Goal: Task Accomplishment & Management: Manage account settings

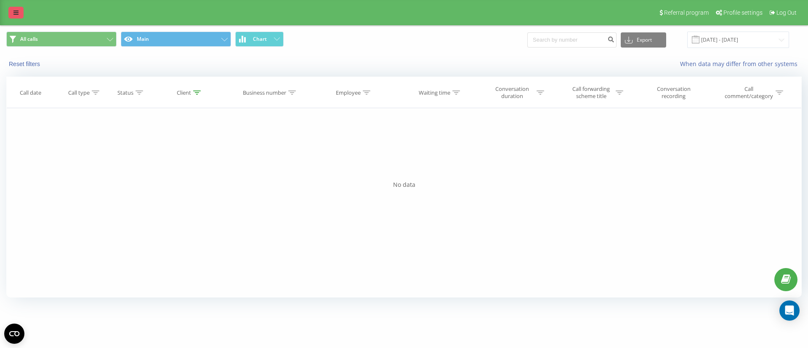
click at [12, 8] on link at bounding box center [15, 13] width 15 height 12
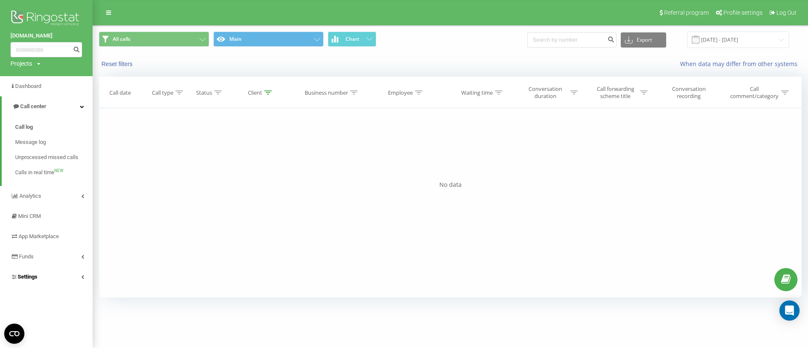
click at [49, 277] on link "Settings" at bounding box center [46, 277] width 93 height 20
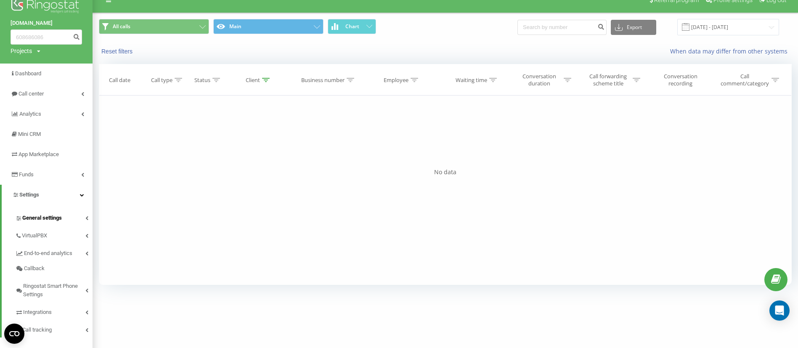
scroll to position [24, 0]
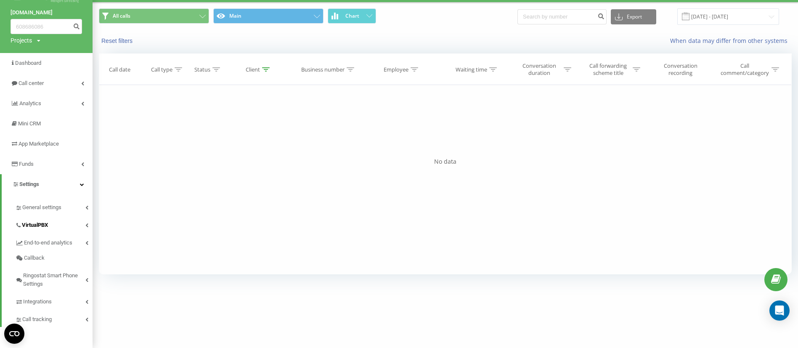
click at [33, 221] on span "VirtualPBX" at bounding box center [35, 225] width 26 height 8
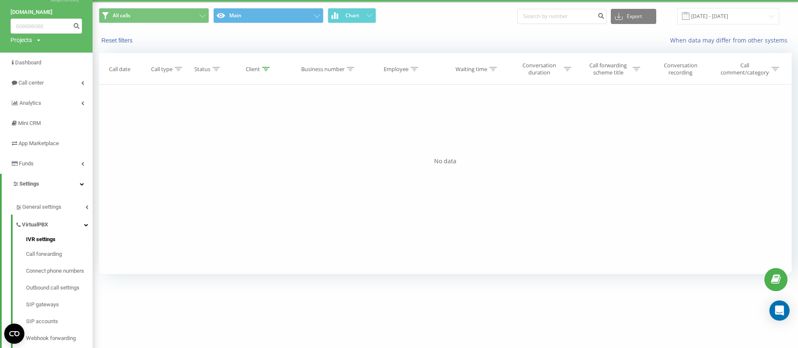
click at [42, 241] on span "IVR settings" at bounding box center [40, 239] width 29 height 8
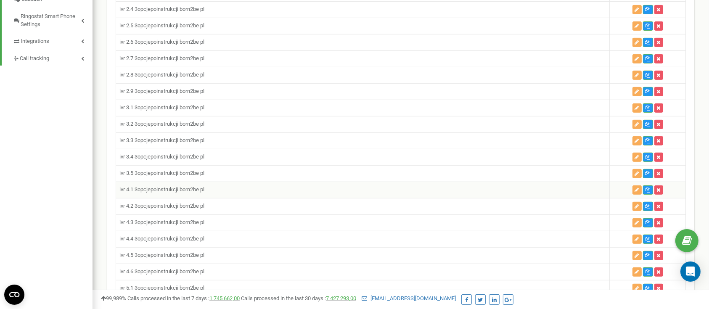
scroll to position [561, 0]
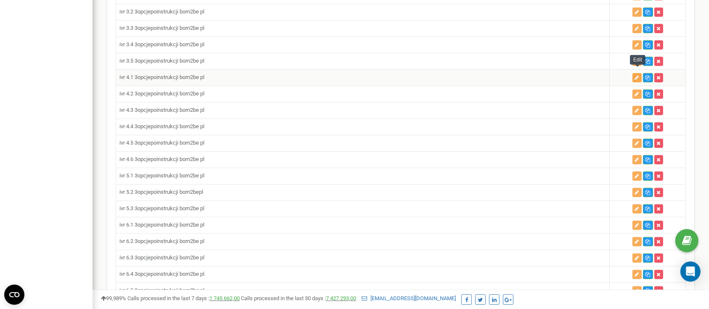
click at [639, 75] on icon "button" at bounding box center [637, 77] width 4 height 5
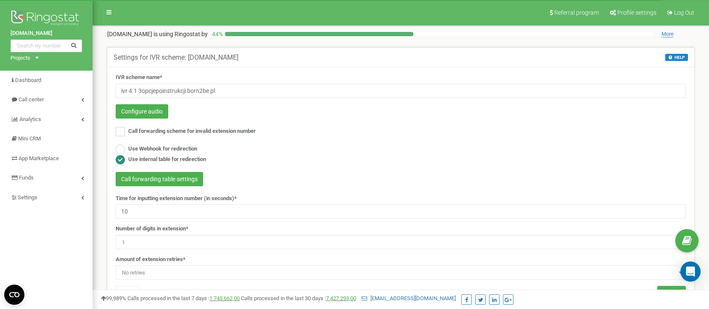
click at [135, 113] on button "Configure audio" at bounding box center [142, 111] width 53 height 14
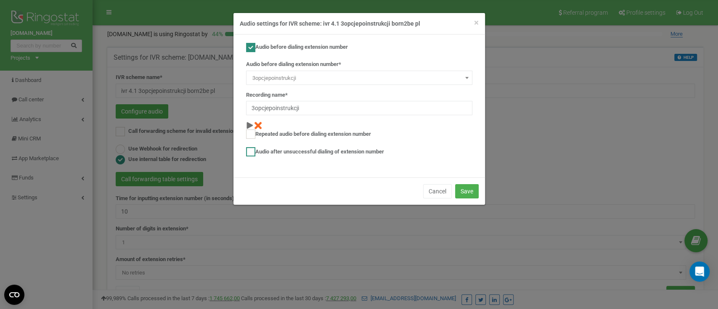
click at [257, 155] on label "Audio after unsuccessful dialing of extension number" at bounding box center [315, 151] width 138 height 9
checkbox input "true"
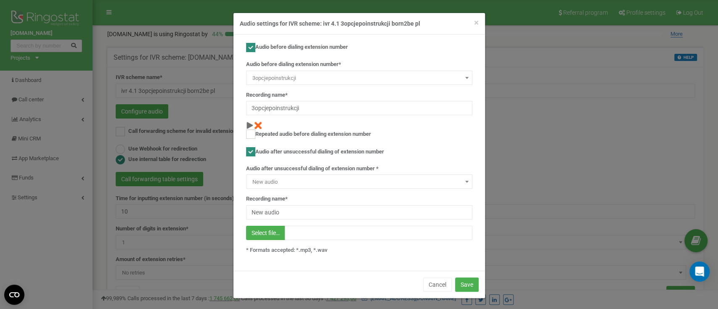
click at [308, 187] on span "New audio" at bounding box center [359, 182] width 220 height 12
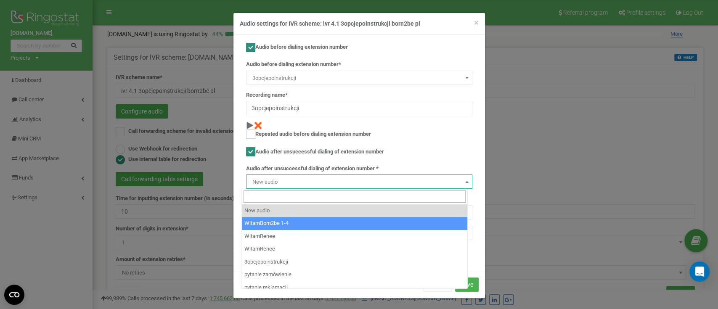
scroll to position [3497, 0]
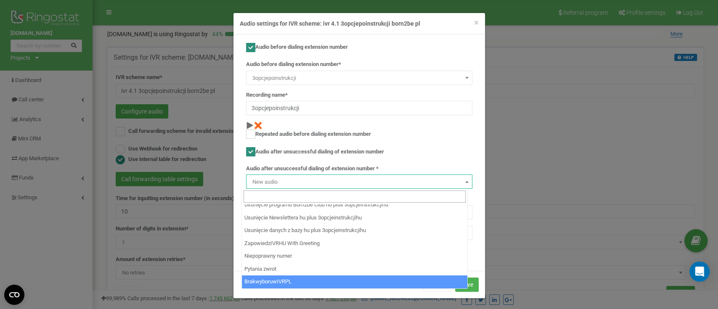
select select "14311"
type input "BrakwyboruwIVRPL"
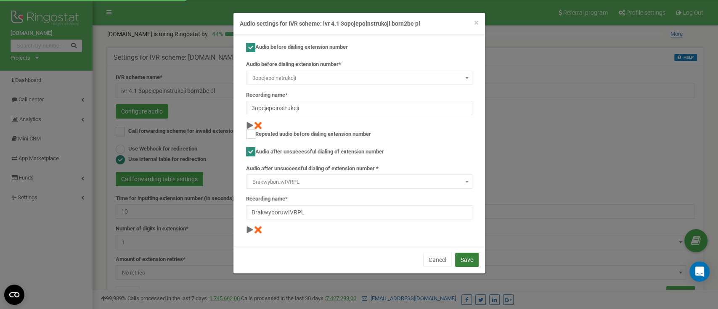
click at [471, 260] on button "Save" at bounding box center [467, 260] width 24 height 14
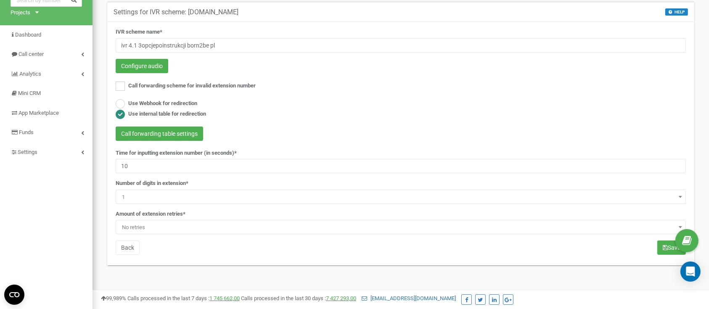
scroll to position [56, 0]
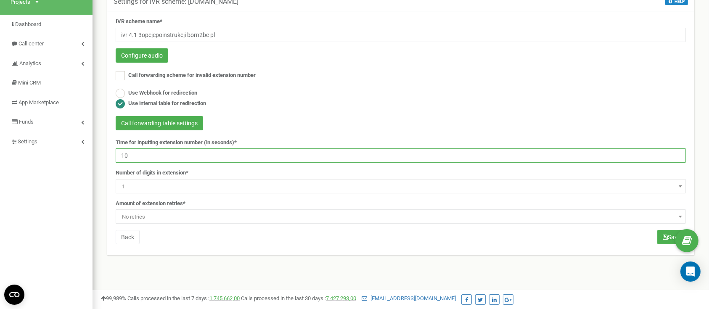
click at [160, 153] on input "10" at bounding box center [401, 156] width 570 height 14
type input "180"
click at [176, 212] on span "No retries" at bounding box center [401, 217] width 565 height 12
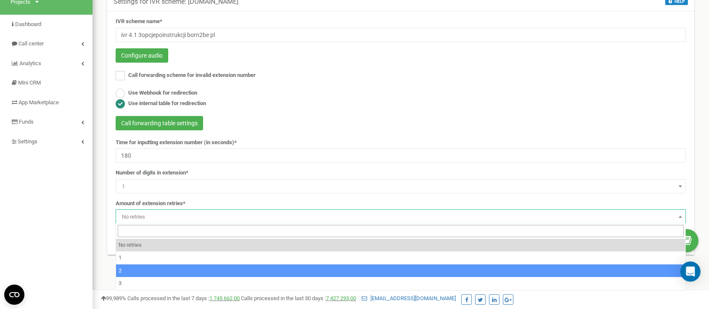
select select "4"
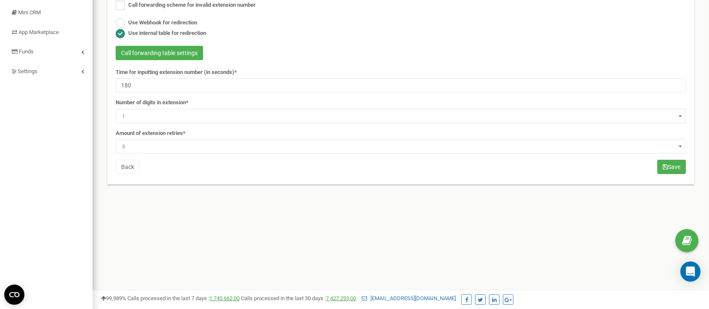
scroll to position [168, 0]
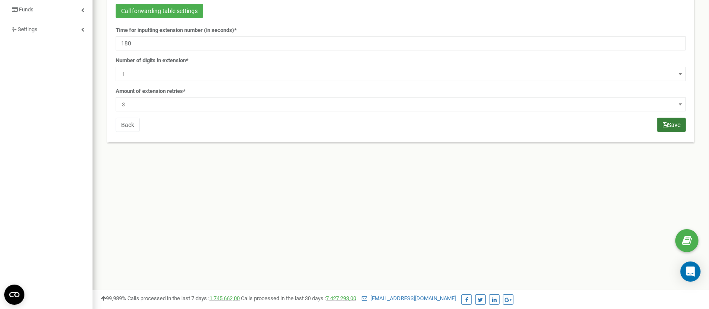
click at [668, 120] on button "Save" at bounding box center [672, 125] width 29 height 14
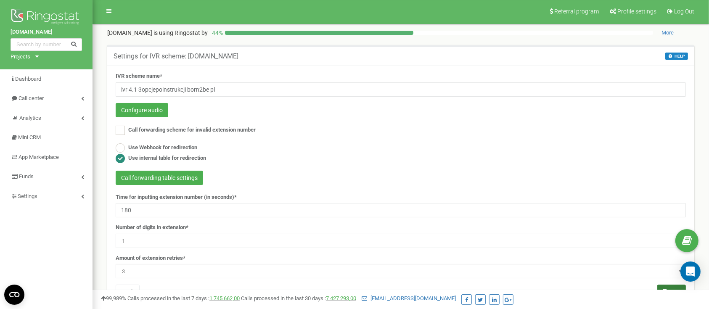
scroll to position [0, 0]
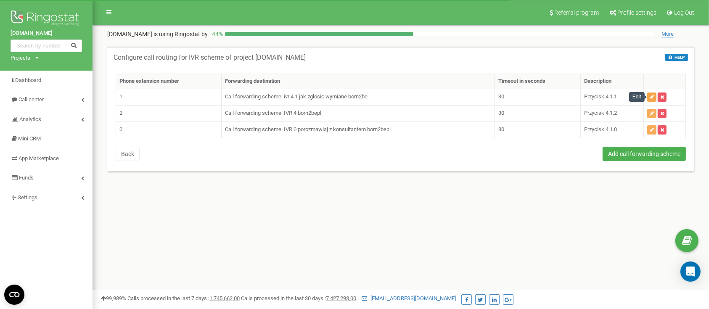
click at [654, 96] on icon "button" at bounding box center [652, 97] width 4 height 5
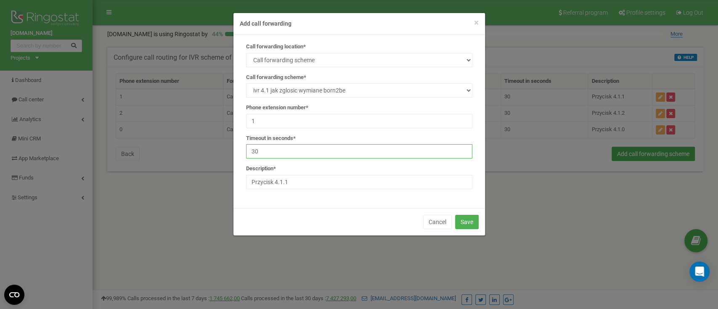
click at [272, 153] on input "30" at bounding box center [359, 151] width 226 height 14
type input "3"
type input "180"
click at [475, 222] on button "Save" at bounding box center [467, 222] width 24 height 14
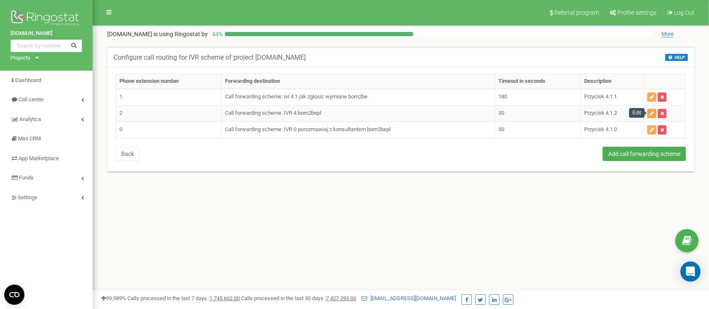
click at [653, 113] on icon "button" at bounding box center [652, 113] width 4 height 5
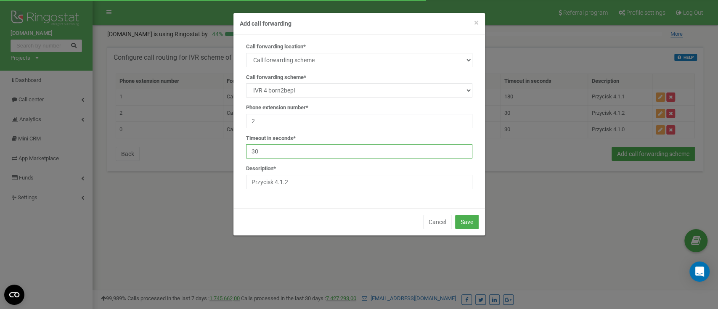
click at [295, 148] on input "30" at bounding box center [359, 151] width 226 height 14
type input "3"
type input "180"
click at [464, 212] on div "Cancel Save" at bounding box center [359, 221] width 252 height 27
click at [469, 222] on button "Save" at bounding box center [467, 222] width 24 height 14
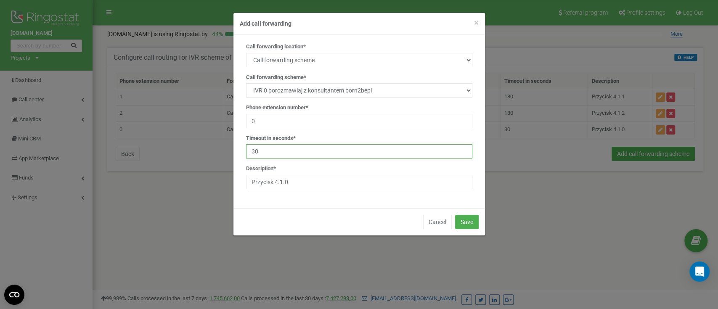
click at [317, 154] on input "30" at bounding box center [359, 151] width 226 height 14
type input "3"
type input "180"
click at [473, 229] on div "Cancel Save" at bounding box center [359, 221] width 252 height 27
click at [469, 222] on button "Save" at bounding box center [467, 222] width 24 height 14
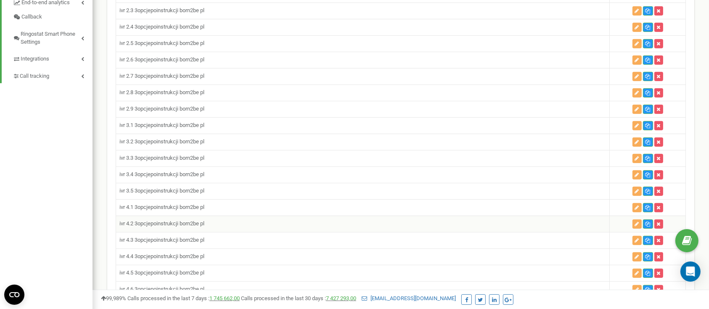
scroll to position [448, 0]
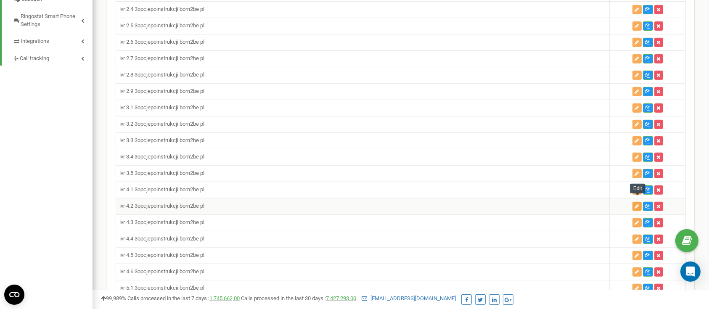
click at [633, 202] on button "button" at bounding box center [637, 206] width 9 height 9
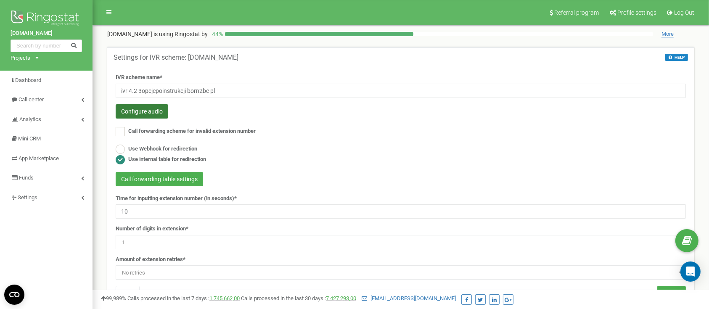
click at [139, 106] on button "Configure audio" at bounding box center [142, 111] width 53 height 14
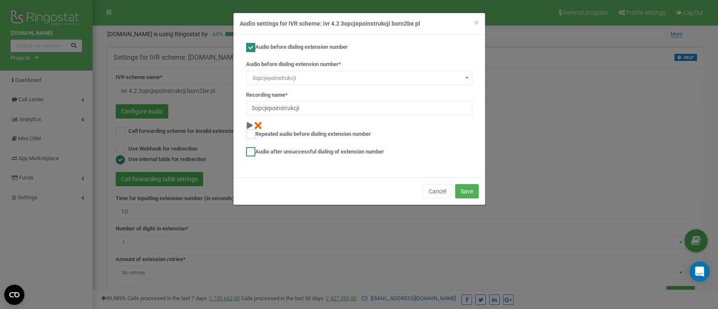
click at [268, 149] on label "Audio after unsuccessful dialing of extension number" at bounding box center [315, 151] width 138 height 9
checkbox input "true"
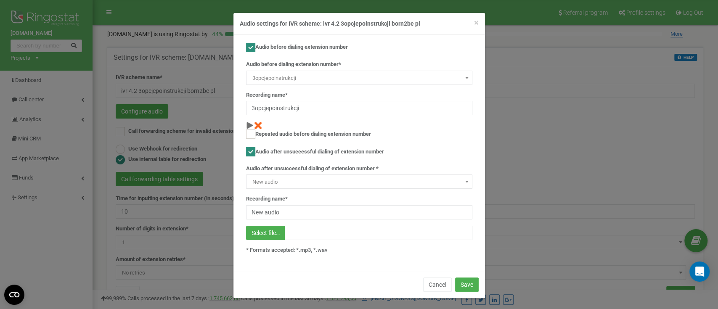
click at [281, 186] on span "New audio" at bounding box center [359, 182] width 220 height 12
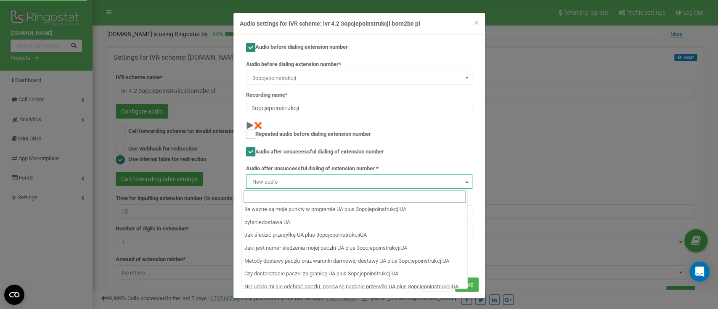
scroll to position [3497, 0]
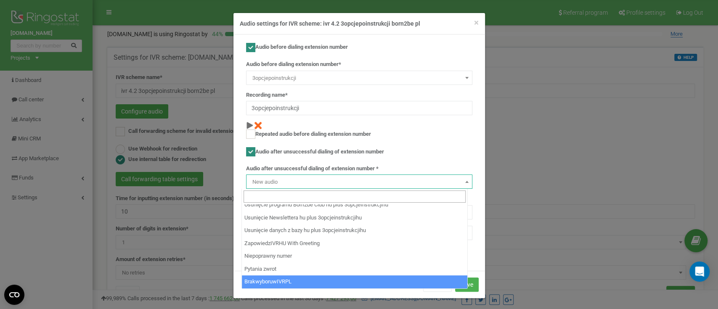
select select "14311"
type input "BrakwyboruwIVRPL"
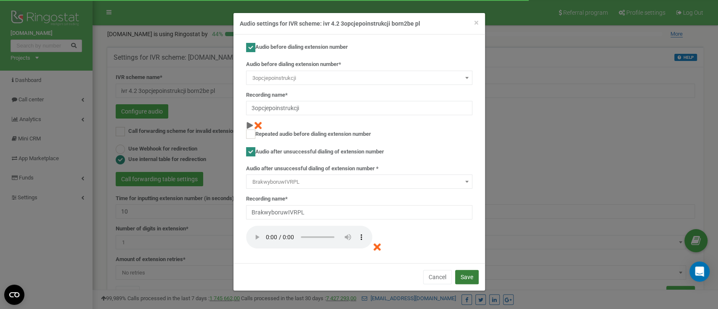
click at [464, 273] on button "Save" at bounding box center [467, 277] width 24 height 14
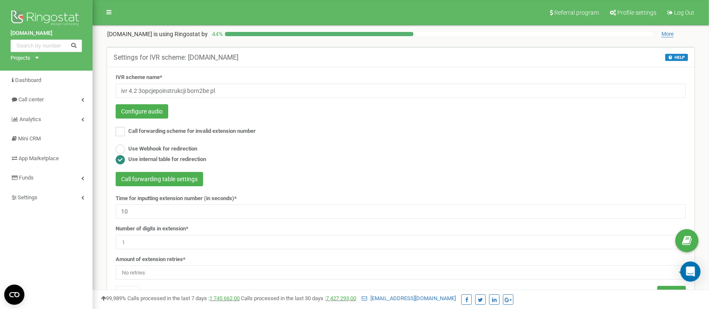
scroll to position [56, 0]
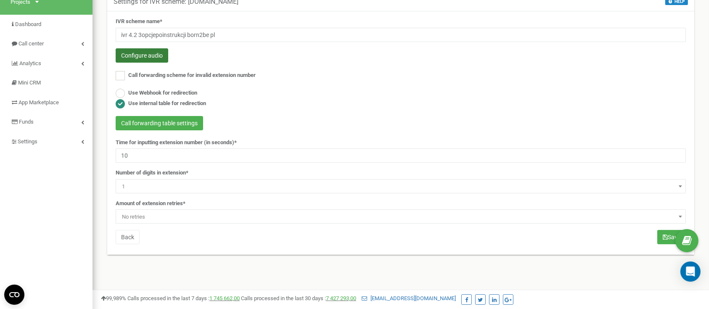
click at [162, 56] on button "Configure audio" at bounding box center [142, 55] width 53 height 14
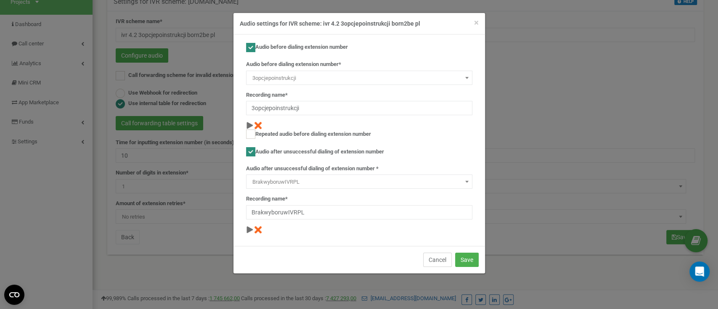
click at [442, 264] on button "Cancel" at bounding box center [437, 260] width 29 height 14
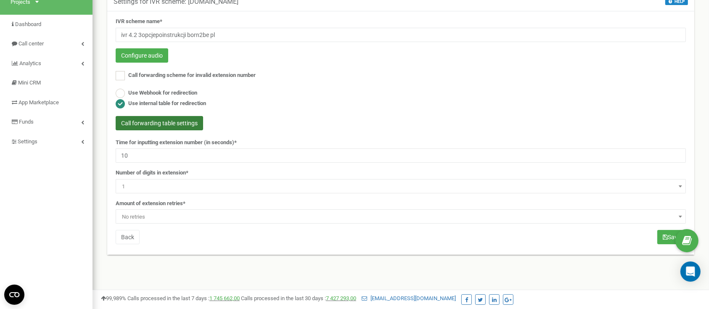
click at [151, 124] on button "Call forwarding table settings" at bounding box center [160, 123] width 88 height 14
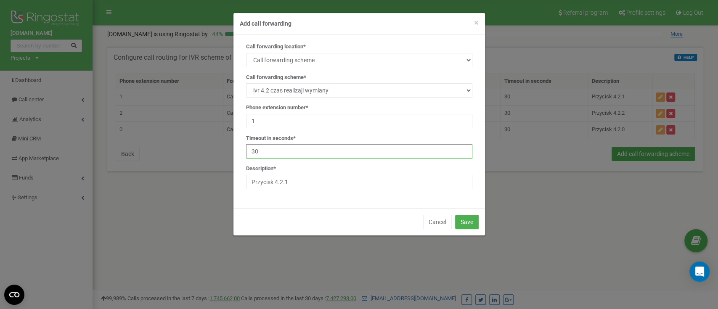
click at [294, 149] on input "30" at bounding box center [359, 151] width 226 height 14
type input "180"
click at [458, 219] on button "Save" at bounding box center [467, 222] width 24 height 14
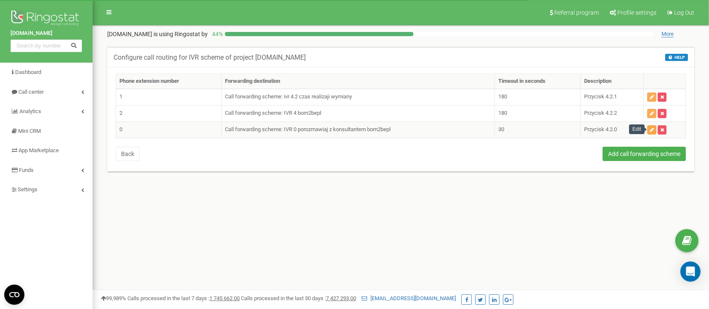
click at [651, 130] on icon "button" at bounding box center [652, 129] width 4 height 5
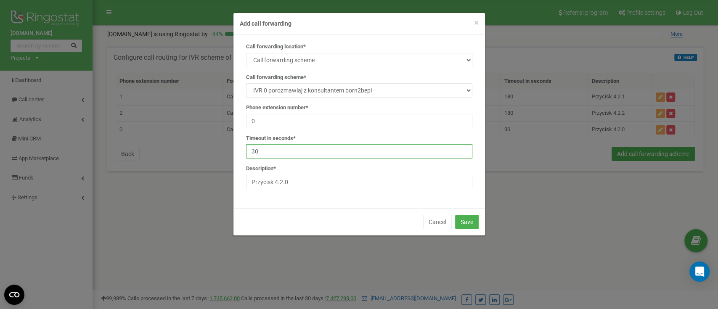
click at [330, 151] on input "30" at bounding box center [359, 151] width 226 height 14
type input "180"
click at [461, 217] on button "Save" at bounding box center [467, 222] width 24 height 14
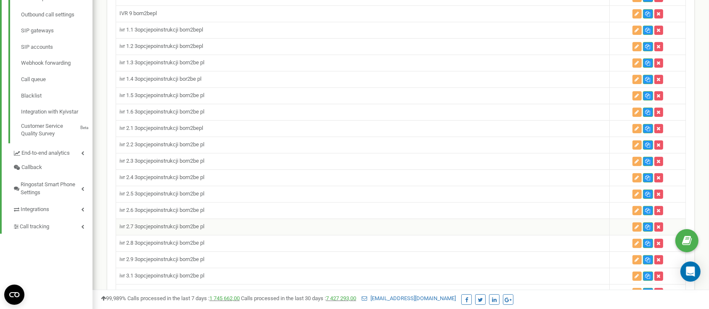
scroll to position [448, 0]
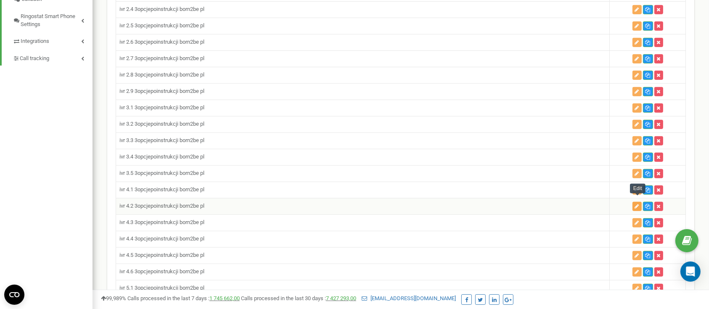
click at [637, 204] on icon "button" at bounding box center [637, 206] width 4 height 5
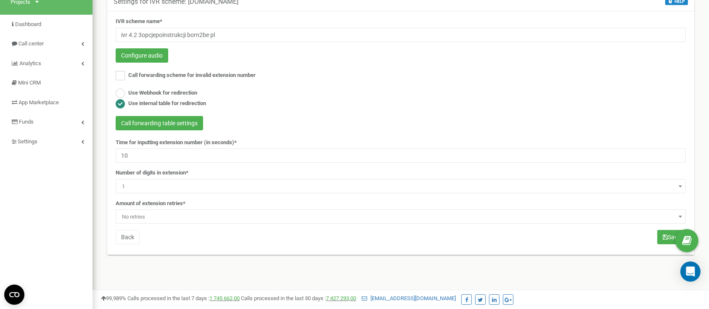
click at [148, 152] on input "10" at bounding box center [401, 156] width 570 height 14
type input "180"
click at [150, 217] on span "No retries" at bounding box center [401, 217] width 565 height 12
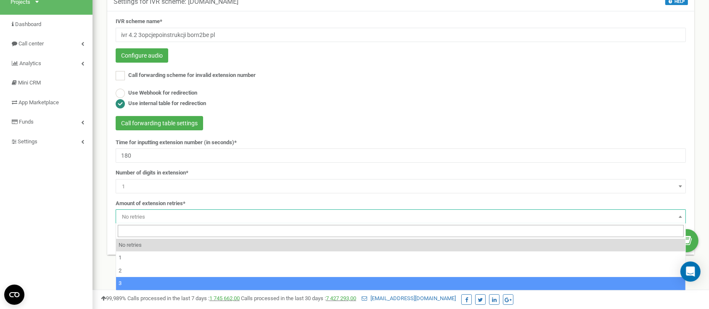
select select "4"
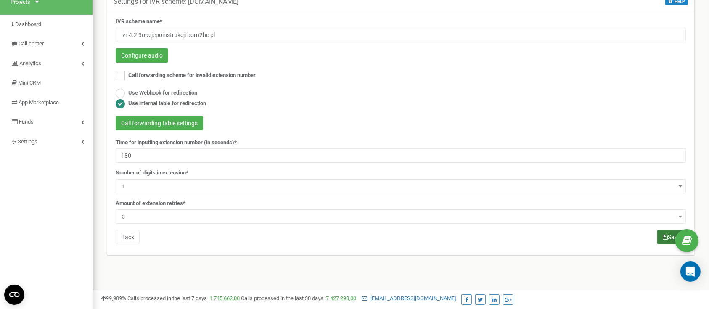
click at [659, 235] on button "Save" at bounding box center [672, 237] width 29 height 14
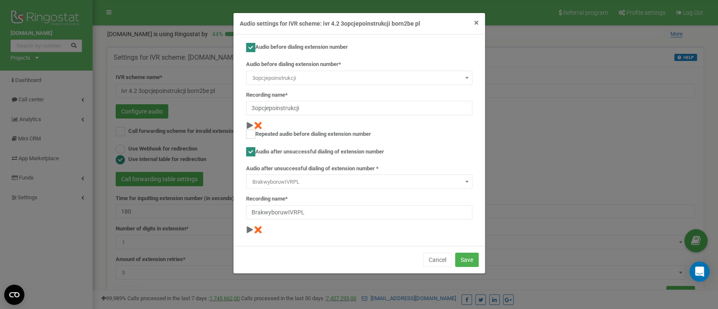
click at [475, 21] on span "×" at bounding box center [476, 23] width 5 height 10
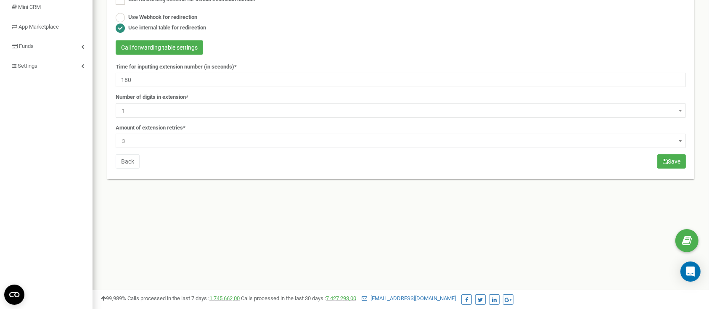
scroll to position [195, 0]
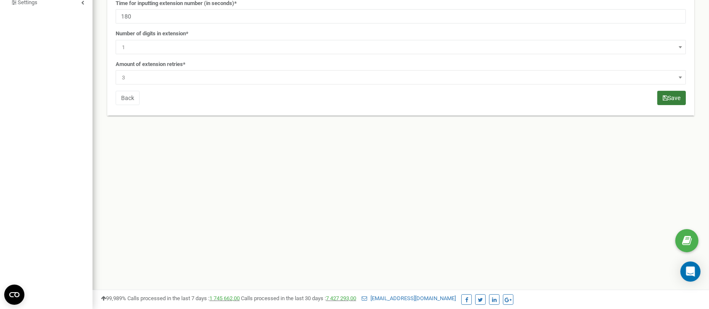
click at [661, 98] on button "Save" at bounding box center [672, 98] width 29 height 14
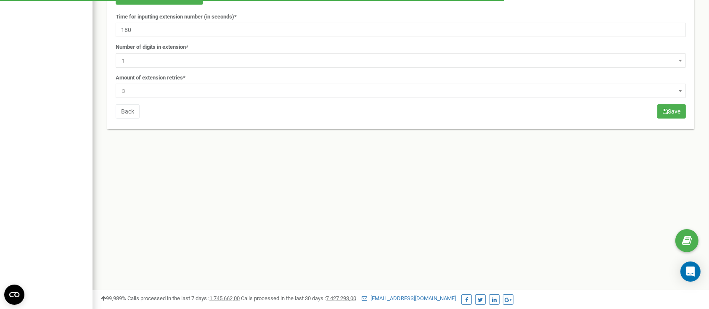
scroll to position [195, 0]
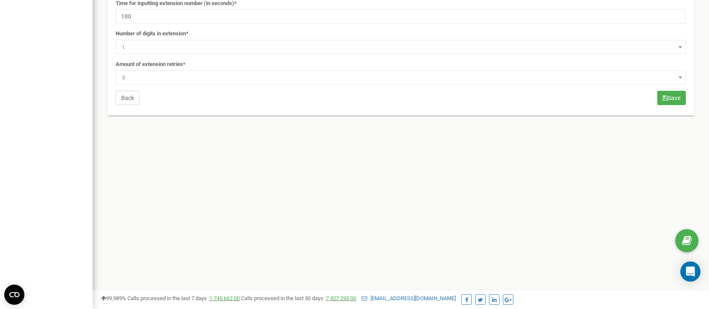
click at [131, 94] on button "Back" at bounding box center [128, 98] width 24 height 14
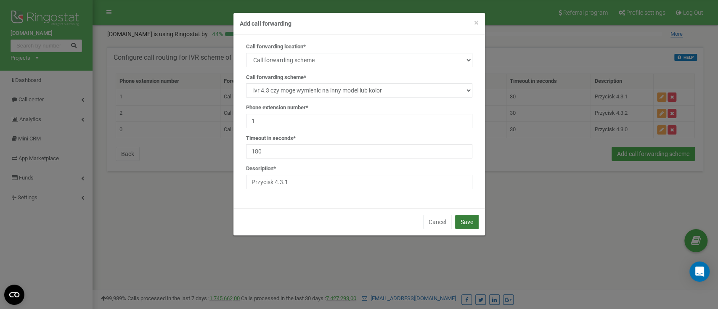
type input "180"
click at [465, 225] on button "Save" at bounding box center [467, 222] width 24 height 14
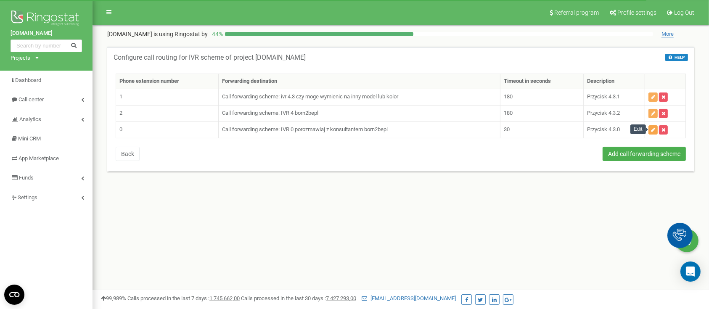
click at [658, 129] on button "button" at bounding box center [653, 129] width 9 height 9
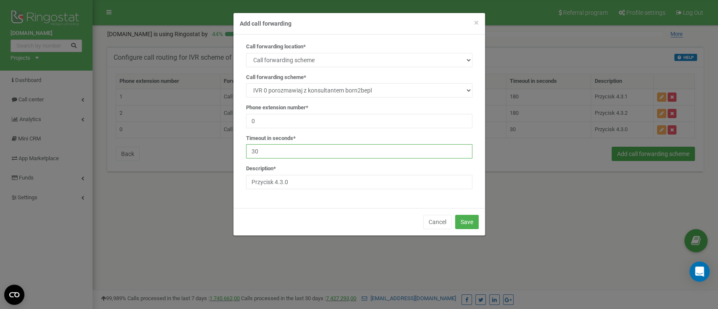
click at [316, 158] on input "30" at bounding box center [359, 151] width 226 height 14
type input "180"
click at [468, 220] on button "Save" at bounding box center [467, 222] width 24 height 14
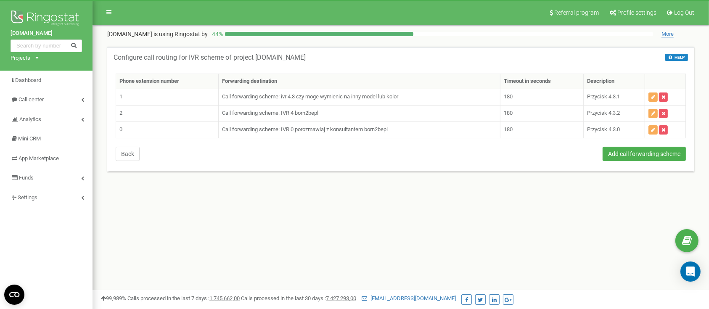
click at [125, 155] on button "Back" at bounding box center [128, 154] width 24 height 14
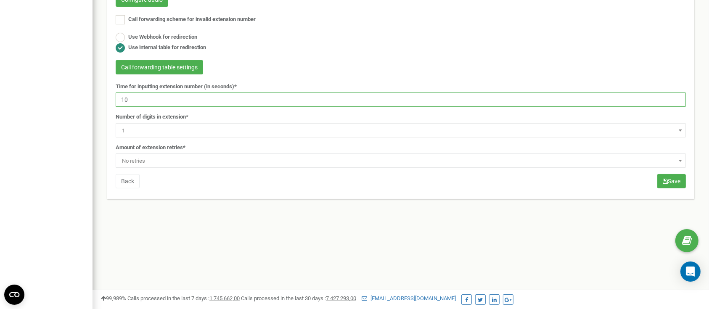
click at [175, 100] on input "10" at bounding box center [401, 100] width 570 height 14
type input "180"
click at [196, 157] on span "No retries" at bounding box center [401, 161] width 565 height 12
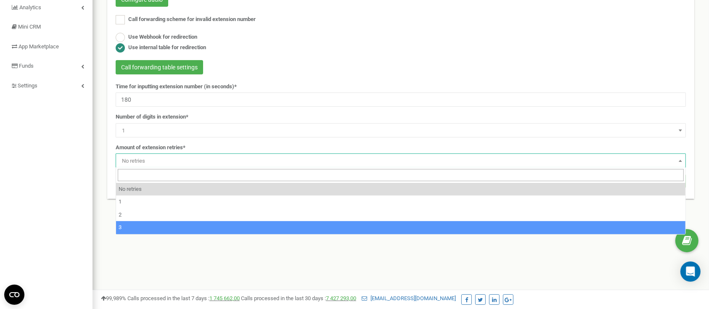
select select "4"
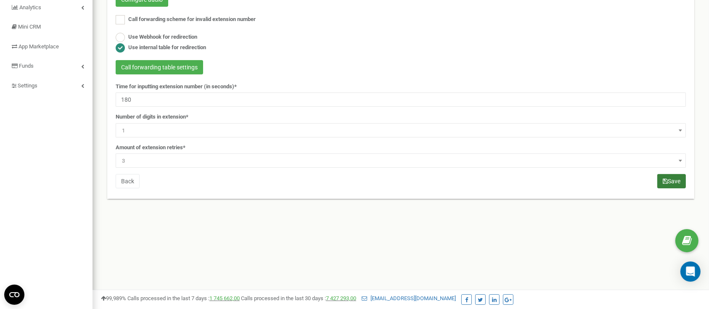
click at [665, 182] on icon "submit" at bounding box center [665, 181] width 5 height 6
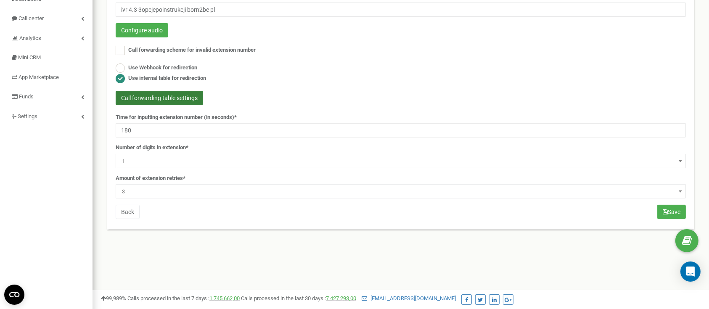
scroll to position [56, 0]
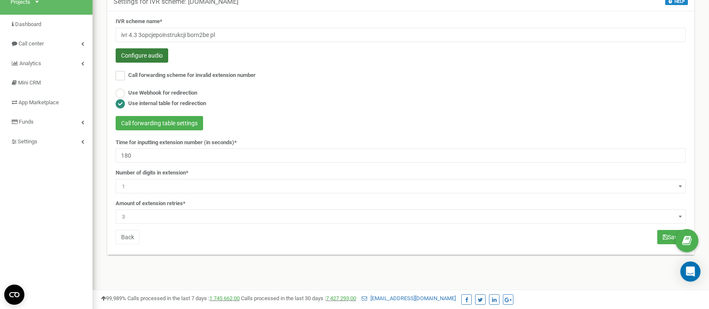
click at [146, 58] on button "Configure audio" at bounding box center [142, 55] width 53 height 14
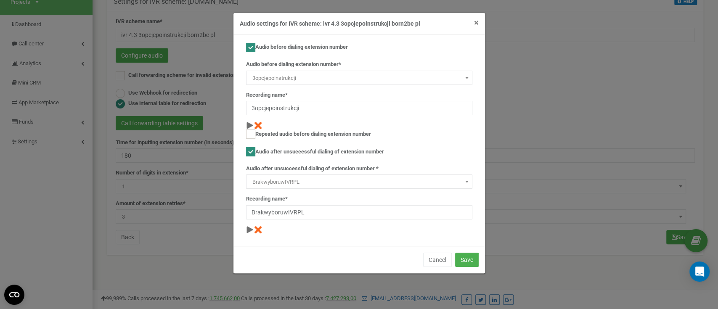
click at [474, 21] on span "×" at bounding box center [476, 23] width 5 height 10
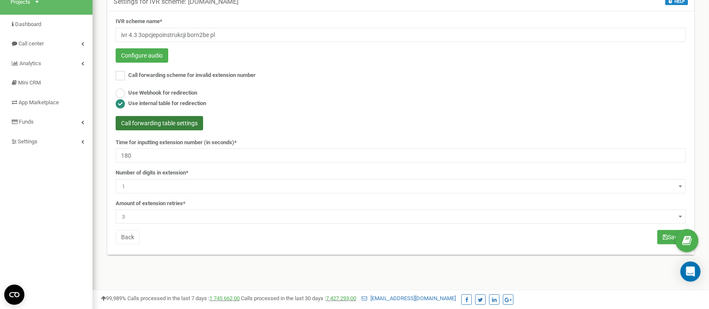
click at [178, 123] on button "Call forwarding table settings" at bounding box center [160, 123] width 88 height 14
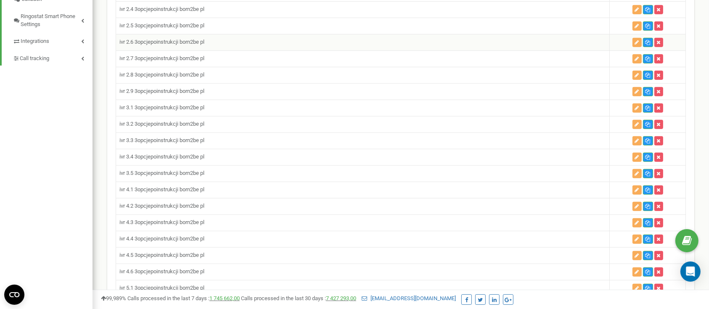
scroll to position [505, 0]
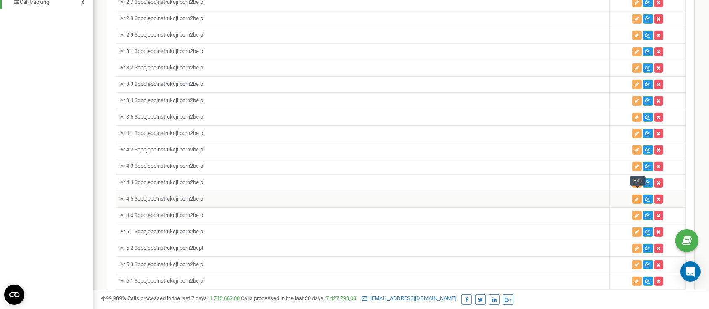
click at [638, 197] on icon "button" at bounding box center [637, 199] width 4 height 5
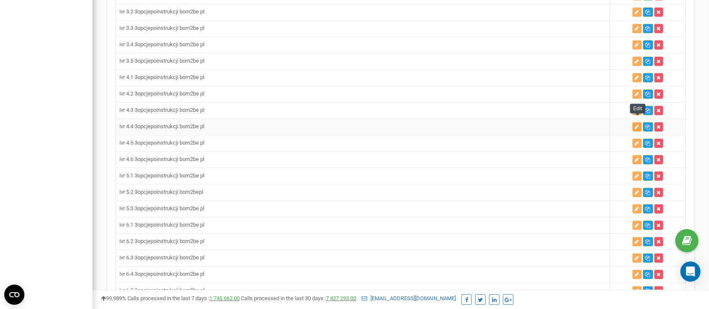
click at [639, 124] on button "button" at bounding box center [637, 126] width 9 height 9
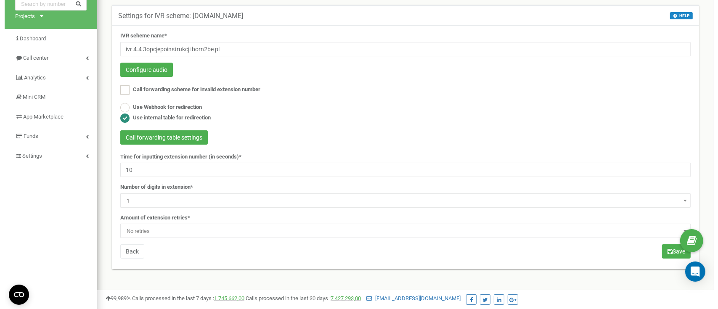
scroll to position [56, 0]
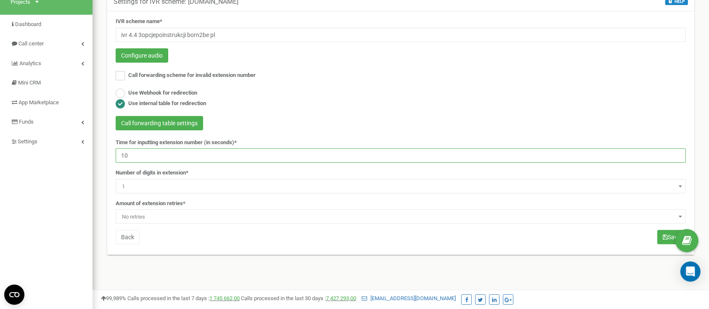
click at [169, 152] on input "10" at bounding box center [401, 156] width 570 height 14
type input "180"
click at [151, 54] on button "Configure audio" at bounding box center [142, 55] width 53 height 14
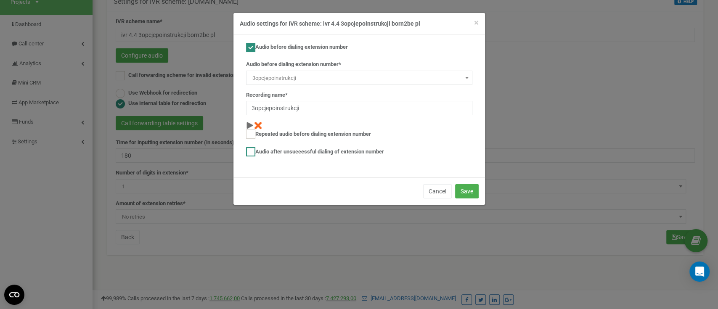
click at [280, 150] on label "Audio after unsuccessful dialing of extension number" at bounding box center [315, 151] width 138 height 9
checkbox input "true"
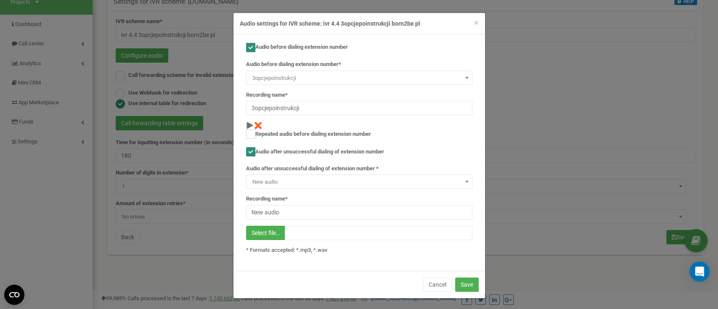
click at [313, 185] on span "New audio" at bounding box center [359, 182] width 220 height 12
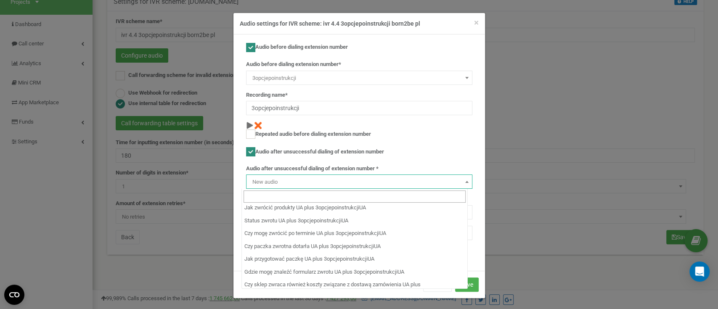
scroll to position [3497, 0]
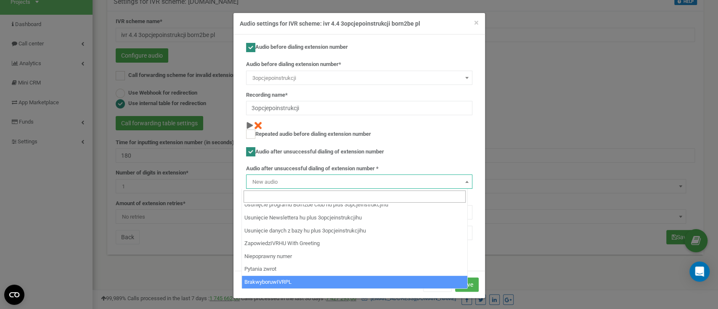
select select "14311"
type input "BrakwyboruwIVRPL"
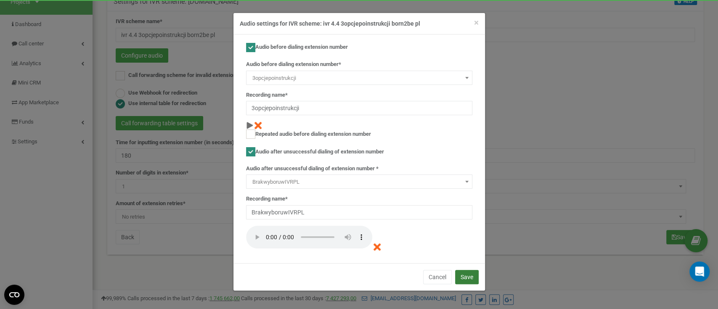
click at [469, 274] on button "Save" at bounding box center [467, 277] width 24 height 14
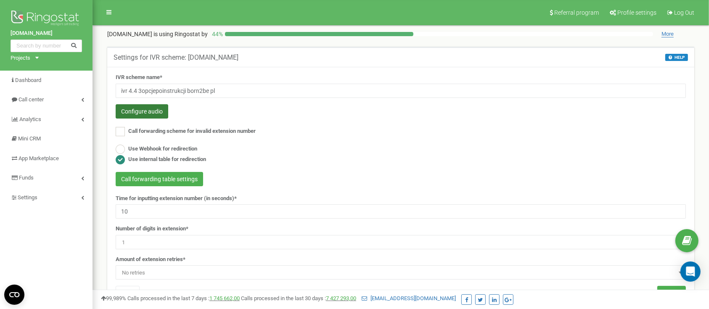
click at [151, 106] on button "Configure audio" at bounding box center [142, 111] width 53 height 14
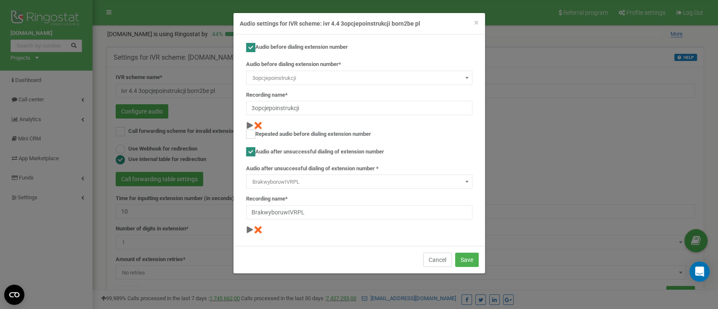
click at [439, 265] on button "Cancel" at bounding box center [437, 260] width 29 height 14
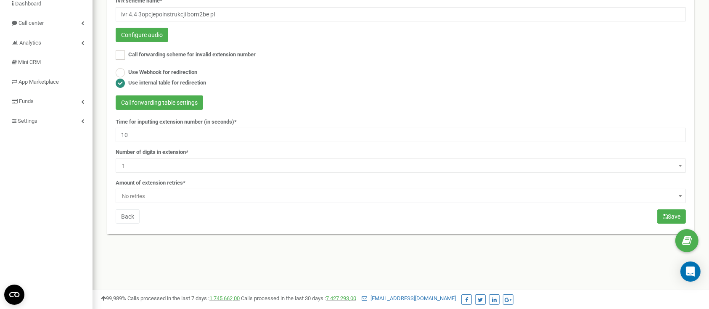
scroll to position [168, 0]
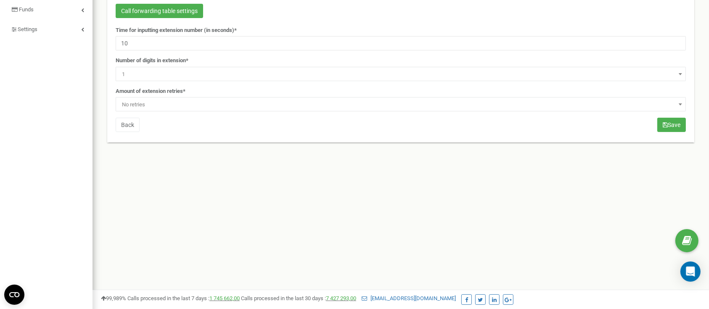
click at [143, 35] on div "Time for inputting extension number (in seconds)* 10" at bounding box center [401, 39] width 570 height 24
click at [146, 44] on input "10" at bounding box center [401, 43] width 570 height 14
type input "180"
click at [145, 97] on span "No retries" at bounding box center [401, 104] width 570 height 14
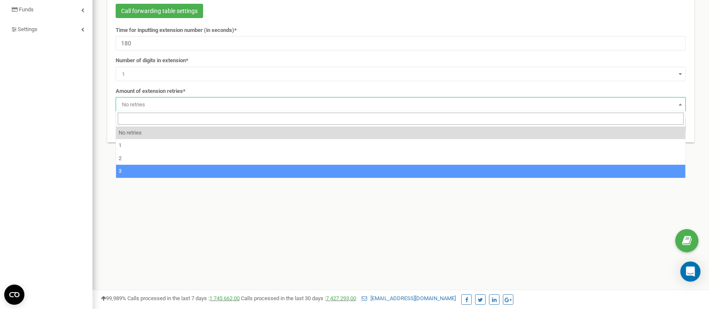
select select "4"
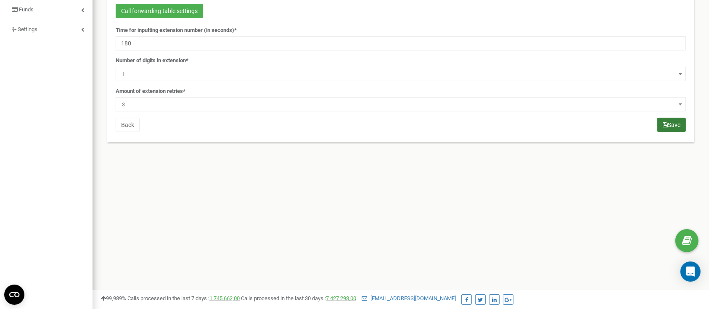
click at [673, 124] on button "Save" at bounding box center [672, 125] width 29 height 14
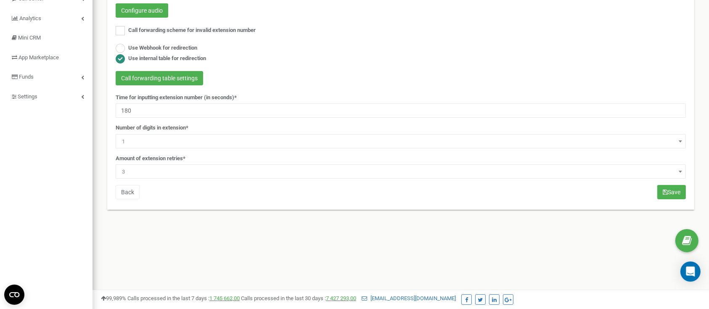
scroll to position [83, 0]
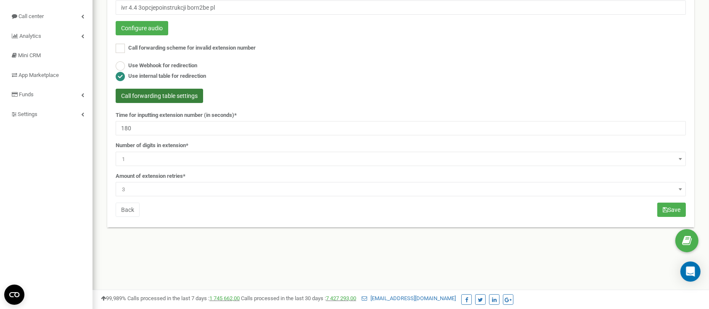
click at [188, 92] on button "Call forwarding table settings" at bounding box center [160, 96] width 88 height 14
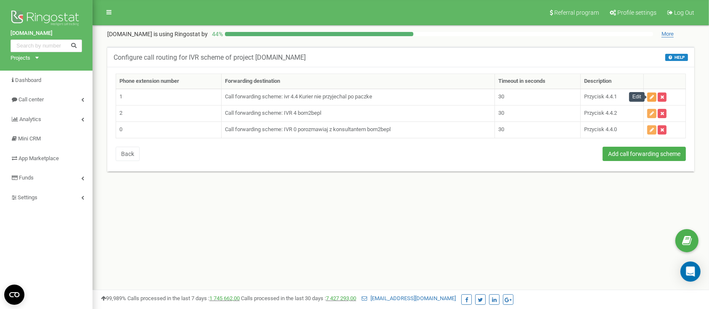
click at [649, 95] on button "button" at bounding box center [651, 97] width 9 height 9
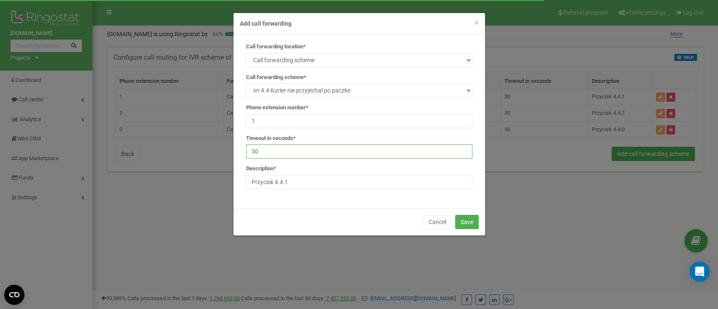
click at [314, 153] on input "30" at bounding box center [359, 151] width 226 height 14
type input "3"
type input "180"
click at [471, 224] on button "Save" at bounding box center [467, 222] width 24 height 14
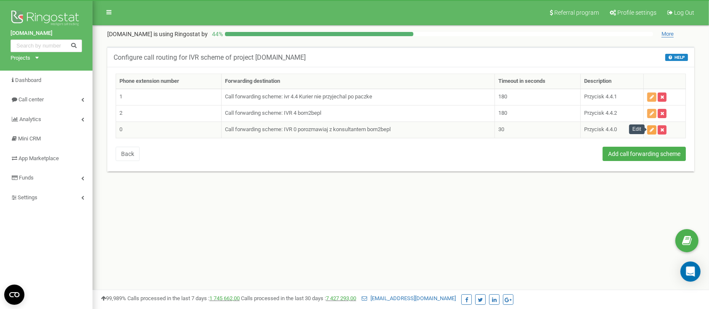
click at [651, 130] on icon "button" at bounding box center [652, 129] width 4 height 5
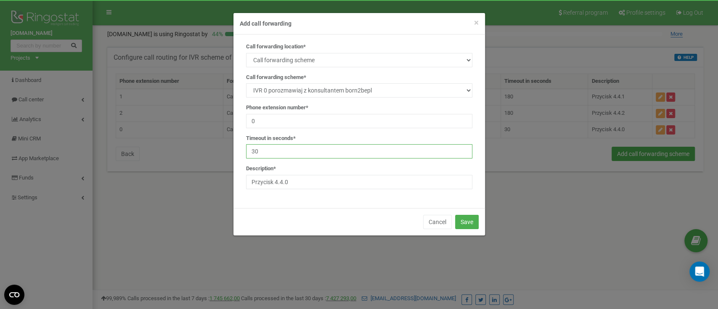
click at [292, 148] on input "30" at bounding box center [359, 151] width 226 height 14
type input "3"
type input "180"
click at [471, 220] on button "Save" at bounding box center [467, 222] width 24 height 14
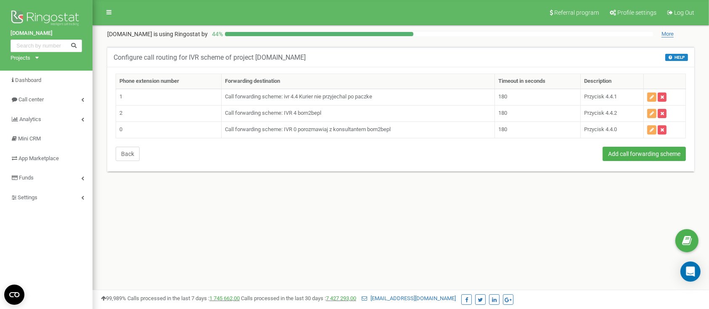
click at [127, 153] on button "Back" at bounding box center [128, 154] width 24 height 14
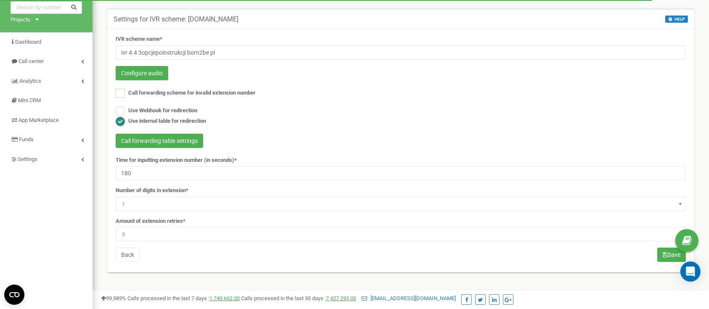
scroll to position [56, 0]
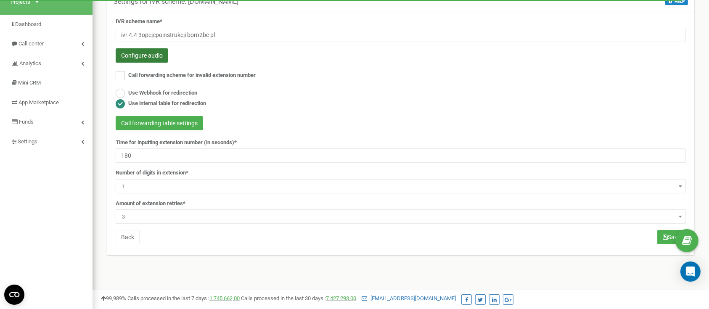
click at [154, 57] on button "Configure audio" at bounding box center [142, 55] width 53 height 14
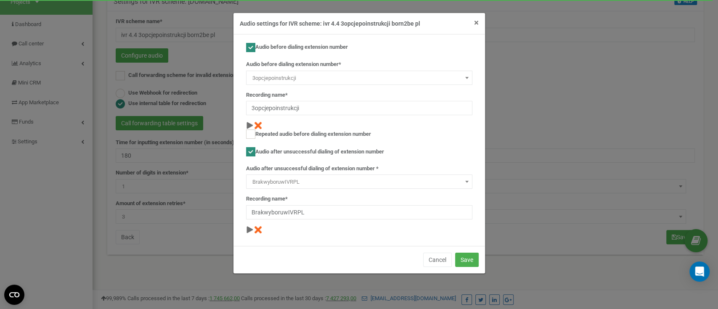
click at [477, 25] on span "×" at bounding box center [476, 23] width 5 height 10
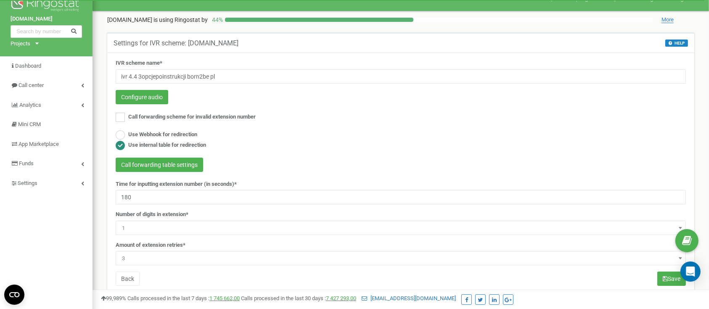
scroll to position [0, 0]
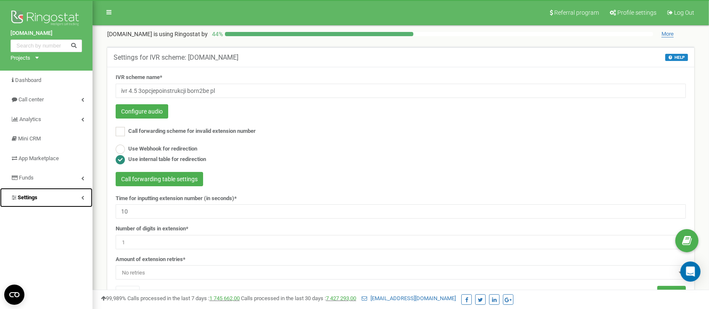
click at [54, 202] on link "Settings" at bounding box center [46, 198] width 93 height 20
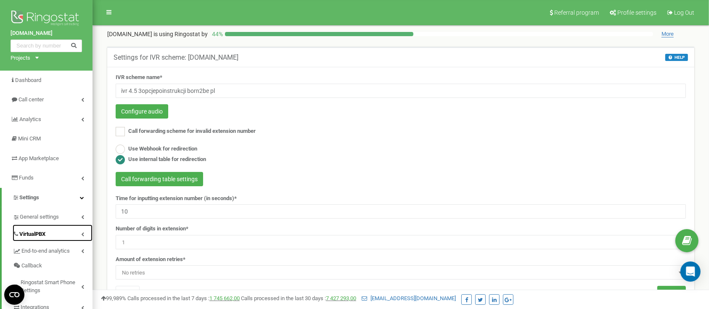
click at [34, 231] on span "VirtualPBX" at bounding box center [32, 235] width 26 height 8
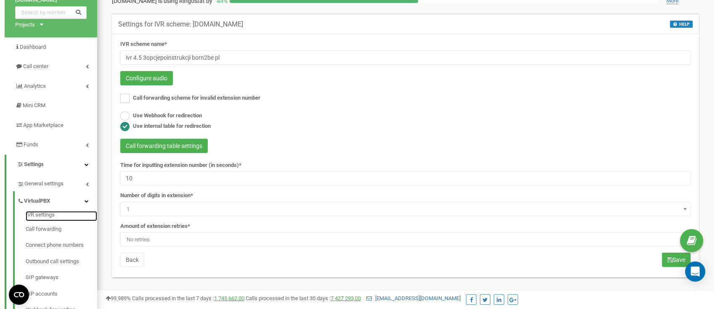
scroll to position [56, 0]
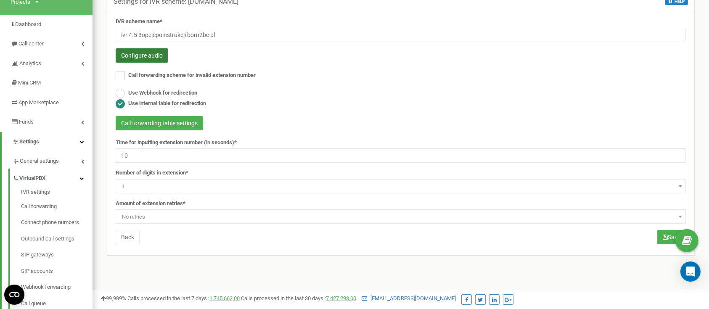
click at [155, 59] on button "Configure audio" at bounding box center [142, 55] width 53 height 14
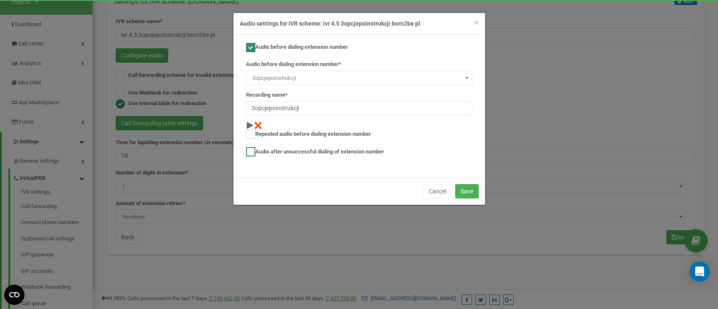
click at [286, 155] on label "Audio after unsuccessful dialing of extension number" at bounding box center [315, 151] width 138 height 9
checkbox input "true"
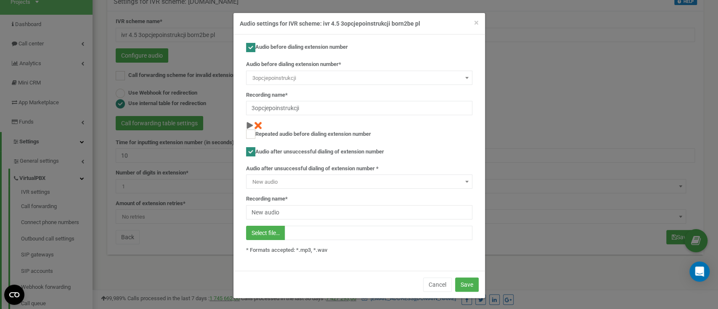
click at [455, 179] on span "New audio" at bounding box center [359, 182] width 220 height 12
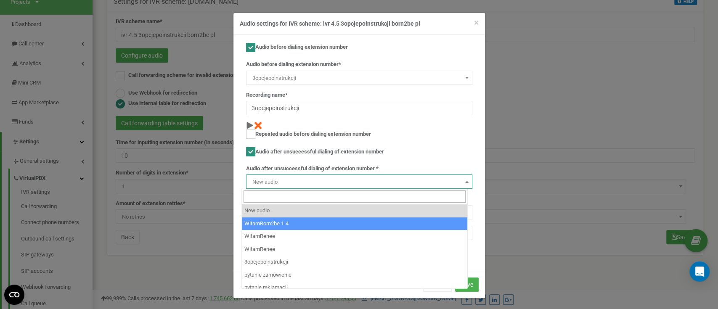
scroll to position [3497, 0]
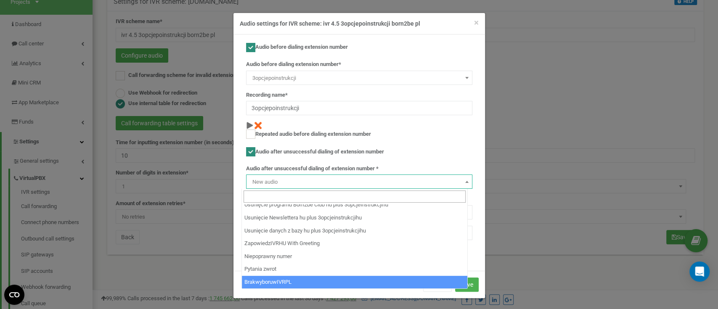
select select "14311"
type input "BrakwyboruwIVRPL"
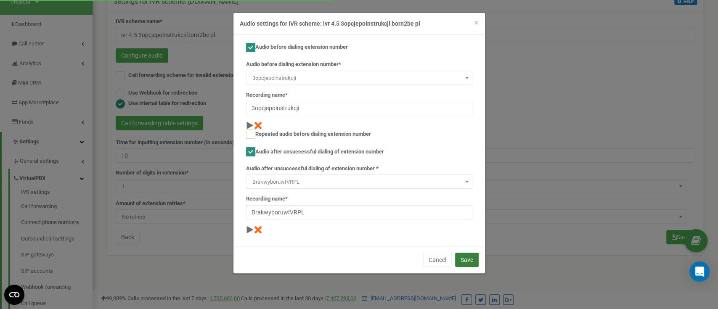
click at [475, 261] on button "Save" at bounding box center [467, 260] width 24 height 14
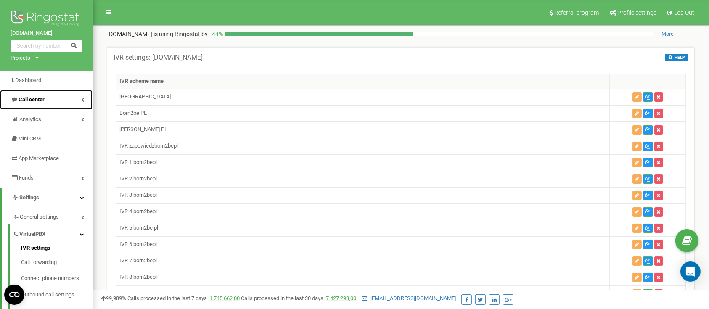
click at [37, 97] on span "Call center" at bounding box center [32, 99] width 26 height 6
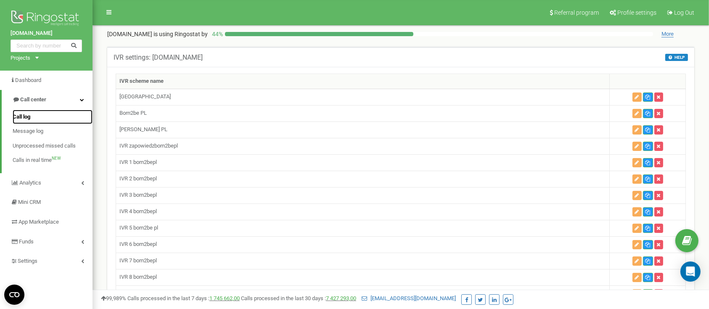
click at [27, 117] on span "Call log" at bounding box center [22, 117] width 18 height 8
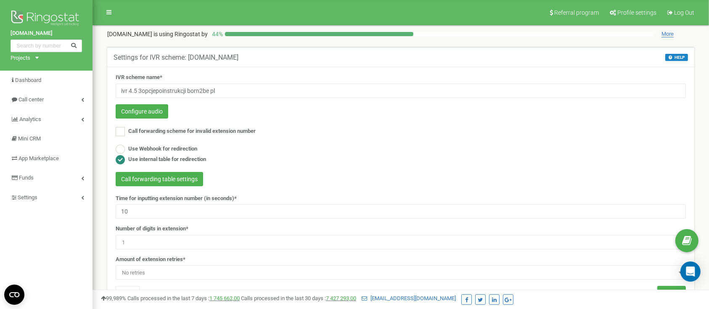
scroll to position [56, 0]
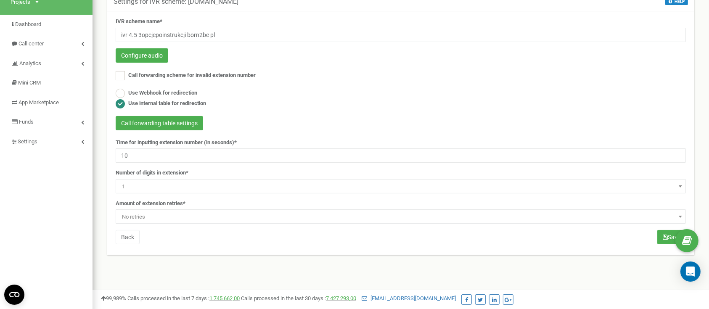
click at [151, 147] on div "Time for inputting extension number (in seconds)* 10" at bounding box center [401, 151] width 570 height 24
click at [156, 154] on input "10" at bounding box center [401, 156] width 570 height 14
type input "180"
click at [158, 216] on span "No retries" at bounding box center [401, 217] width 565 height 12
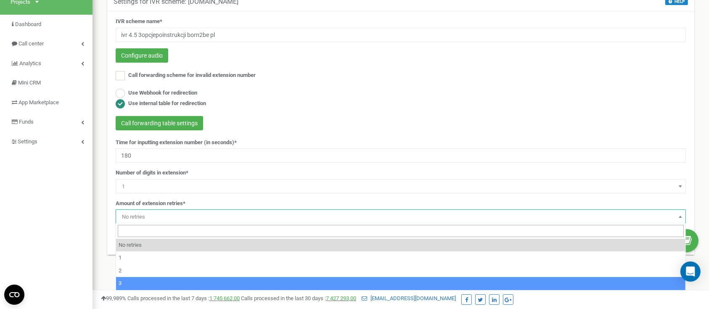
select select "4"
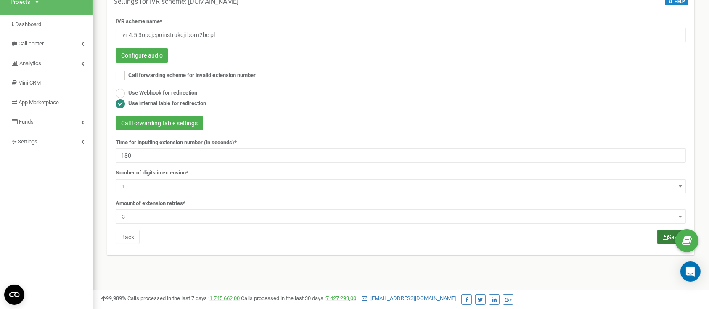
click at [664, 234] on icon "submit" at bounding box center [665, 237] width 5 height 6
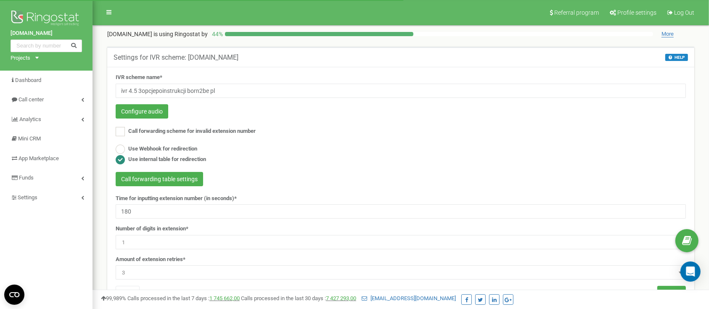
scroll to position [56, 0]
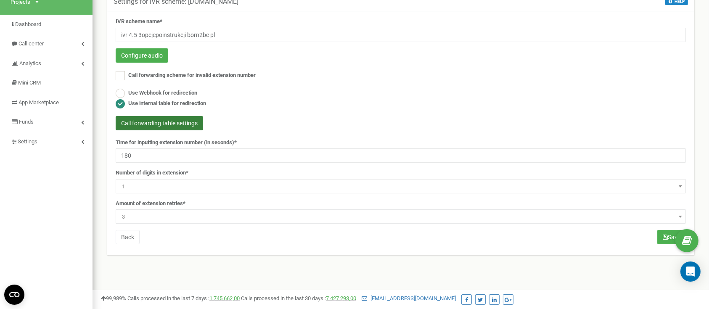
click at [173, 126] on button "Call forwarding table settings" at bounding box center [160, 123] width 88 height 14
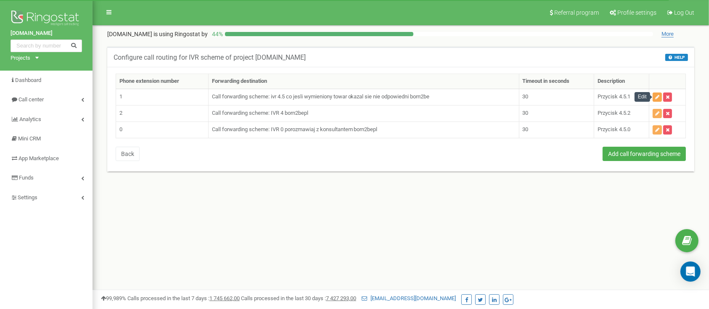
click at [656, 95] on icon "button" at bounding box center [657, 97] width 4 height 5
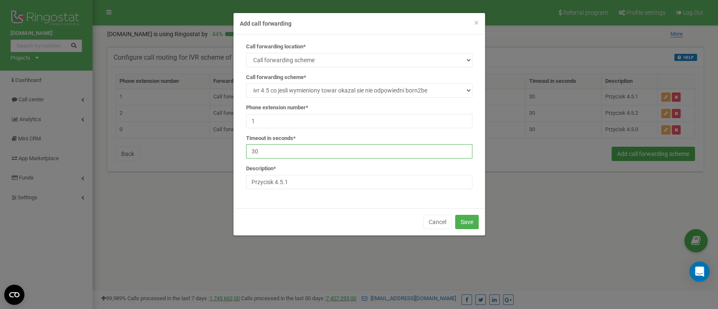
click at [301, 156] on input "30" at bounding box center [359, 151] width 226 height 14
type input "3"
type input "180"
click at [472, 217] on button "Save" at bounding box center [467, 222] width 24 height 14
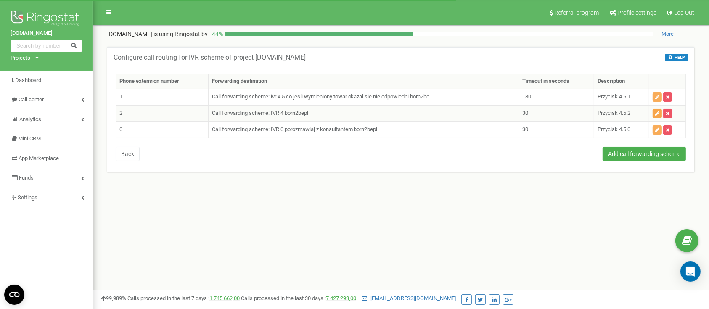
click at [655, 113] on button "button" at bounding box center [657, 113] width 9 height 9
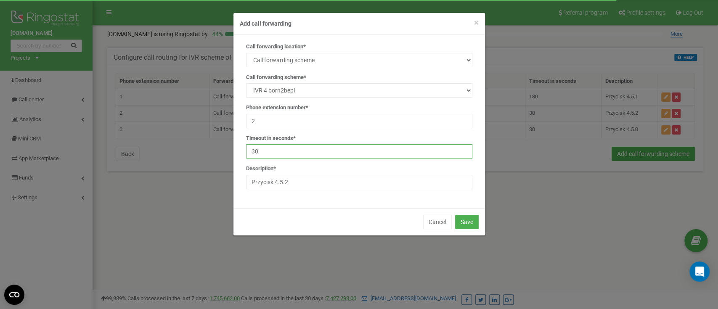
click at [292, 154] on input "30" at bounding box center [359, 151] width 226 height 14
type input "3"
type input "180"
click at [469, 222] on button "Save" at bounding box center [467, 222] width 24 height 14
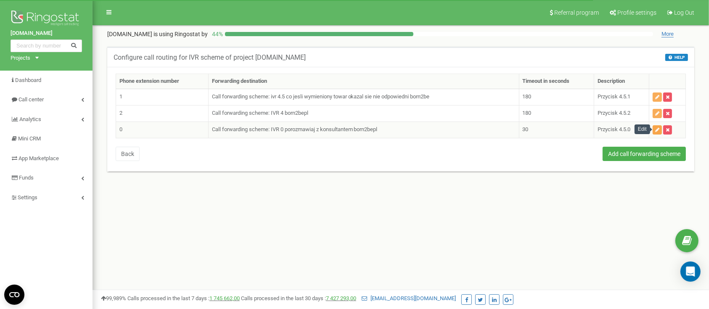
click at [656, 128] on icon "button" at bounding box center [657, 129] width 4 height 5
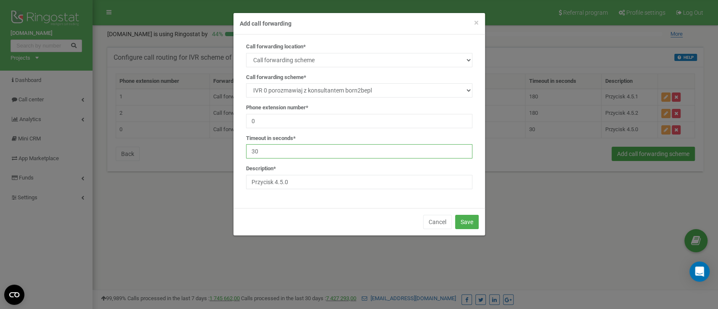
click at [291, 151] on input "30" at bounding box center [359, 151] width 226 height 14
type input "3"
type input "180"
click at [466, 220] on button "Save" at bounding box center [467, 222] width 24 height 14
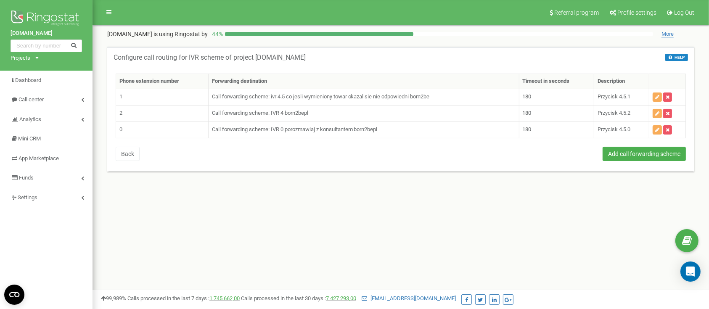
click at [300, 212] on div "Referral program Profile settings Log Out [DOMAIN_NAME] is using Ringostat by 4…" at bounding box center [401, 252] width 617 height 505
click at [38, 196] on link "Settings" at bounding box center [46, 198] width 93 height 20
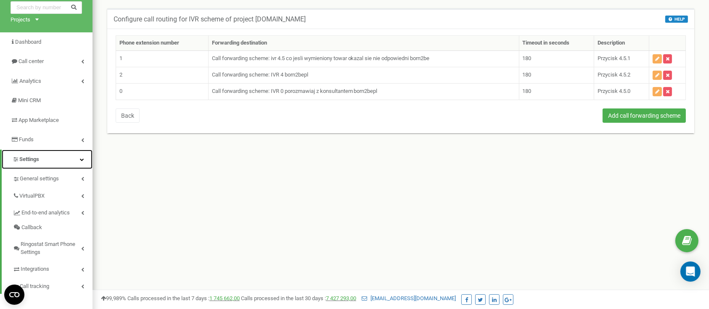
scroll to position [56, 0]
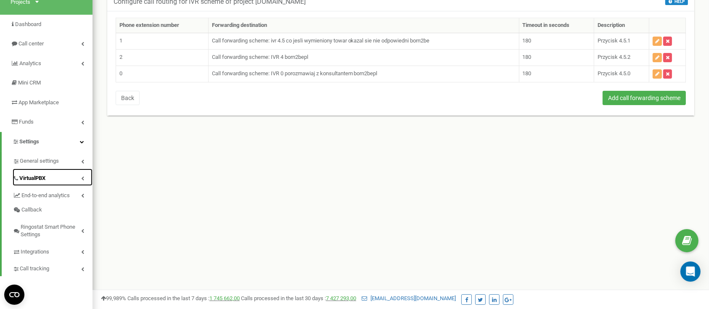
click at [32, 177] on span "VirtualPBX" at bounding box center [32, 179] width 26 height 8
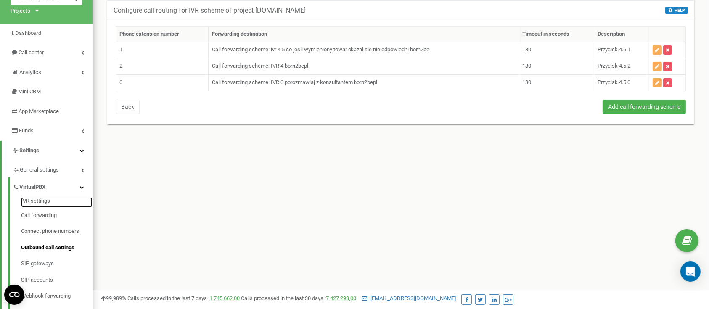
scroll to position [112, 0]
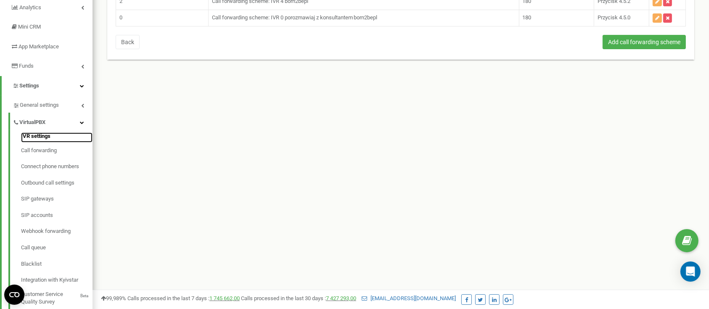
click at [33, 139] on link "IVR settings" at bounding box center [57, 138] width 72 height 10
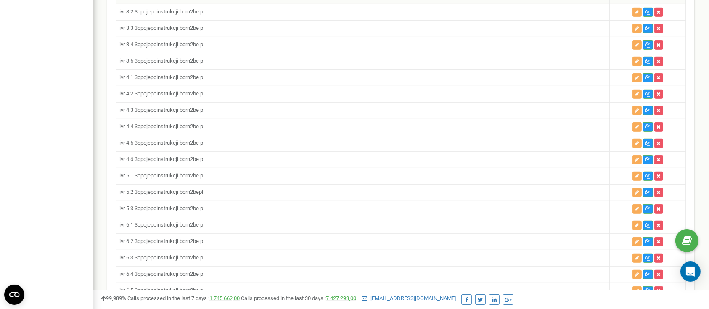
scroll to position [617, 0]
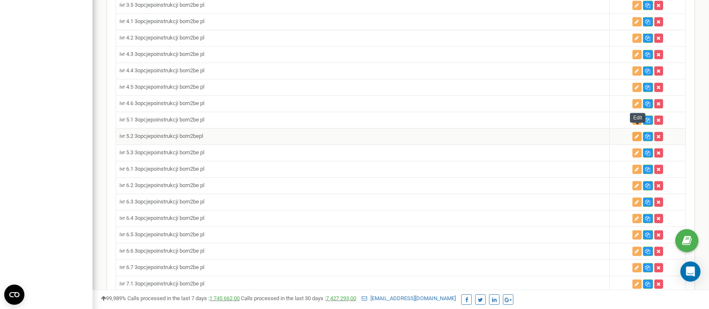
click at [636, 134] on icon "button" at bounding box center [637, 136] width 4 height 5
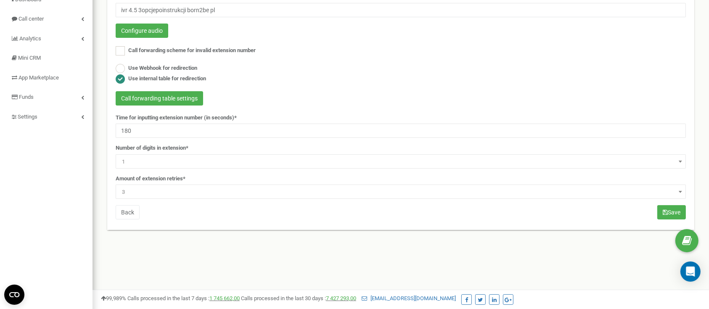
scroll to position [56, 0]
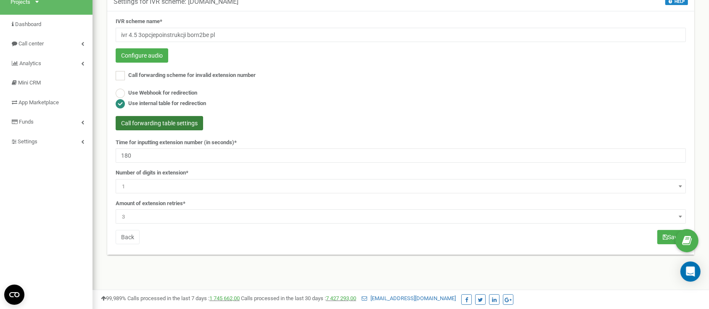
click at [175, 120] on button "Call forwarding table settings" at bounding box center [160, 123] width 88 height 14
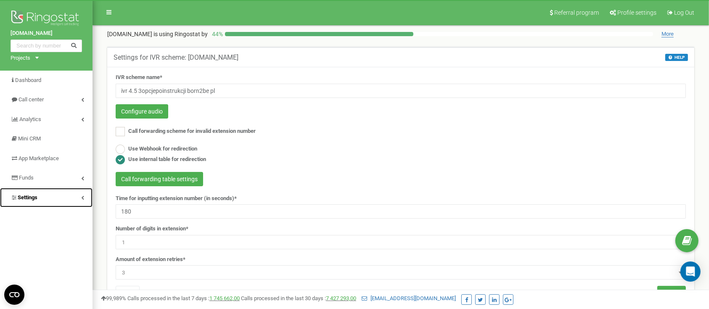
click at [40, 197] on link "Settings" at bounding box center [46, 198] width 93 height 20
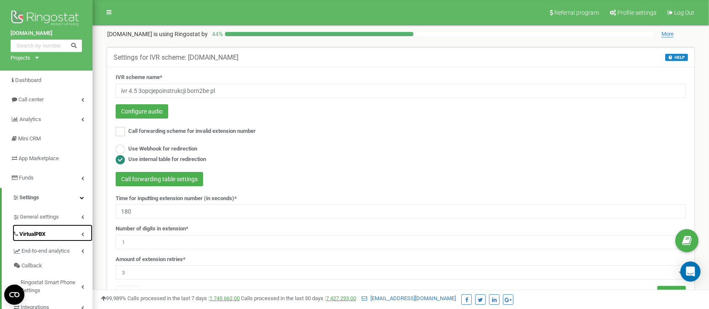
click at [37, 231] on span "VirtualPBX" at bounding box center [32, 235] width 26 height 8
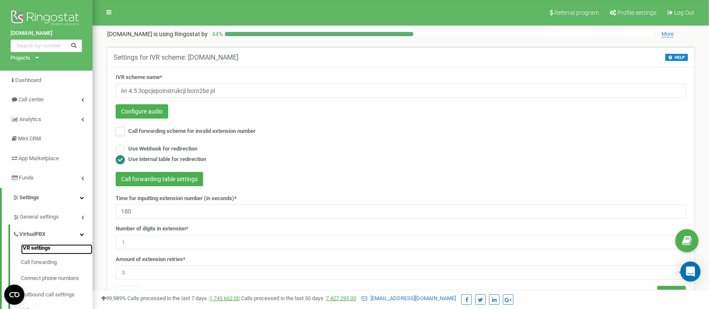
click at [45, 252] on link "IVR settings" at bounding box center [57, 249] width 72 height 10
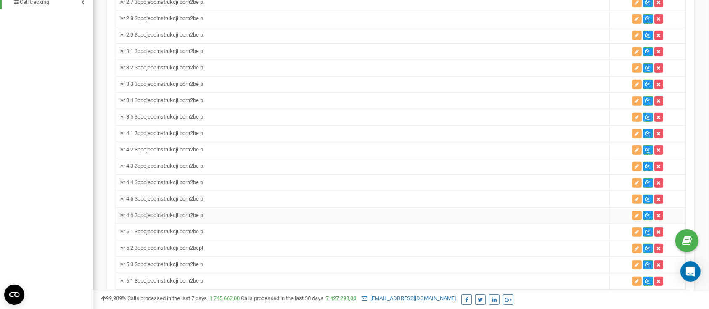
scroll to position [617, 0]
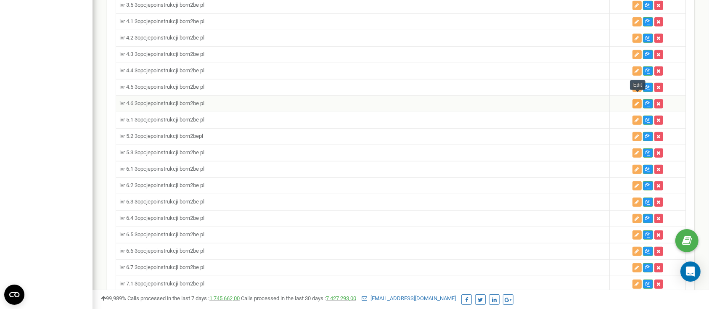
click at [636, 101] on icon "button" at bounding box center [637, 103] width 4 height 5
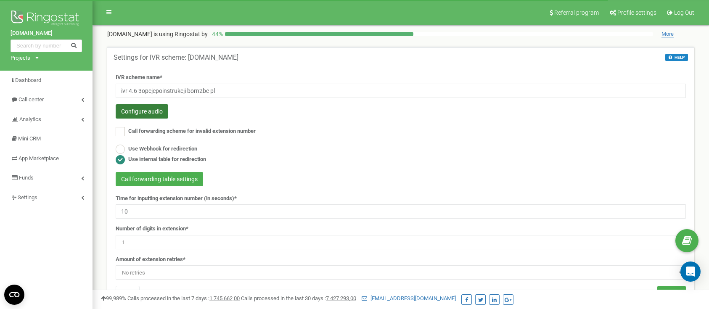
click at [144, 114] on button "Configure audio" at bounding box center [142, 111] width 53 height 14
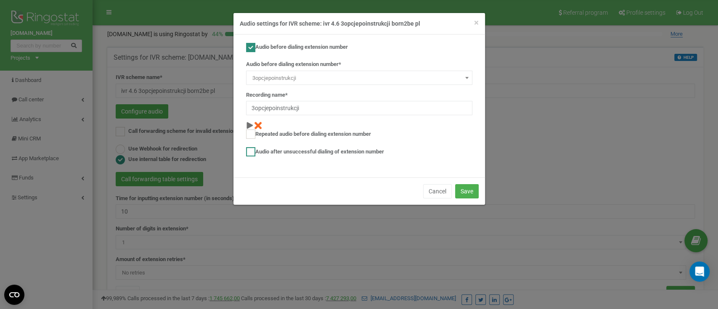
click at [278, 150] on label "Audio after unsuccessful dialing of extension number" at bounding box center [315, 151] width 138 height 9
checkbox input "true"
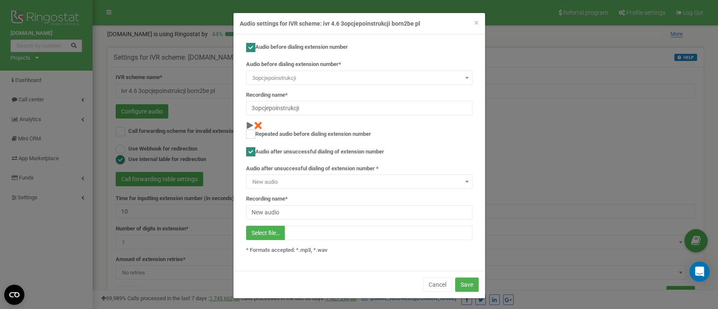
click at [463, 184] on span at bounding box center [467, 181] width 8 height 11
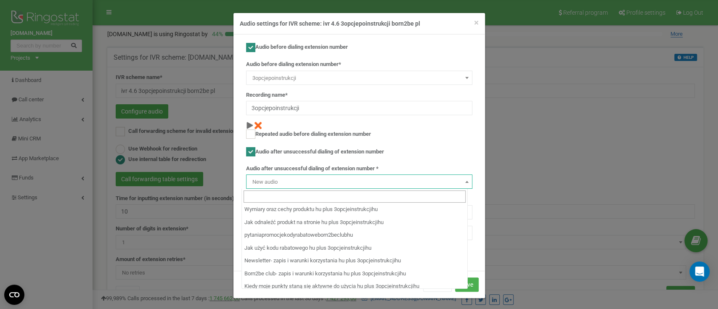
scroll to position [3497, 0]
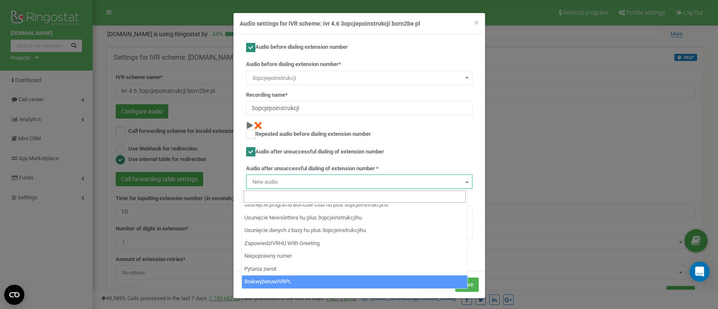
drag, startPoint x: 318, startPoint y: 283, endPoint x: 336, endPoint y: 273, distance: 20.9
select select "14311"
type input "BrakwyboruwIVRPL"
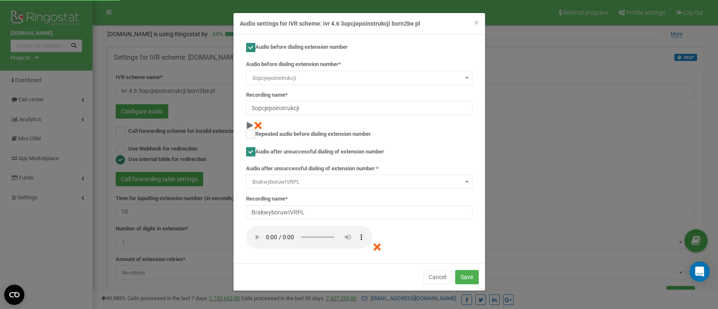
click at [472, 264] on div "Cancel Save" at bounding box center [359, 276] width 252 height 27
click at [470, 279] on button "Save" at bounding box center [467, 277] width 24 height 14
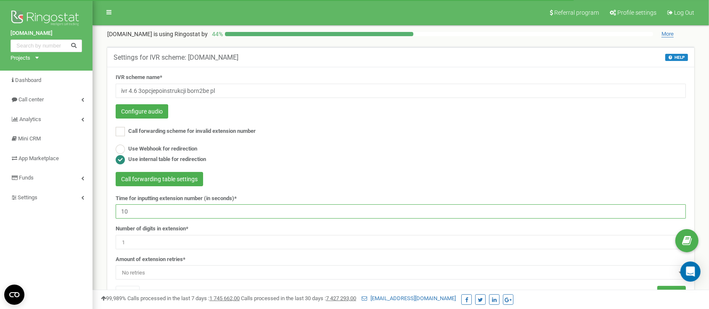
click at [159, 211] on input "10" at bounding box center [401, 211] width 570 height 14
type input "180"
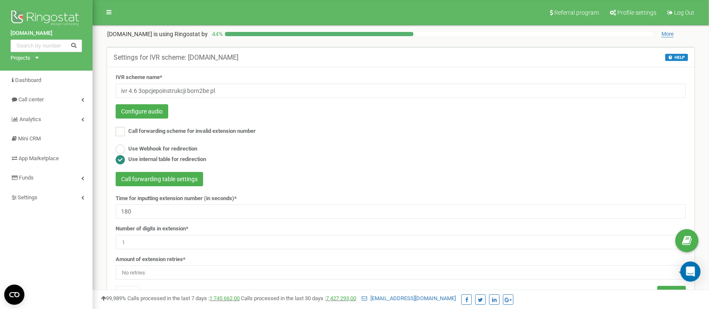
click at [165, 269] on span "No retries" at bounding box center [401, 273] width 565 height 12
click at [216, 267] on span "No retries" at bounding box center [401, 273] width 565 height 12
click at [199, 267] on span "No retries" at bounding box center [401, 273] width 565 height 12
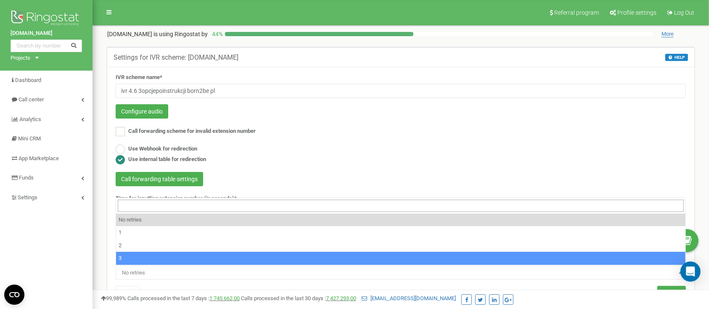
select select "4"
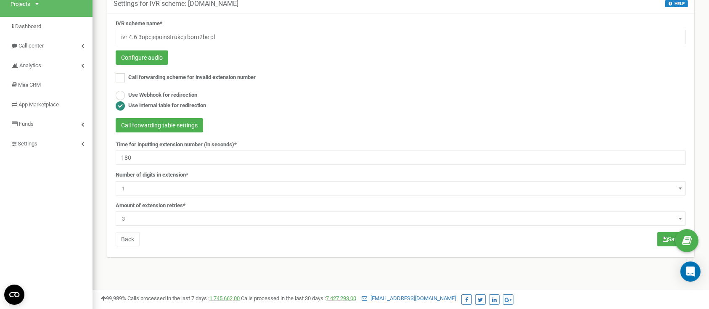
scroll to position [56, 0]
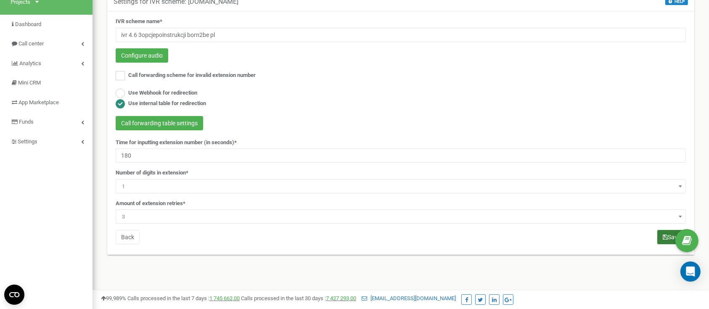
click at [660, 236] on button "Save" at bounding box center [672, 237] width 29 height 14
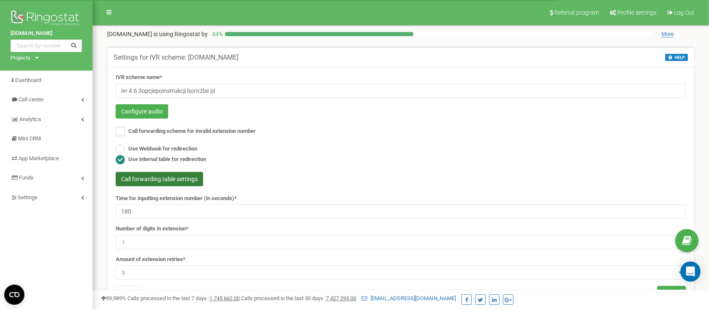
click at [186, 180] on button "Call forwarding table settings" at bounding box center [160, 179] width 88 height 14
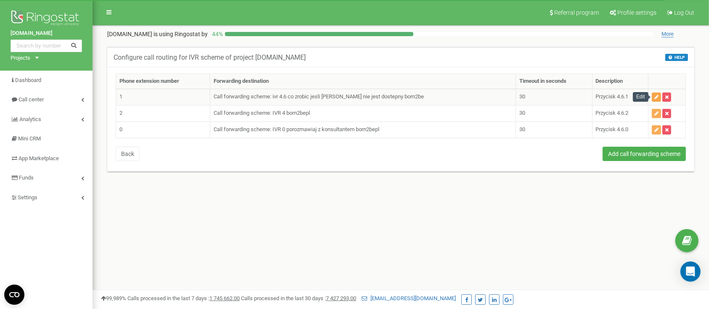
click at [655, 98] on icon "button" at bounding box center [657, 97] width 4 height 5
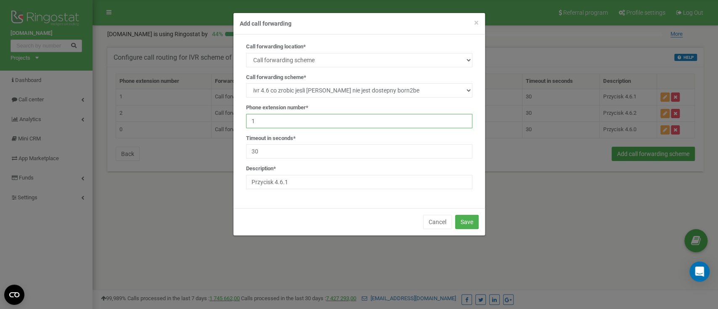
click at [311, 122] on input "1" at bounding box center [359, 121] width 226 height 14
click at [309, 158] on input "30" at bounding box center [359, 151] width 226 height 14
type input "3"
type input "180"
click at [469, 220] on button "Save" at bounding box center [467, 222] width 24 height 14
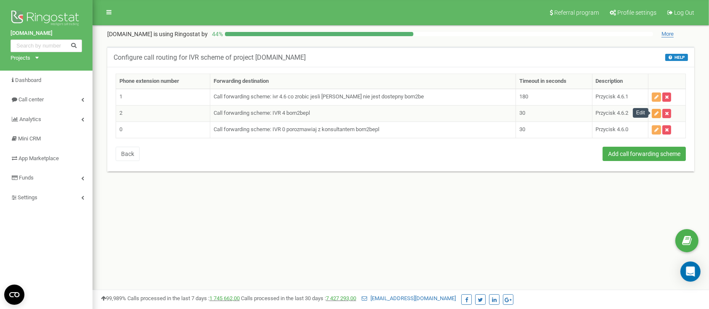
click at [654, 113] on button "button" at bounding box center [656, 113] width 9 height 9
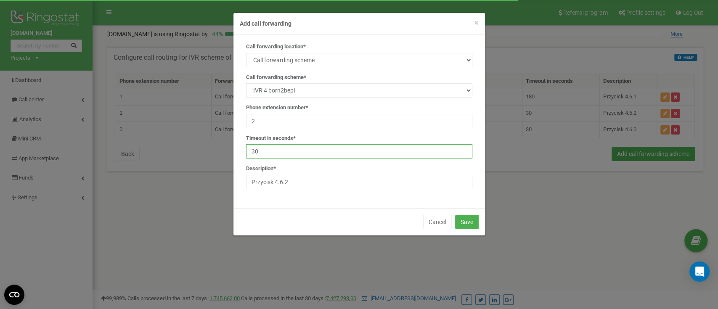
click at [306, 156] on input "30" at bounding box center [359, 151] width 226 height 14
type input "3"
type input "180"
click at [464, 219] on button "Save" at bounding box center [467, 222] width 24 height 14
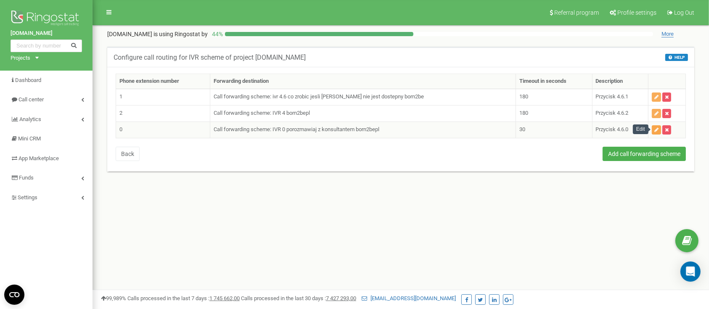
click at [655, 129] on icon "button" at bounding box center [657, 129] width 4 height 5
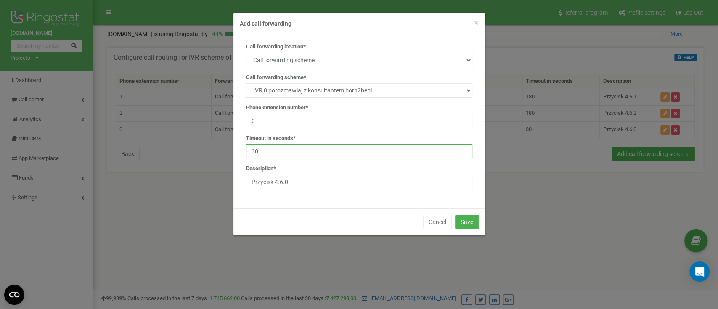
click at [276, 153] on input "30" at bounding box center [359, 151] width 226 height 14
type input "3"
type input "180"
click at [477, 227] on button "Save" at bounding box center [467, 222] width 24 height 14
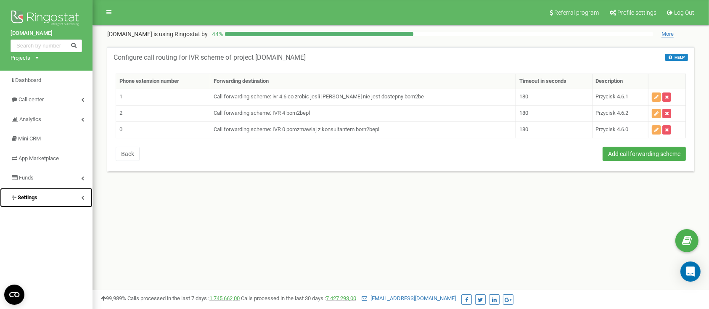
drag, startPoint x: 70, startPoint y: 199, endPoint x: 68, endPoint y: 203, distance: 5.1
click at [69, 199] on link "Settings" at bounding box center [46, 198] width 93 height 20
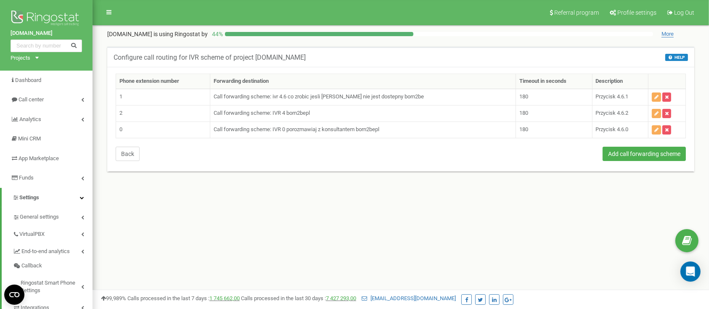
click at [129, 152] on button "Back" at bounding box center [128, 154] width 24 height 14
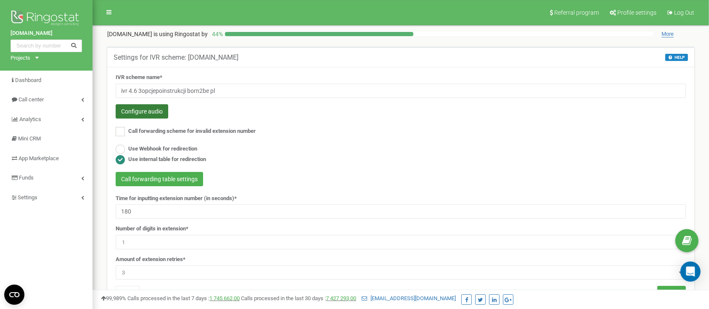
click at [150, 108] on button "Configure audio" at bounding box center [142, 111] width 53 height 14
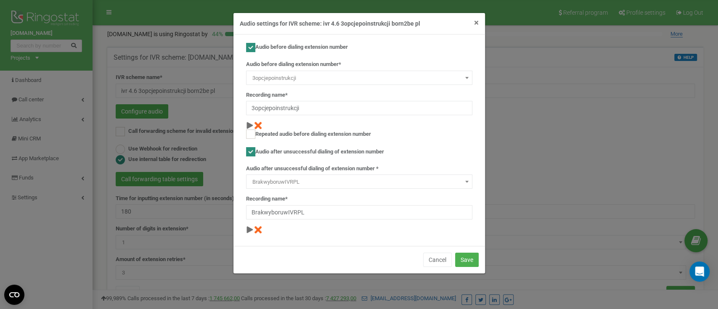
click at [477, 24] on span "×" at bounding box center [476, 23] width 5 height 10
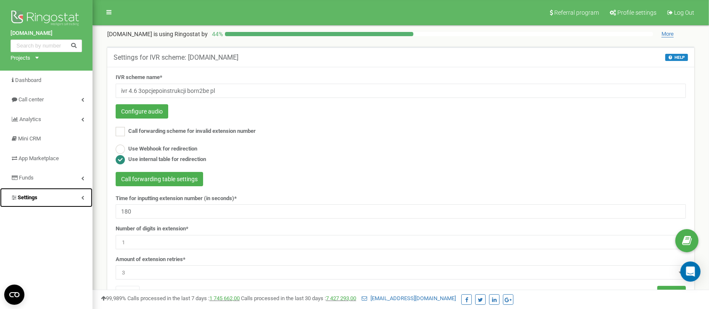
click at [41, 195] on link "Settings" at bounding box center [46, 198] width 93 height 20
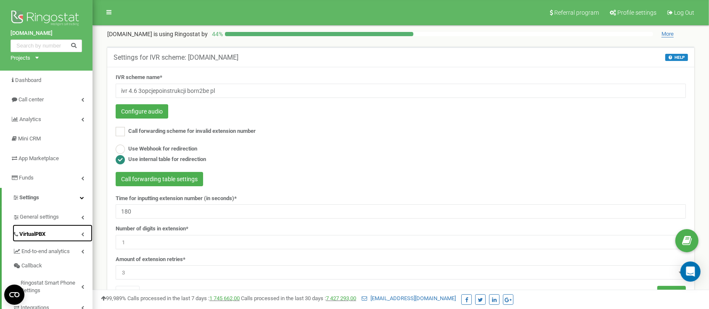
click at [45, 235] on span "VirtualPBX" at bounding box center [32, 235] width 26 height 8
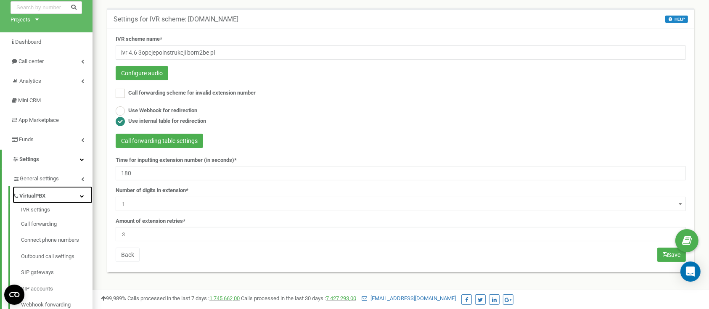
scroll to position [56, 0]
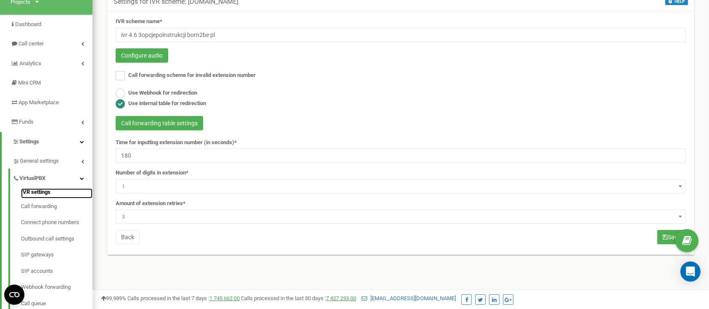
click at [42, 192] on link "IVR settings" at bounding box center [57, 193] width 72 height 10
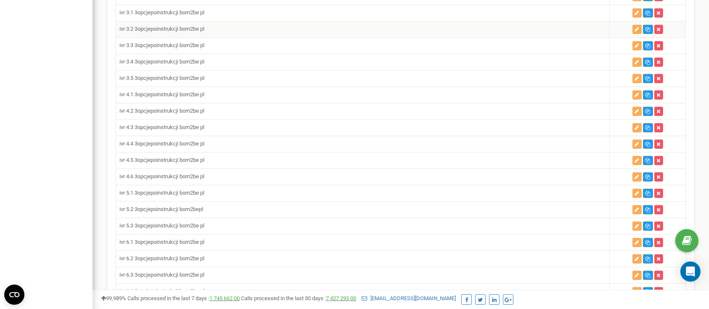
scroll to position [561, 0]
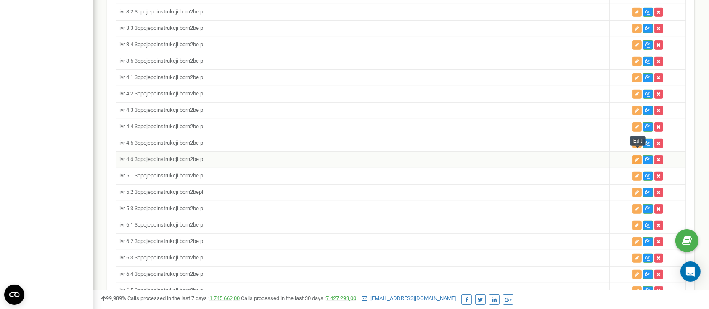
click at [634, 155] on button "button" at bounding box center [637, 159] width 9 height 9
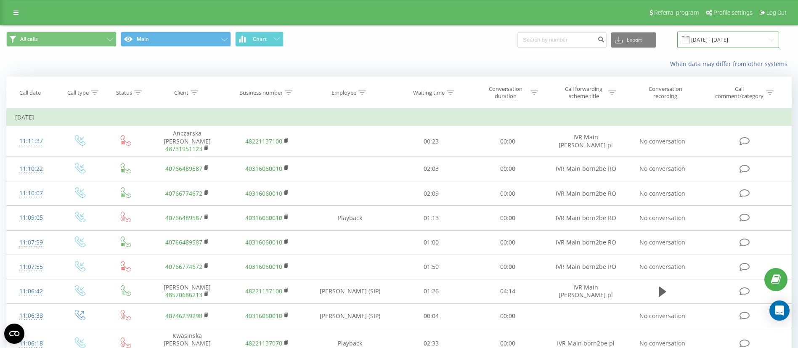
click at [741, 44] on input "23.08.2025 - 23.09.2025" at bounding box center [728, 40] width 102 height 16
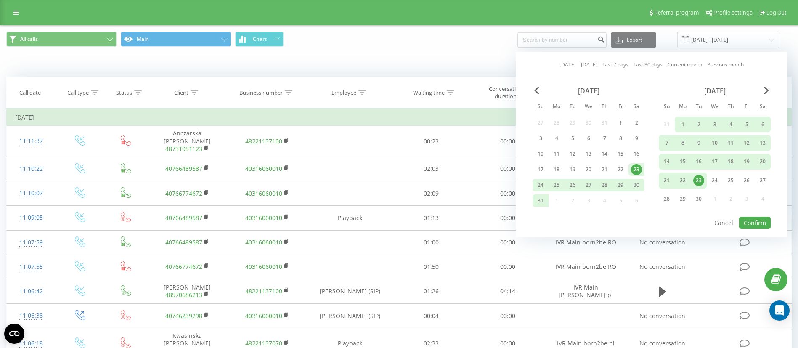
click at [404, 40] on div "All calls Main Chart Export .csv .xls .xlsx 23.08.2025 - 23.09.2025 Today Yeste…" at bounding box center [398, 40] width 785 height 16
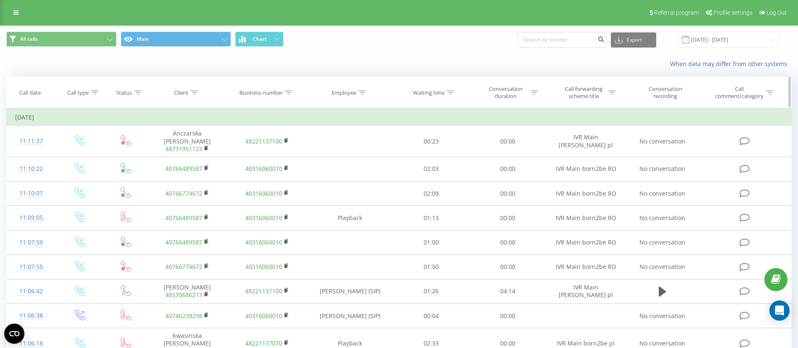
click at [194, 94] on icon at bounding box center [195, 92] width 8 height 4
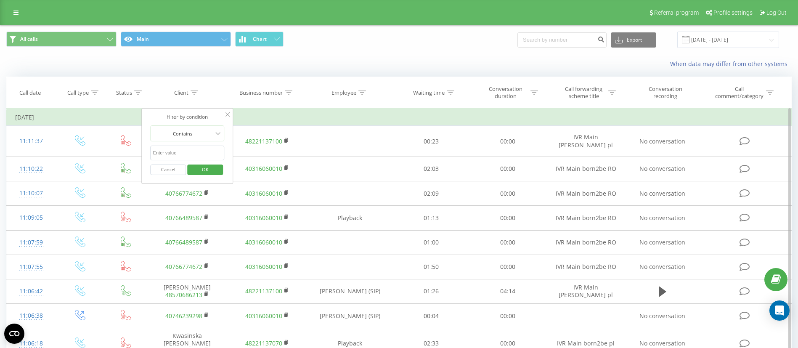
drag, startPoint x: 173, startPoint y: 148, endPoint x: 189, endPoint y: 154, distance: 17.0
click at [173, 148] on input "text" at bounding box center [188, 153] width 74 height 15
paste input "48530184583"
type input "48530184583"
click at [208, 168] on span "OK" at bounding box center [206, 169] width 24 height 13
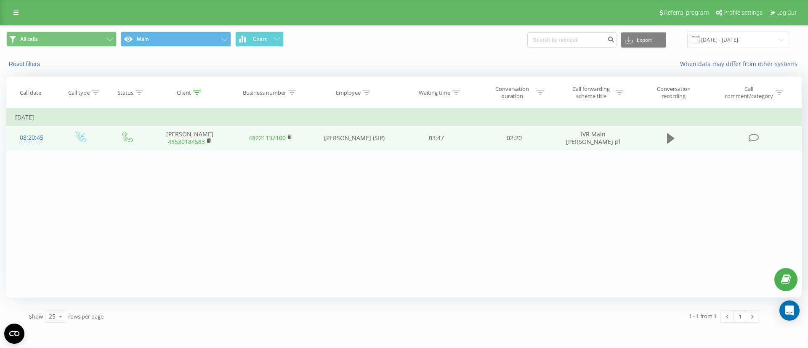
click at [671, 138] on icon at bounding box center [671, 138] width 8 height 10
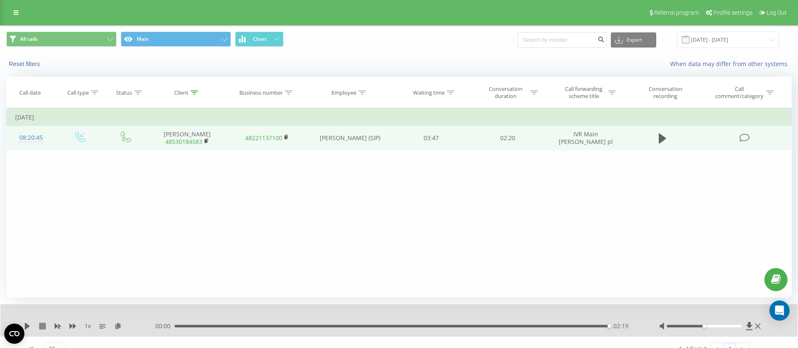
click at [44, 326] on icon at bounding box center [42, 326] width 7 height 7
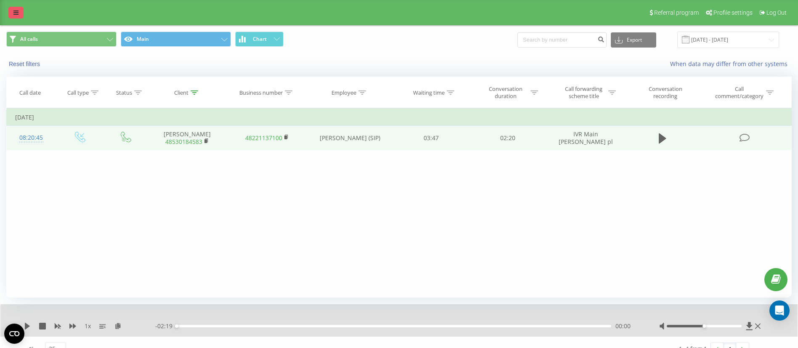
click at [19, 11] on link at bounding box center [15, 13] width 15 height 12
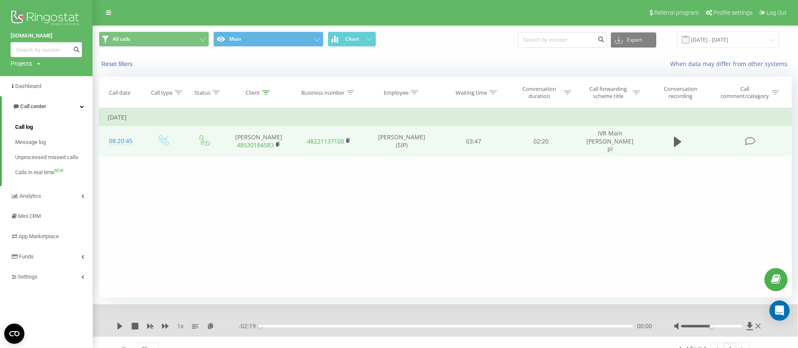
click at [40, 128] on link "Call log" at bounding box center [53, 126] width 77 height 15
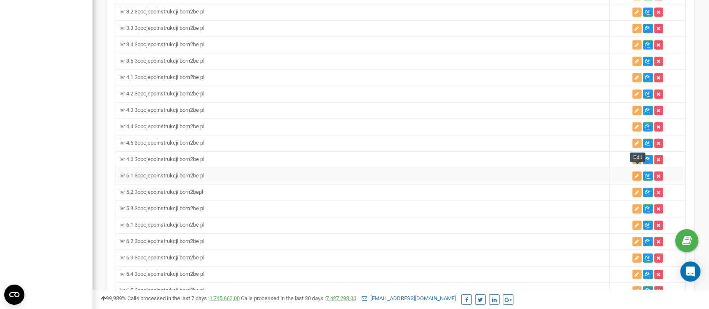
click at [637, 174] on icon "button" at bounding box center [637, 176] width 4 height 5
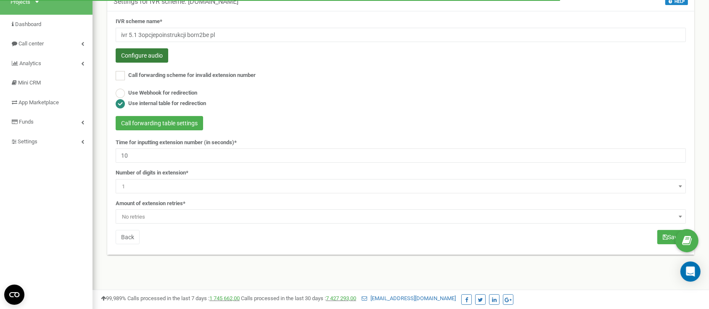
click at [148, 54] on button "Configure audio" at bounding box center [142, 55] width 53 height 14
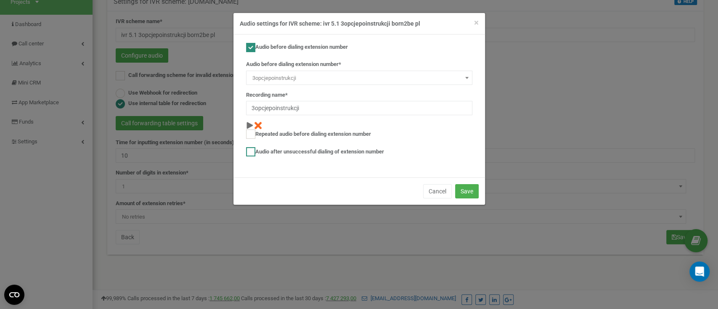
click at [349, 148] on label "Audio after unsuccessful dialing of extension number" at bounding box center [315, 151] width 138 height 9
checkbox input "true"
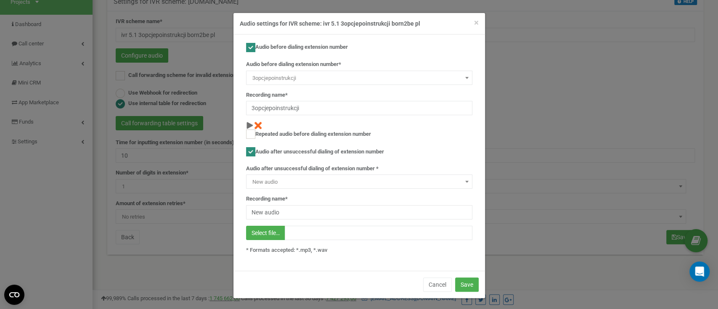
click at [314, 183] on span "New audio" at bounding box center [359, 182] width 220 height 12
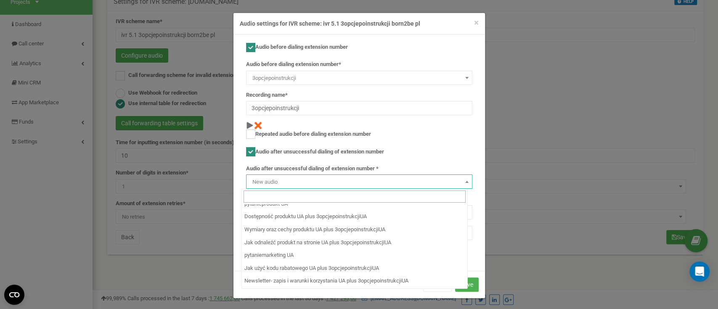
scroll to position [3497, 0]
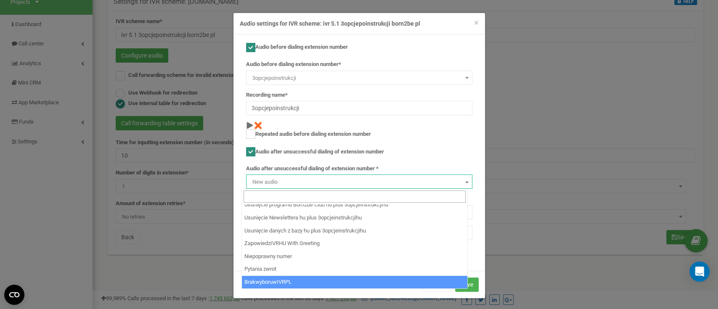
select select "14311"
type input "BrakwyboruwIVRPL"
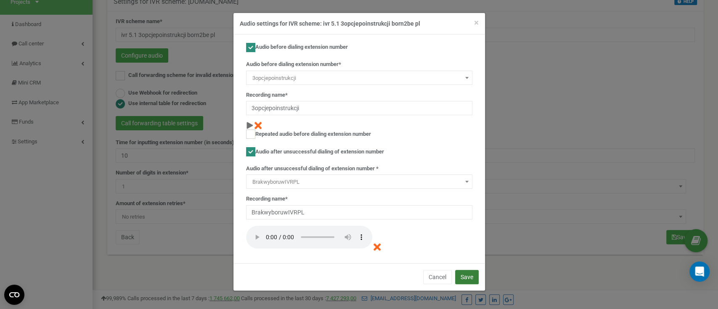
click at [462, 273] on button "Save" at bounding box center [467, 277] width 24 height 14
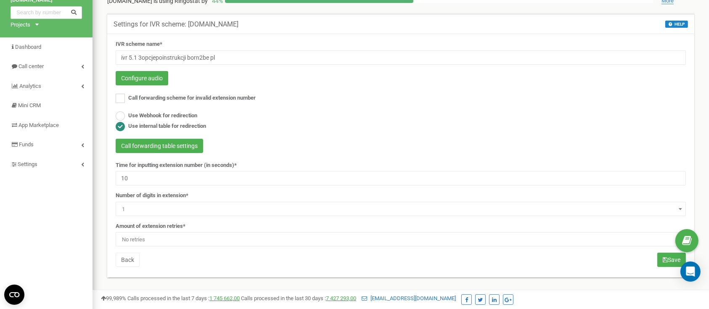
scroll to position [56, 0]
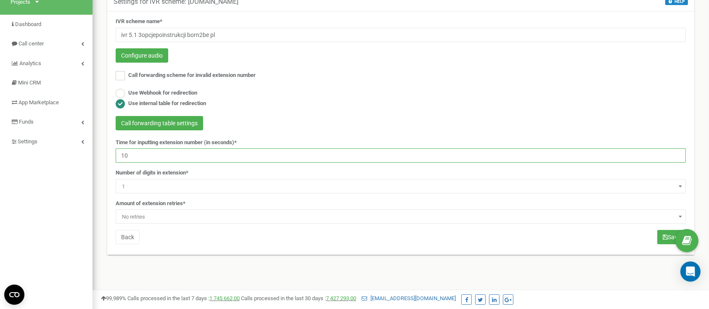
click at [173, 159] on input "10" at bounding box center [401, 156] width 570 height 14
type input "180"
click at [179, 217] on span "No retries" at bounding box center [401, 217] width 565 height 12
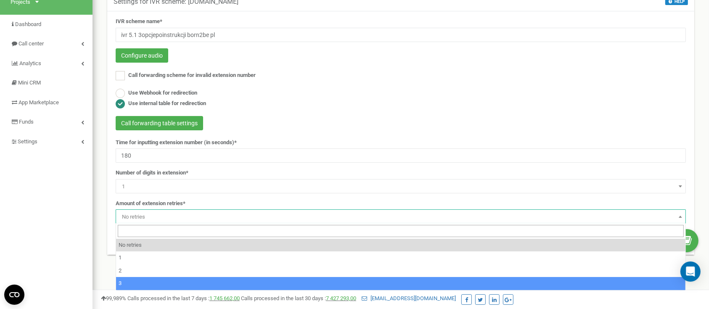
select select "4"
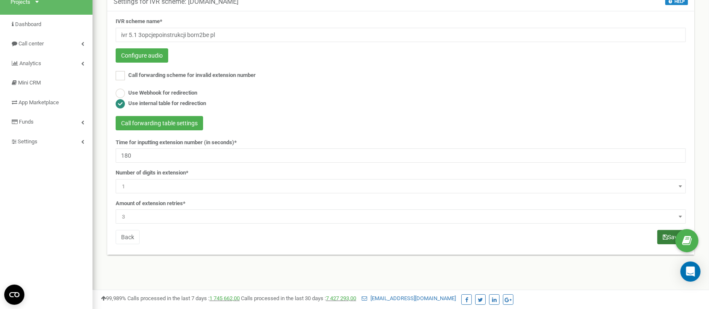
click at [667, 241] on button "Save" at bounding box center [672, 237] width 29 height 14
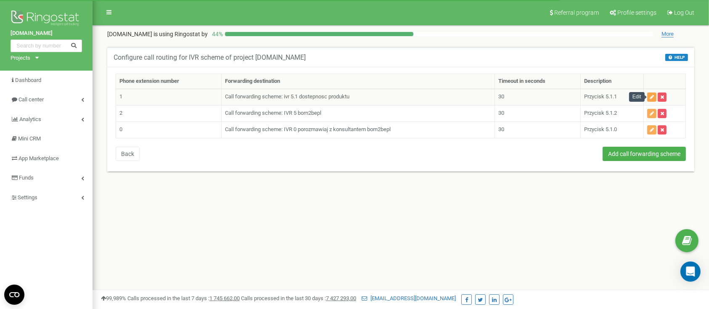
click at [650, 97] on button "button" at bounding box center [651, 97] width 9 height 9
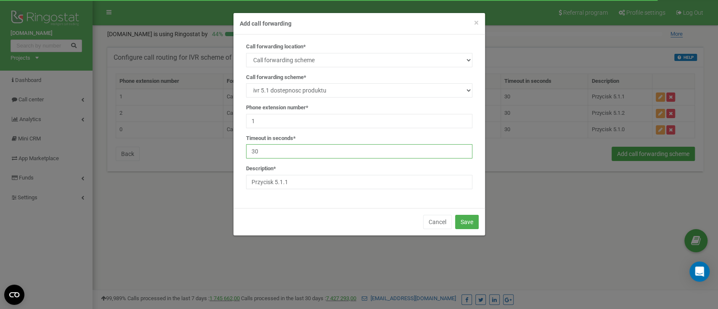
click at [302, 153] on input "30" at bounding box center [359, 151] width 226 height 14
type input "3"
type input "180"
click at [465, 220] on button "Save" at bounding box center [467, 222] width 24 height 14
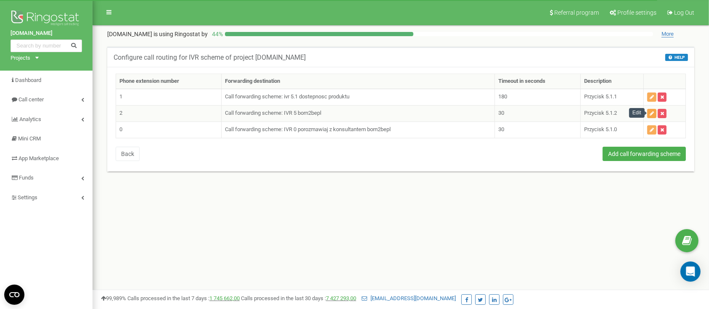
click at [652, 112] on icon "button" at bounding box center [652, 113] width 4 height 5
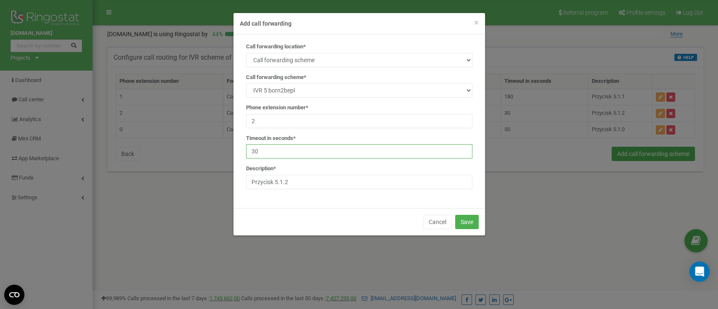
click at [344, 150] on input "30" at bounding box center [359, 151] width 226 height 14
type input "3"
type input "180"
click at [472, 222] on button "Save" at bounding box center [467, 222] width 24 height 14
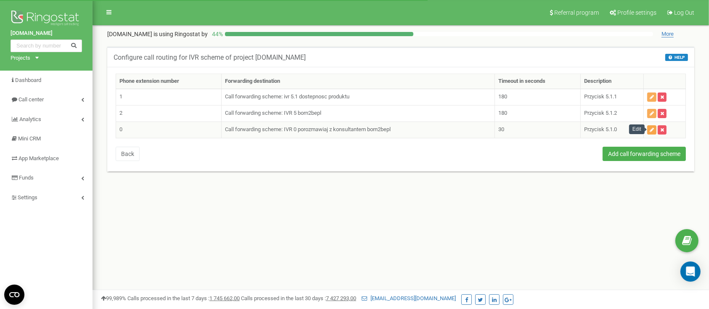
click at [653, 131] on icon "button" at bounding box center [652, 129] width 4 height 5
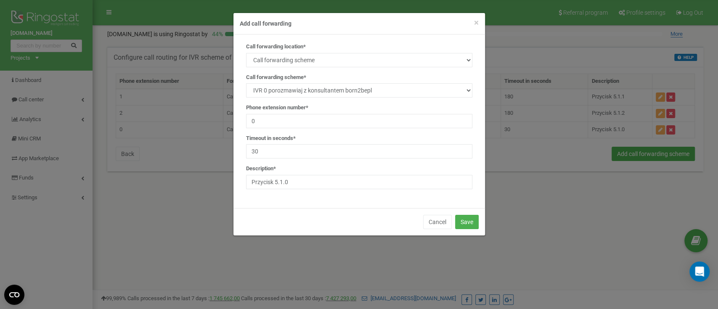
click at [313, 161] on div "Call forwarding location* SIP Phone number External SIP Call forwarding scheme …" at bounding box center [359, 119] width 239 height 153
click at [313, 158] on input "30" at bounding box center [359, 151] width 226 height 14
type input "3"
type input "180"
click at [475, 220] on button "Save" at bounding box center [467, 222] width 24 height 14
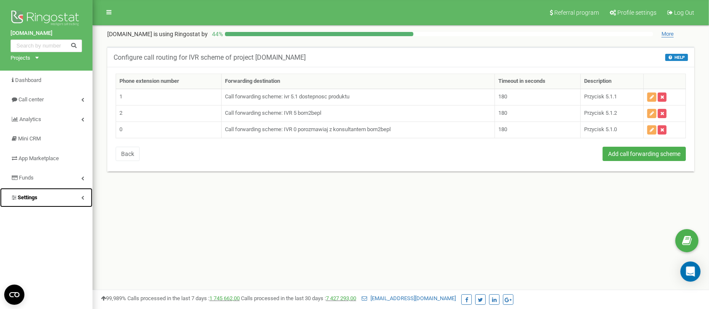
click at [48, 199] on link "Settings" at bounding box center [46, 198] width 93 height 20
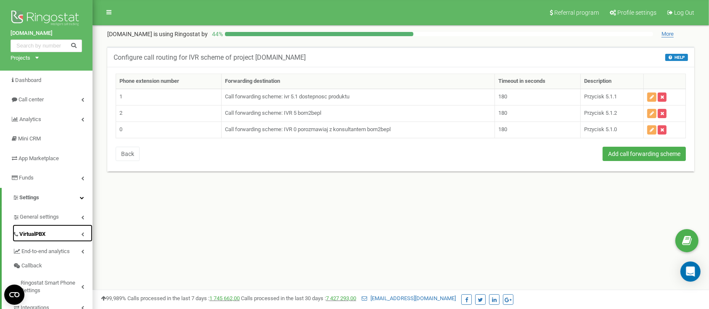
click at [41, 232] on span "VirtualPBX" at bounding box center [32, 235] width 26 height 8
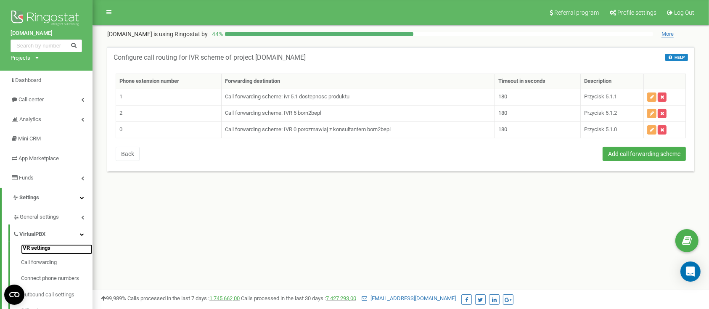
click at [44, 248] on link "IVR settings" at bounding box center [57, 249] width 72 height 10
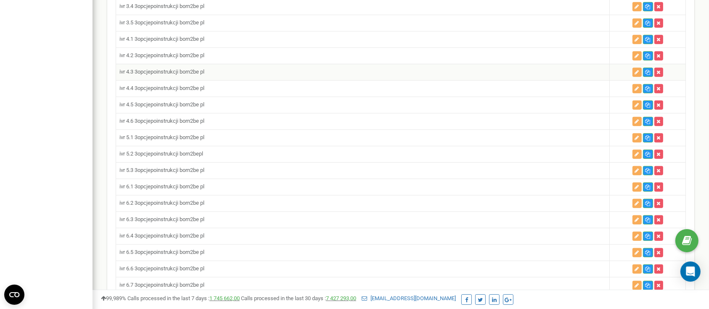
scroll to position [617, 0]
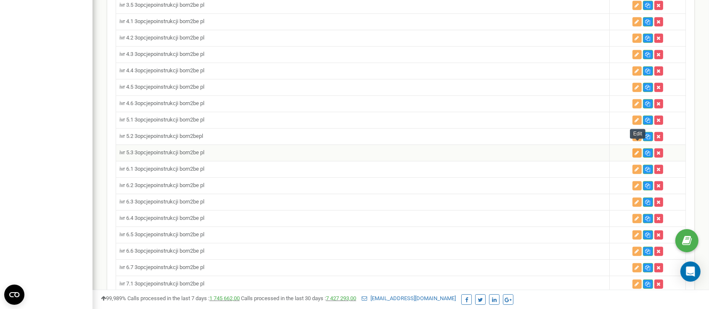
click at [634, 149] on button "button" at bounding box center [637, 153] width 9 height 9
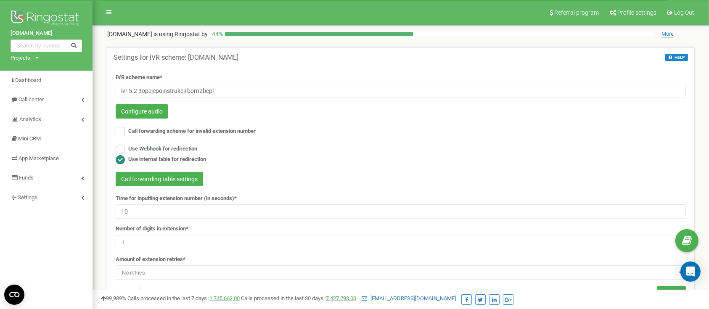
scroll to position [112, 0]
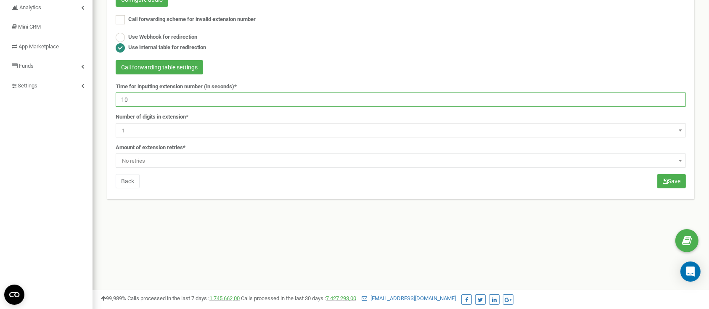
click at [170, 98] on input "10" at bounding box center [401, 100] width 570 height 14
type input "180"
click at [170, 158] on span "No retries" at bounding box center [401, 161] width 565 height 12
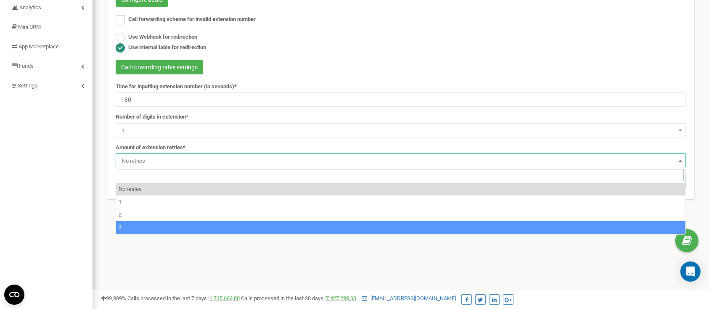
select select "4"
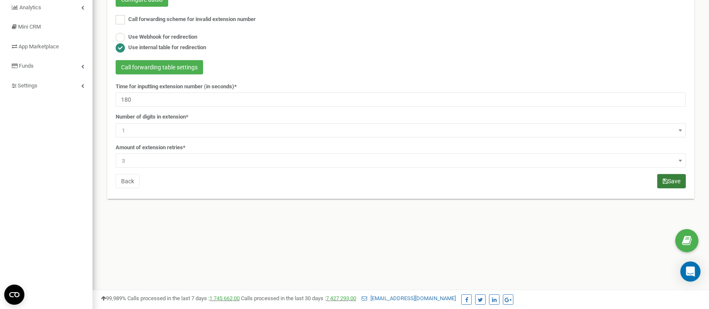
click at [658, 178] on button "Save" at bounding box center [672, 181] width 29 height 14
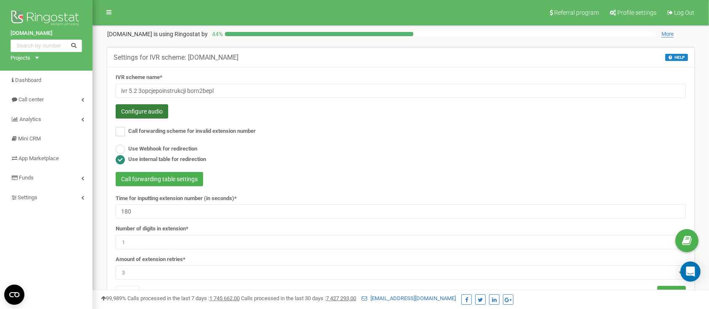
click at [149, 110] on button "Configure audio" at bounding box center [142, 111] width 53 height 14
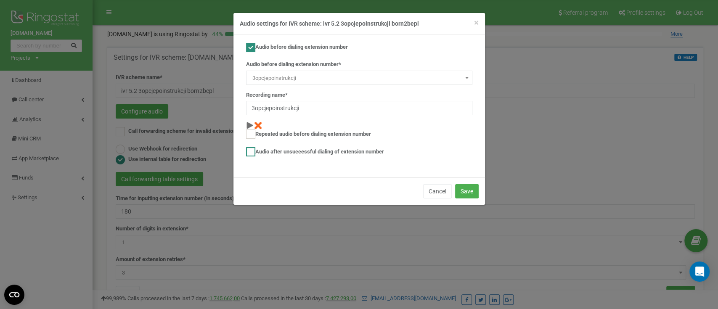
click at [278, 150] on label "Audio after unsuccessful dialing of extension number" at bounding box center [315, 151] width 138 height 9
checkbox input "true"
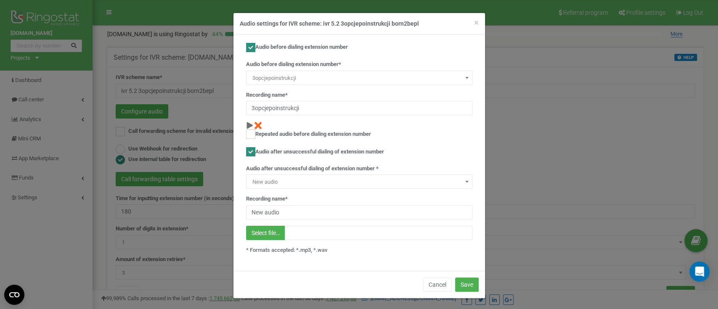
click at [463, 183] on span at bounding box center [467, 181] width 8 height 11
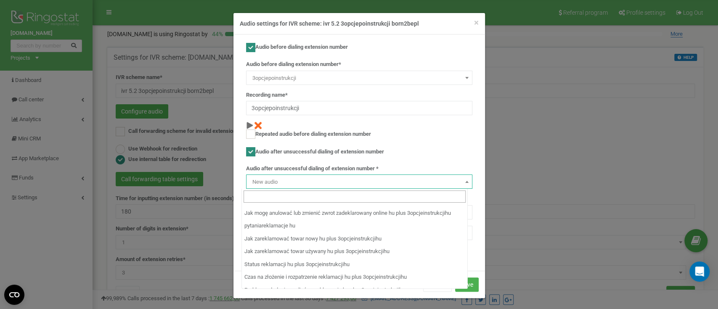
scroll to position [3497, 0]
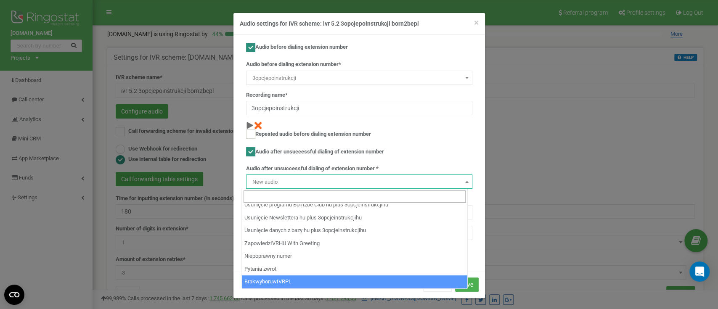
select select "14311"
type input "BrakwyboruwIVRPL"
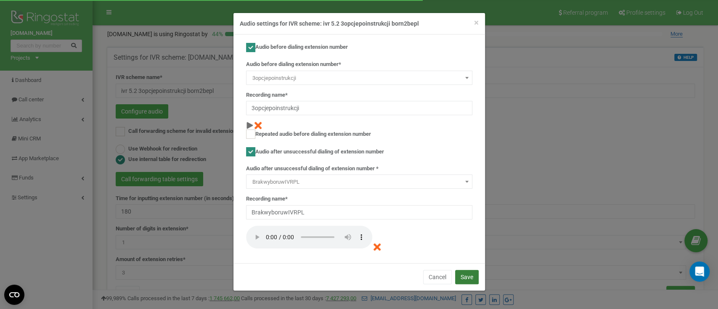
click at [468, 278] on button "Save" at bounding box center [467, 277] width 24 height 14
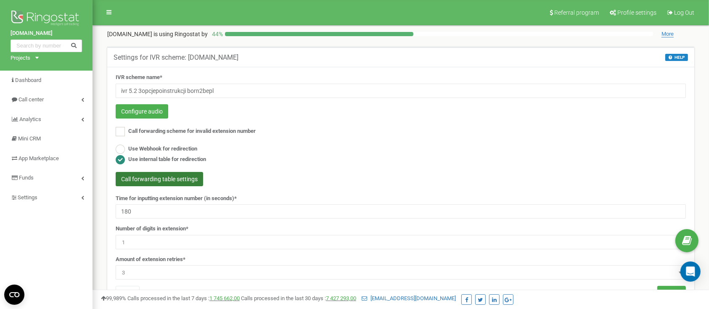
click at [163, 180] on button "Call forwarding table settings" at bounding box center [160, 179] width 88 height 14
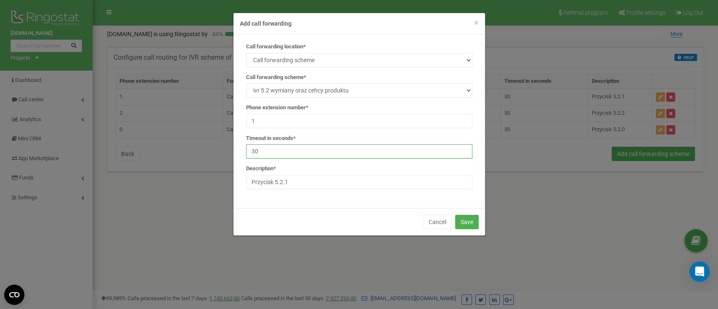
click at [290, 152] on input "30" at bounding box center [359, 151] width 226 height 14
type input "3"
type input "180"
click at [465, 220] on button "Save" at bounding box center [467, 222] width 24 height 14
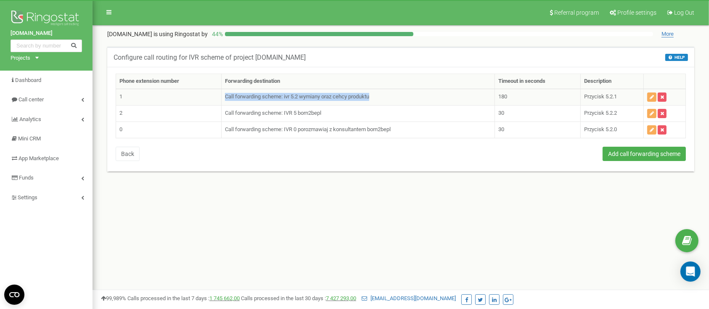
drag, startPoint x: 392, startPoint y: 95, endPoint x: 222, endPoint y: 95, distance: 169.5
click at [222, 95] on td "Call forwarding scheme: ivr 5.2 wymiany oraz cehcy produktu" at bounding box center [358, 97] width 273 height 16
copy td "Call forwarding scheme: ivr 5.2 wymiany oraz cehcy produktu"
click at [650, 113] on button "button" at bounding box center [651, 113] width 9 height 9
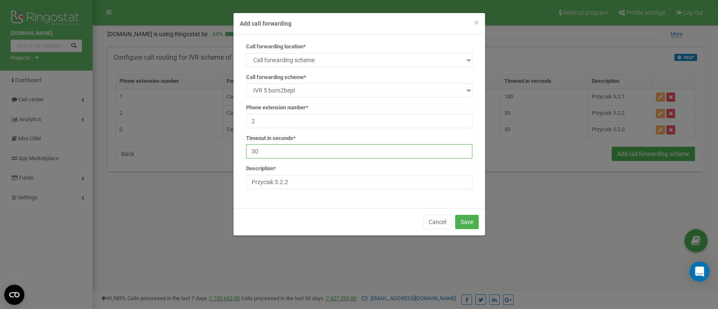
click at [289, 146] on input "30" at bounding box center [359, 151] width 226 height 14
type input "3"
type input "180"
click at [467, 226] on button "Save" at bounding box center [467, 222] width 24 height 14
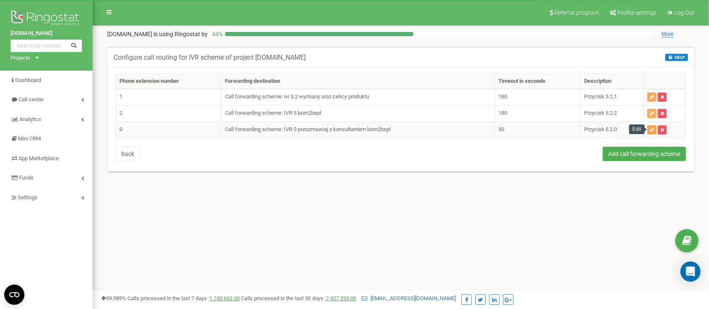
click at [650, 132] on button "button" at bounding box center [651, 129] width 9 height 9
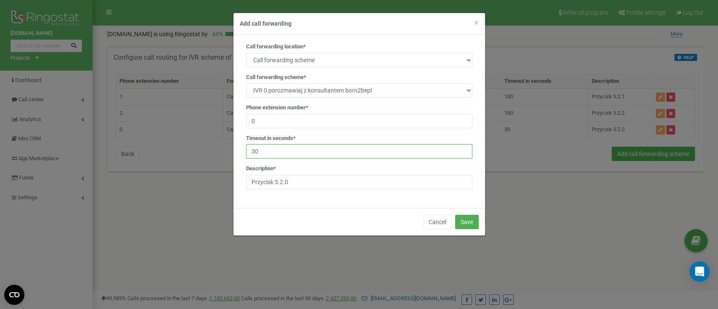
click at [306, 156] on input "30" at bounding box center [359, 151] width 226 height 14
type input "3"
type input "180"
click at [472, 226] on button "Save" at bounding box center [467, 222] width 24 height 14
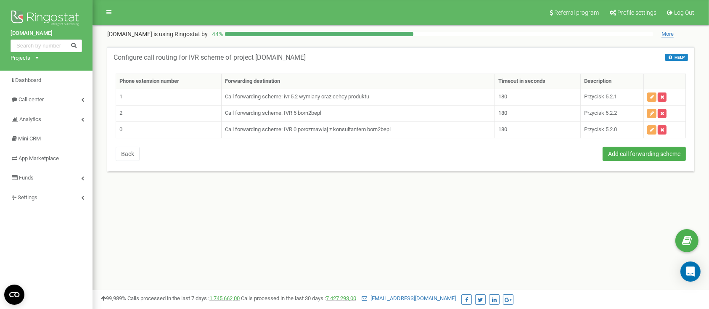
drag, startPoint x: 609, startPoint y: 239, endPoint x: 600, endPoint y: 234, distance: 10.5
click at [609, 239] on div "Referral program Profile settings Log Out [DOMAIN_NAME] is using Ringostat by 4…" at bounding box center [401, 252] width 617 height 505
click at [123, 153] on button "Back" at bounding box center [128, 154] width 24 height 14
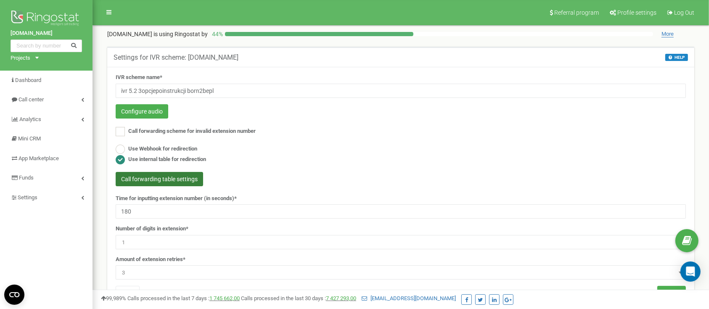
click at [174, 177] on button "Call forwarding table settings" at bounding box center [160, 179] width 88 height 14
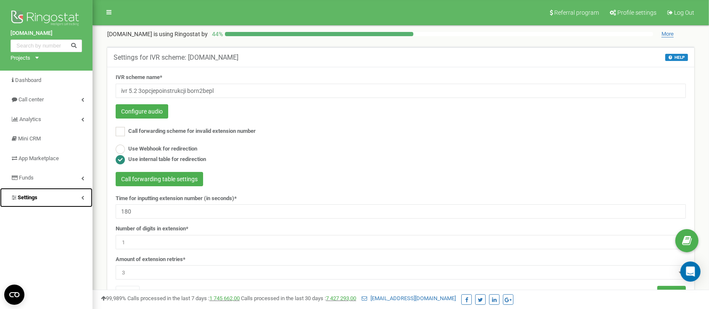
click at [45, 200] on link "Settings" at bounding box center [46, 198] width 93 height 20
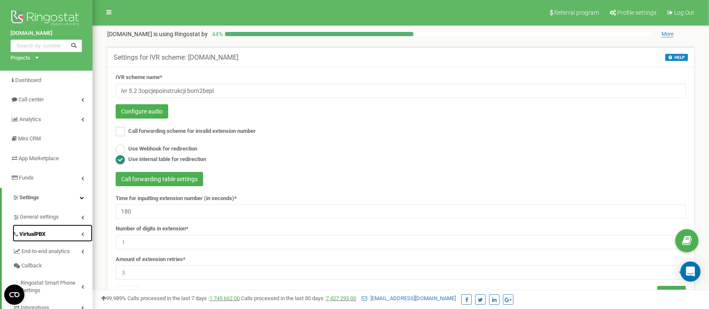
click at [37, 231] on span "VirtualPBX" at bounding box center [32, 235] width 26 height 8
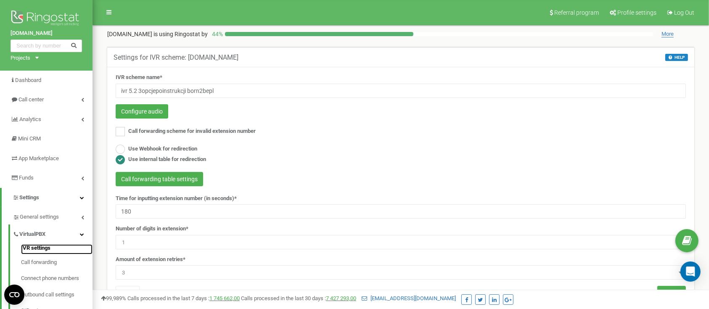
click at [40, 249] on link "IVR settings" at bounding box center [57, 249] width 72 height 10
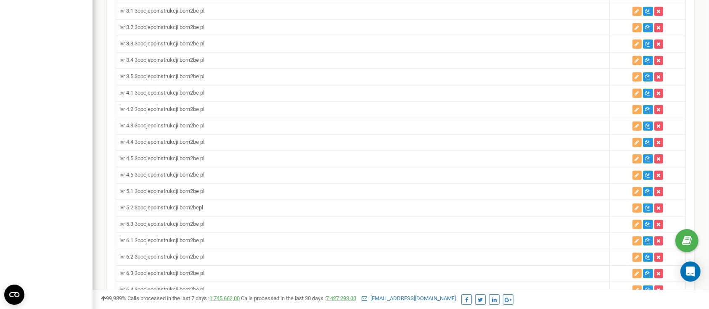
scroll to position [561, 0]
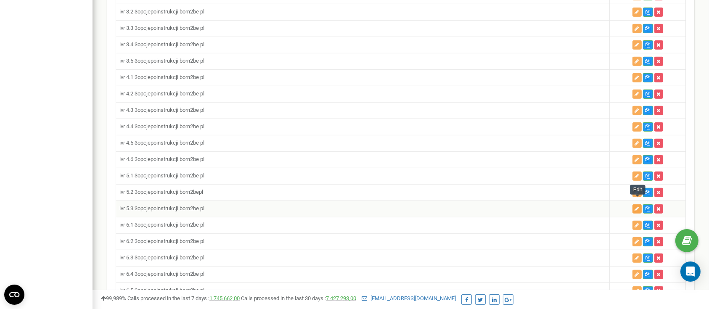
click at [636, 207] on icon "button" at bounding box center [637, 209] width 4 height 5
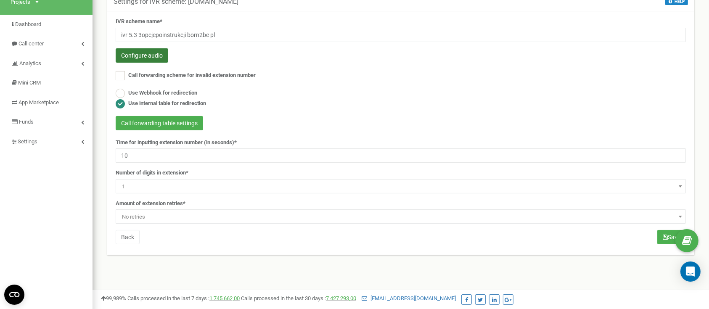
click at [145, 59] on button "Configure audio" at bounding box center [142, 55] width 53 height 14
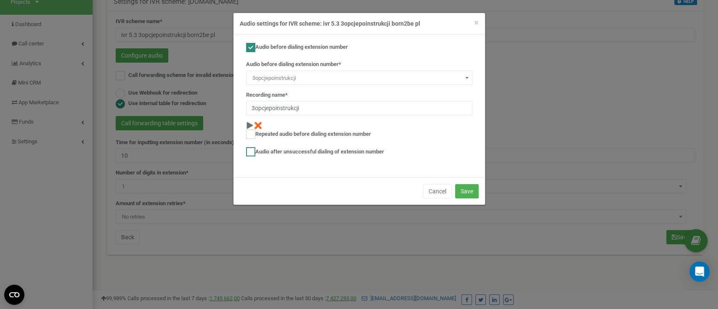
click at [297, 151] on label "Audio after unsuccessful dialing of extension number" at bounding box center [315, 151] width 138 height 9
checkbox input "true"
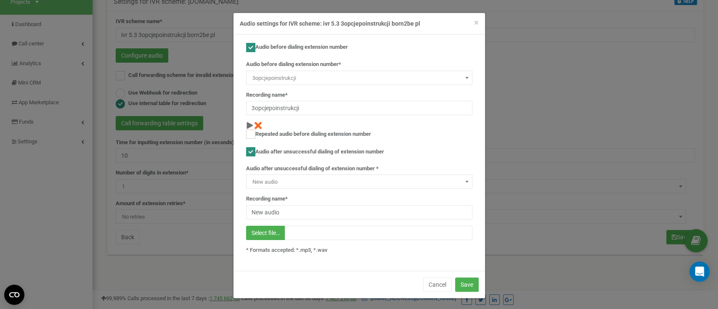
click at [463, 180] on span at bounding box center [467, 181] width 8 height 11
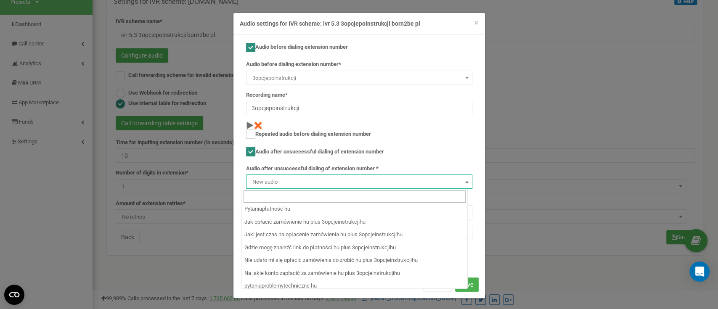
scroll to position [3497, 0]
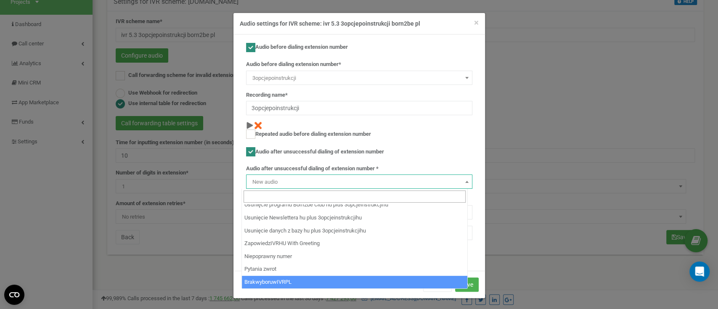
select select "14311"
type input "BrakwyboruwIVRPL"
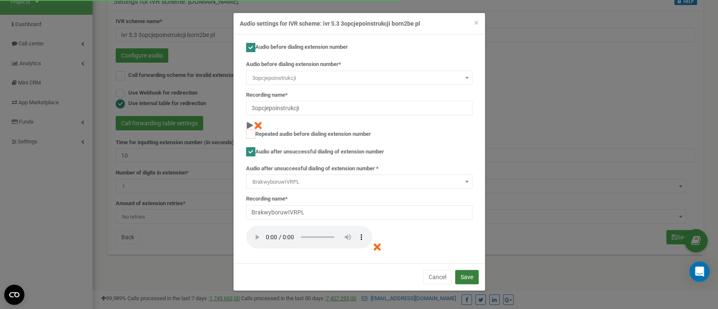
click at [466, 276] on button "Save" at bounding box center [467, 277] width 24 height 14
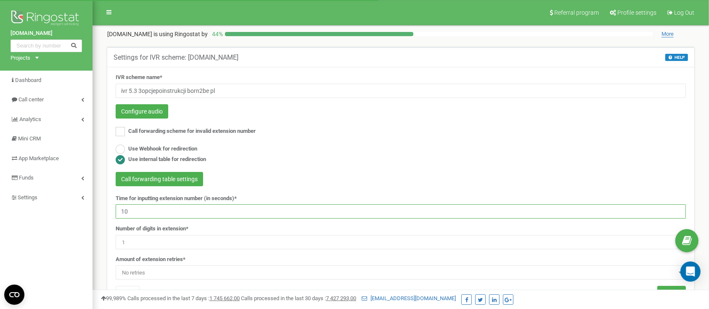
click at [158, 205] on input "10" at bounding box center [401, 211] width 570 height 14
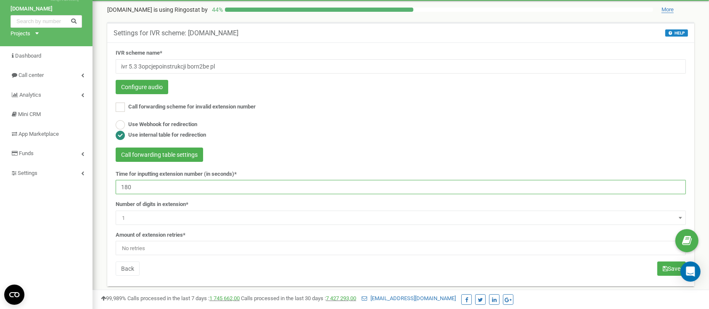
scroll to position [56, 0]
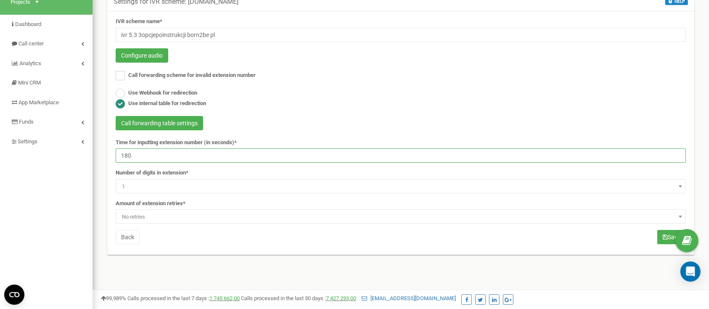
type input "180"
click at [166, 216] on span "No retries" at bounding box center [401, 217] width 565 height 12
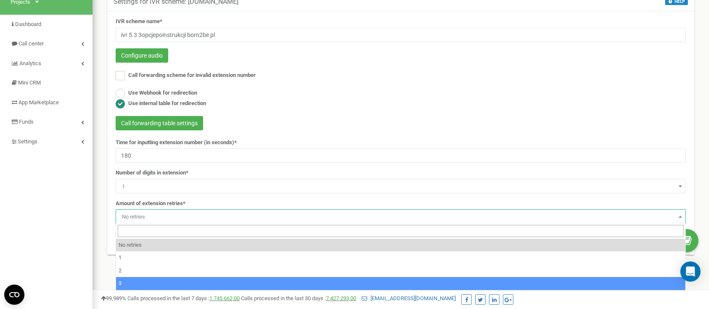
select select "4"
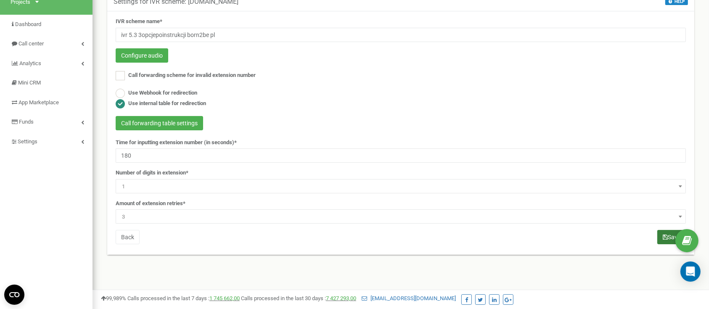
click at [663, 241] on button "Save" at bounding box center [672, 237] width 29 height 14
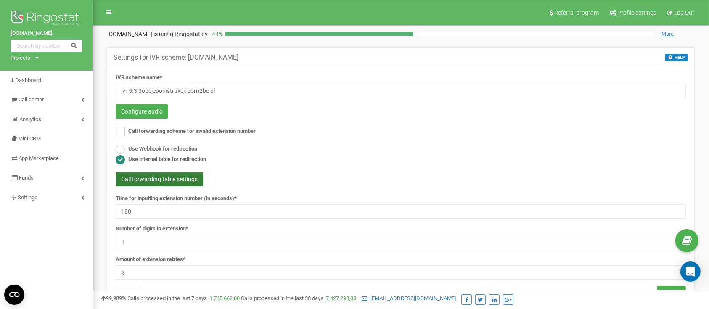
click at [198, 179] on button "Call forwarding table settings" at bounding box center [160, 179] width 88 height 14
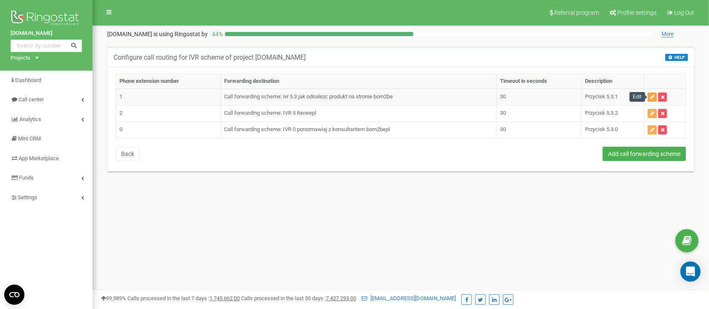
click at [650, 97] on button "button" at bounding box center [652, 97] width 9 height 9
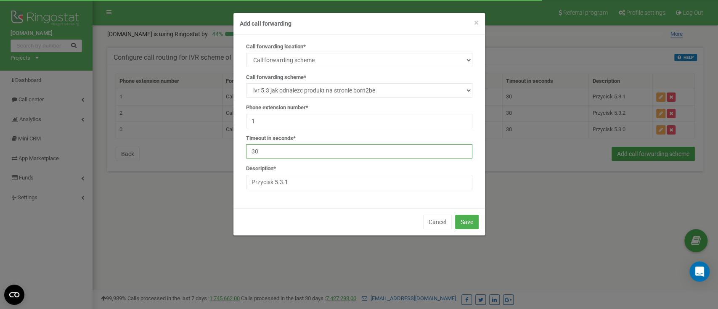
click at [300, 153] on input "30" at bounding box center [359, 151] width 226 height 14
type input "3"
type input "180"
click at [470, 220] on button "Save" at bounding box center [467, 222] width 24 height 14
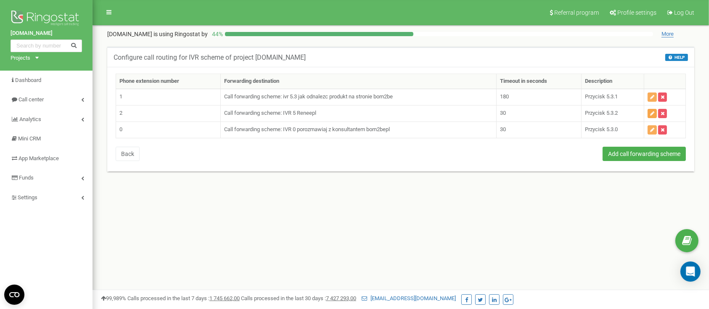
click at [653, 114] on icon "button" at bounding box center [652, 113] width 4 height 5
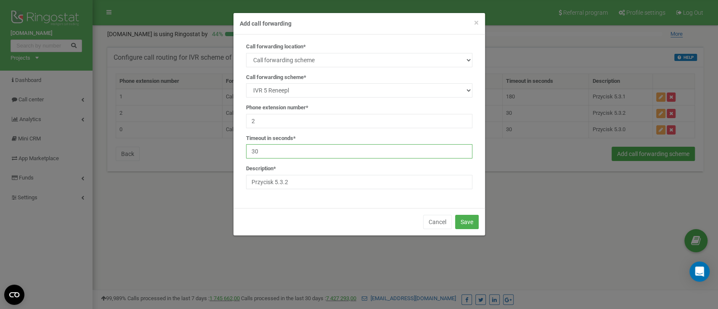
click at [301, 157] on input "30" at bounding box center [359, 151] width 226 height 14
type input "3"
type input "180"
click at [466, 224] on button "Save" at bounding box center [467, 222] width 24 height 14
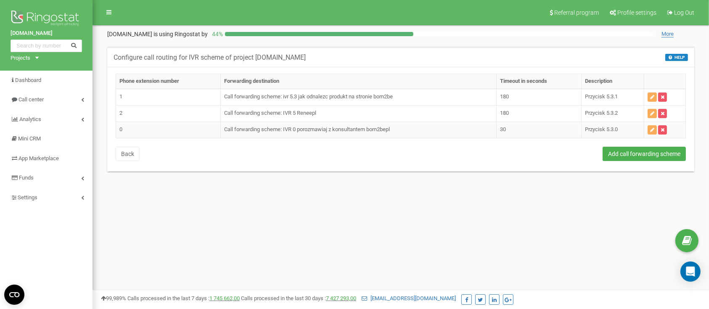
click at [647, 128] on td at bounding box center [666, 130] width 42 height 16
click at [651, 129] on icon "button" at bounding box center [652, 129] width 4 height 5
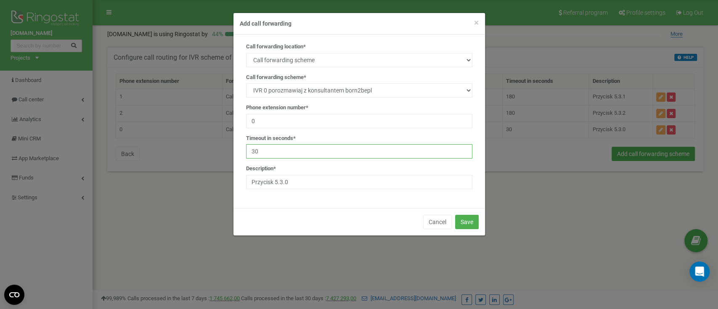
click at [350, 154] on input "30" at bounding box center [359, 151] width 226 height 14
type input "3"
type input "180"
click at [470, 224] on button "Save" at bounding box center [467, 222] width 24 height 14
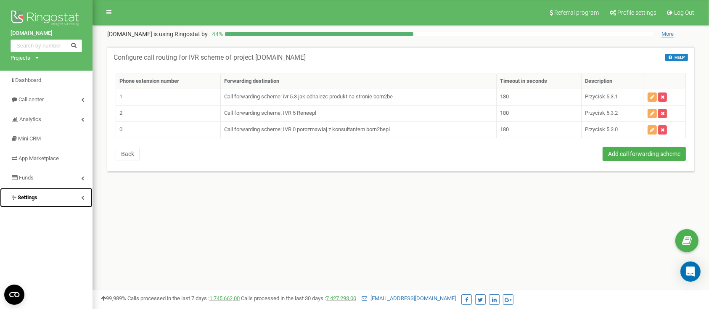
click at [69, 202] on link "Settings" at bounding box center [46, 198] width 93 height 20
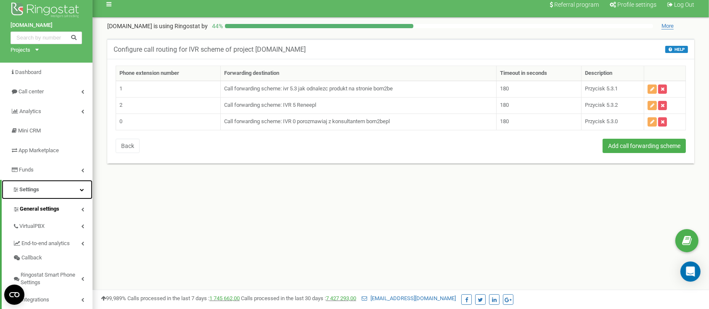
scroll to position [56, 0]
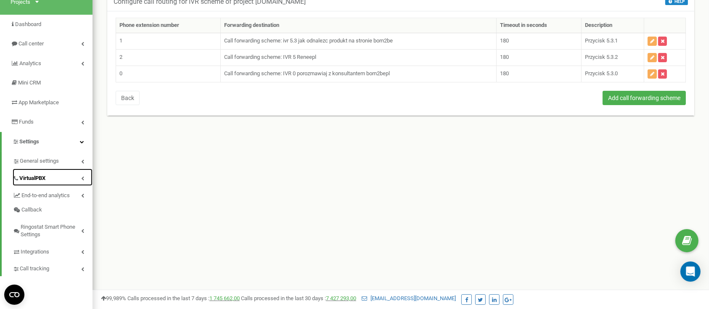
click at [37, 176] on span "VirtualPBX" at bounding box center [32, 179] width 26 height 8
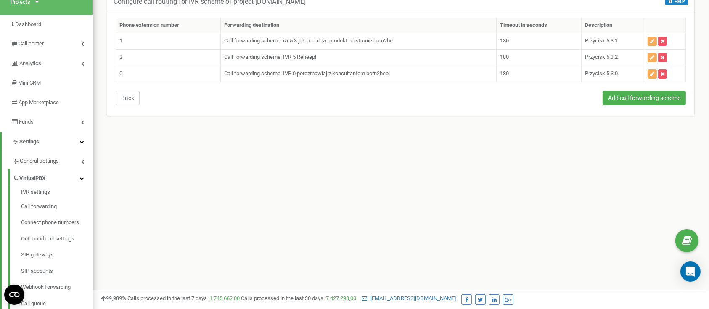
click at [128, 97] on button "Back" at bounding box center [128, 98] width 24 height 14
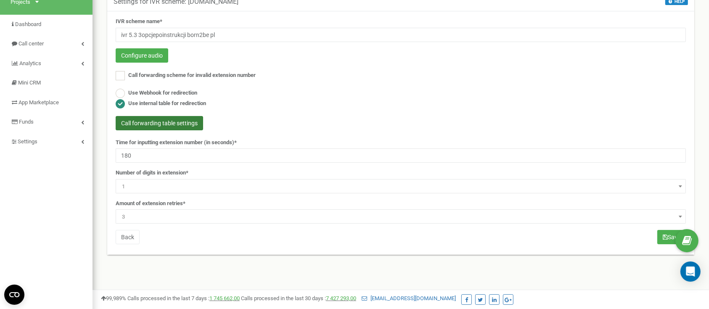
click at [178, 125] on button "Call forwarding table settings" at bounding box center [160, 123] width 88 height 14
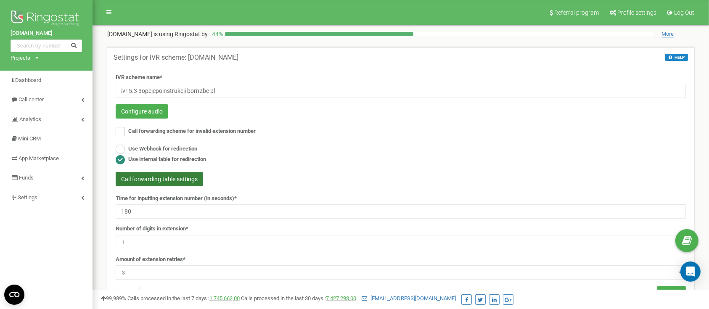
click at [176, 172] on button "Call forwarding table settings" at bounding box center [160, 179] width 88 height 14
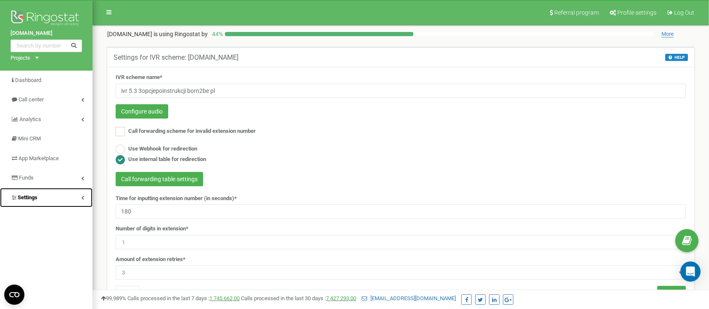
click at [45, 197] on link "Settings" at bounding box center [46, 198] width 93 height 20
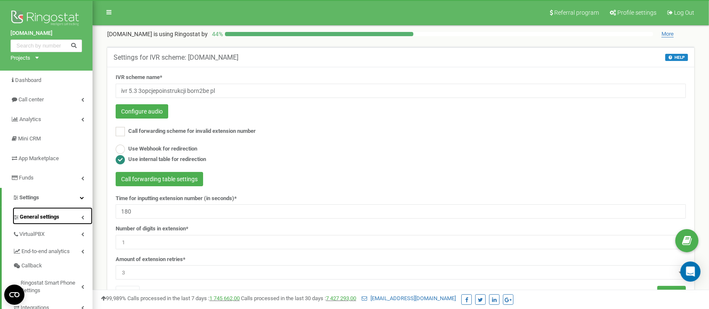
click at [47, 220] on span "General settings" at bounding box center [40, 217] width 40 height 8
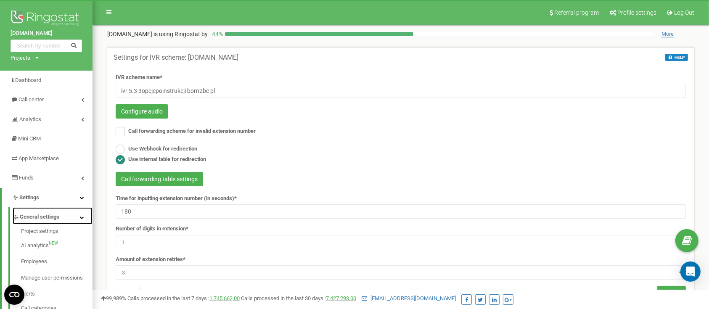
click at [45, 220] on span "General settings" at bounding box center [40, 217] width 40 height 8
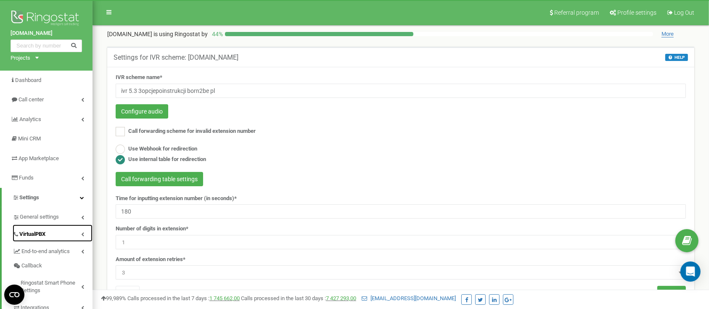
click at [49, 233] on link "VirtualPBX" at bounding box center [53, 233] width 80 height 17
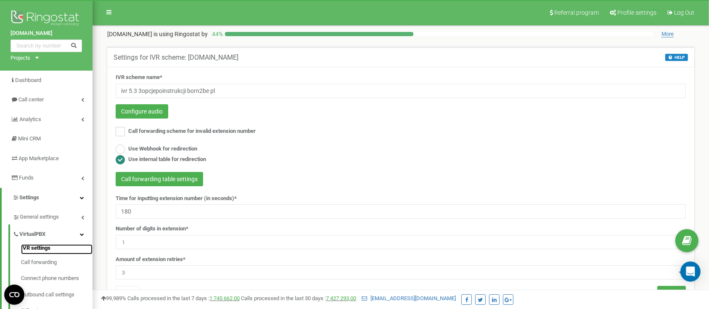
click at [37, 250] on link "IVR settings" at bounding box center [57, 249] width 72 height 10
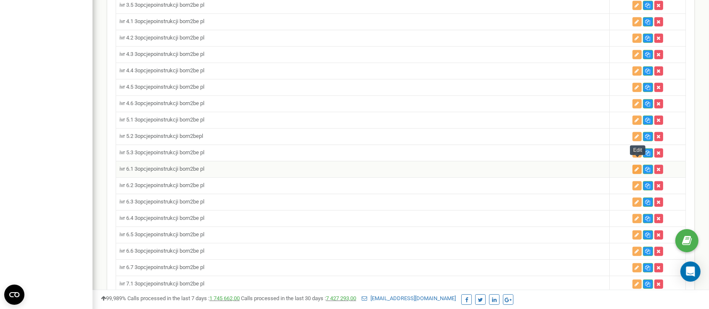
click at [636, 167] on icon "button" at bounding box center [637, 169] width 4 height 5
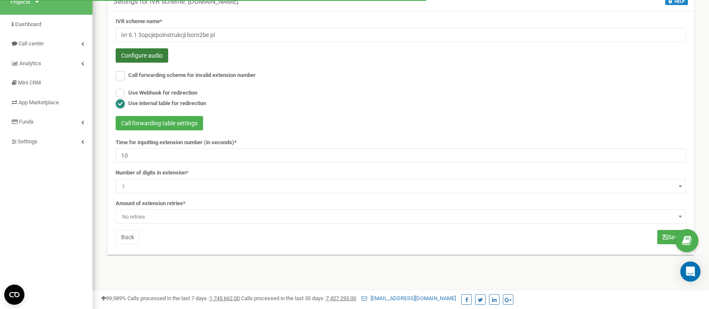
click at [156, 59] on button "Configure audio" at bounding box center [142, 55] width 53 height 14
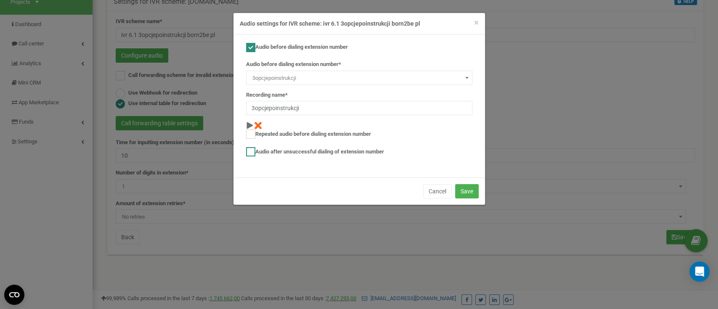
click at [279, 153] on label "Audio after unsuccessful dialing of extension number" at bounding box center [315, 151] width 138 height 9
checkbox input "true"
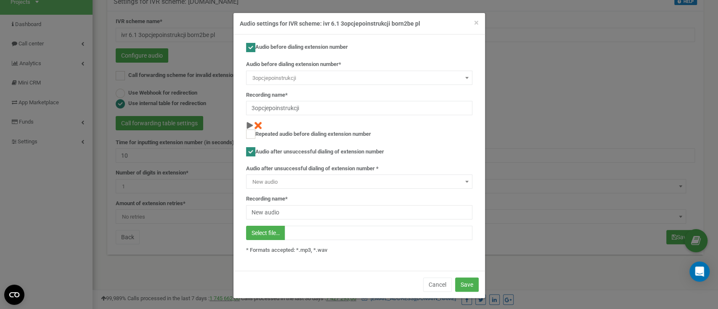
click at [457, 180] on span "New audio" at bounding box center [359, 182] width 220 height 12
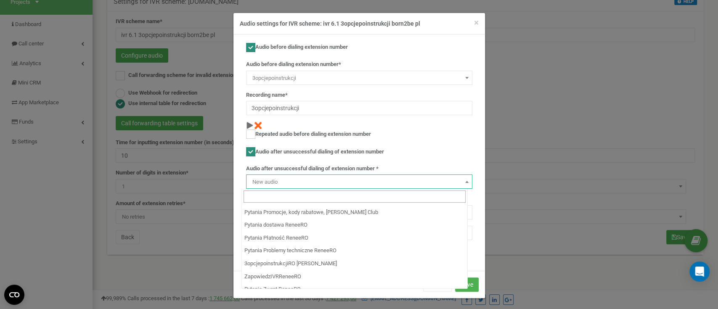
scroll to position [3497, 0]
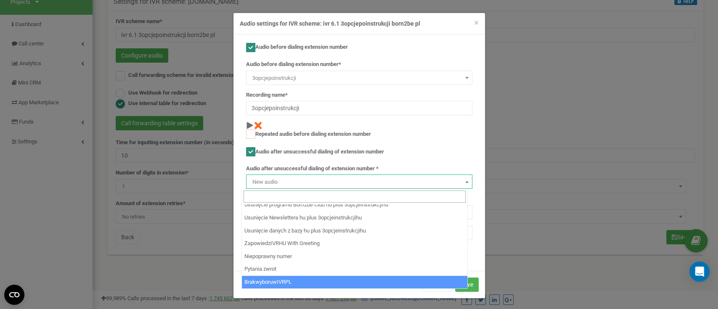
select select "14311"
type input "BrakwyboruwIVRPL"
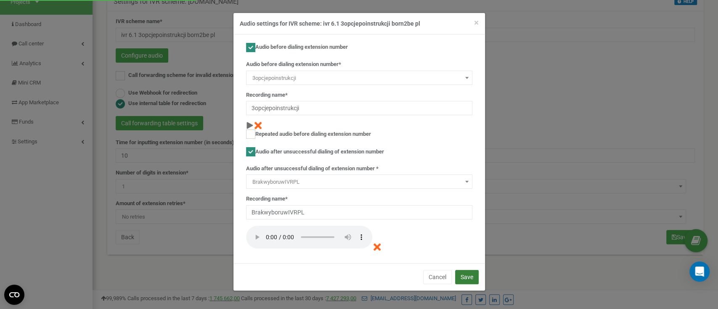
click at [471, 261] on div "Audio before dialing extension number Audio before dialing extension number* Ne…" at bounding box center [359, 148] width 252 height 229
click at [471, 276] on button "Save" at bounding box center [467, 277] width 24 height 14
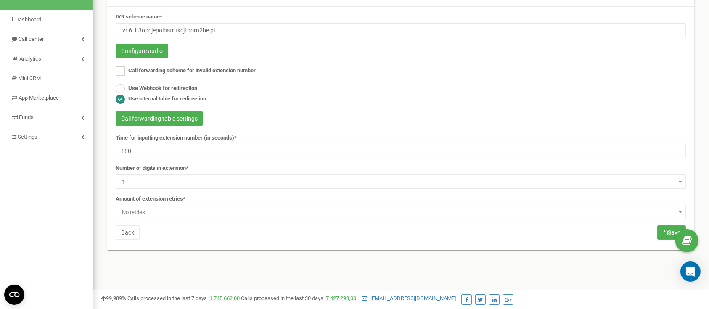
scroll to position [112, 0]
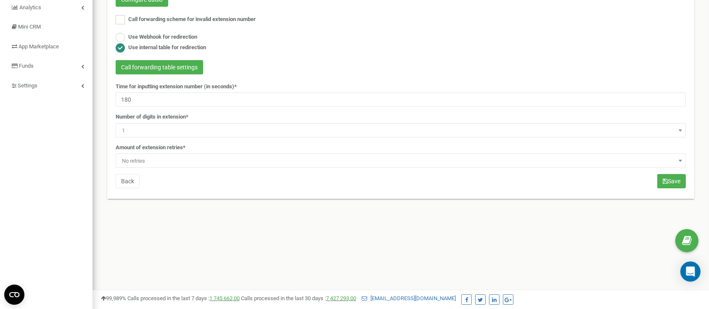
type input "180"
click at [165, 160] on span "No retries" at bounding box center [401, 161] width 565 height 12
click at [145, 161] on span "2" at bounding box center [401, 161] width 565 height 12
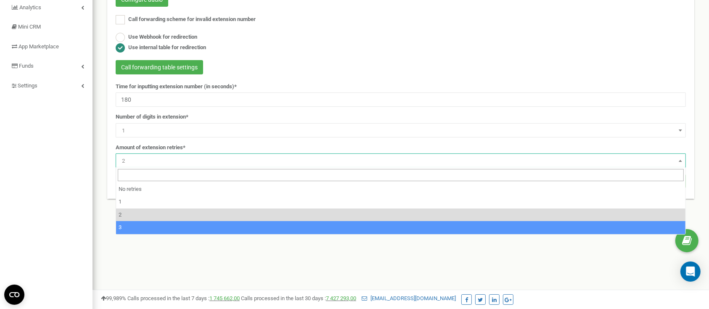
select select "4"
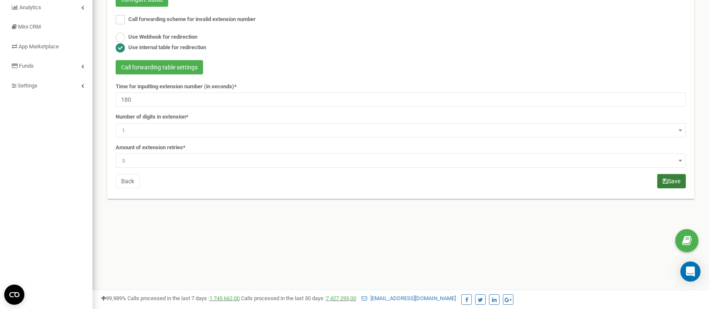
click at [668, 183] on button "Save" at bounding box center [672, 181] width 29 height 14
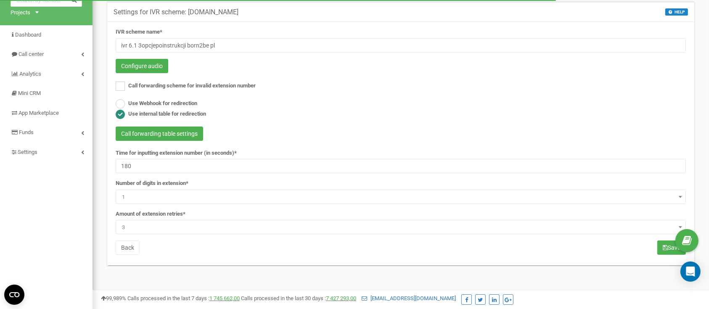
scroll to position [56, 0]
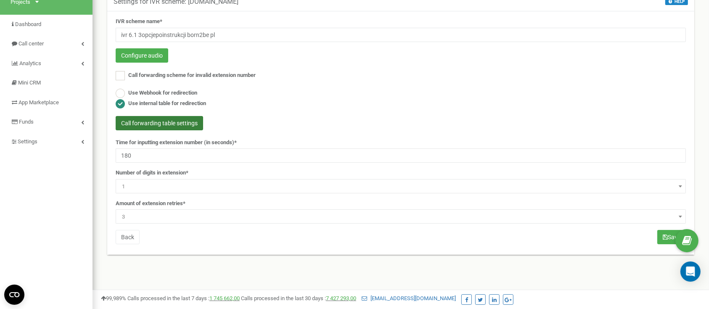
click at [170, 121] on button "Call forwarding table settings" at bounding box center [160, 123] width 88 height 14
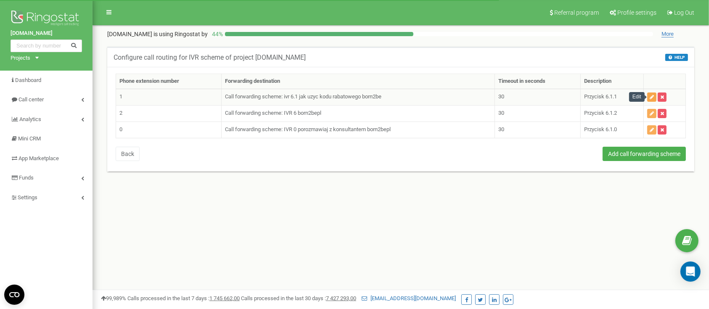
click at [654, 99] on button "button" at bounding box center [651, 97] width 9 height 9
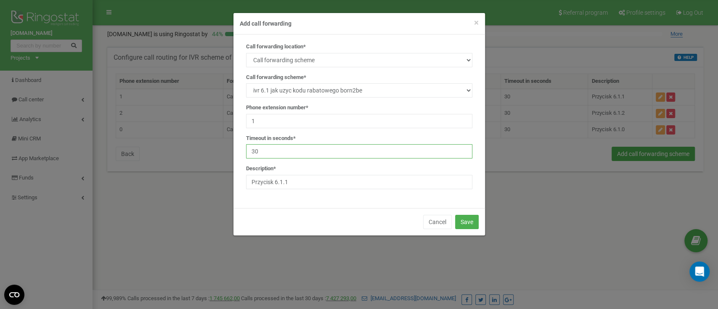
click at [271, 149] on input "30" at bounding box center [359, 151] width 226 height 14
type input "3"
type input "180"
click at [464, 224] on button "Save" at bounding box center [467, 222] width 24 height 14
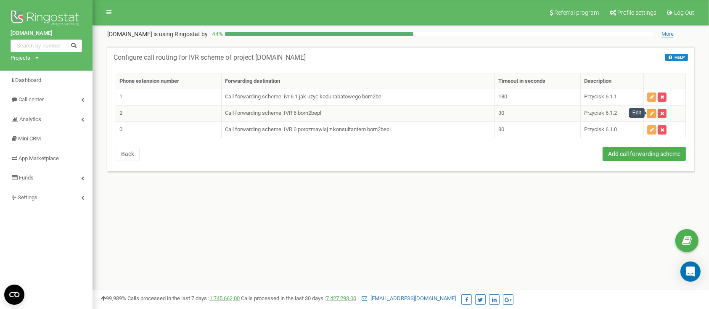
click at [650, 113] on button "button" at bounding box center [651, 113] width 9 height 9
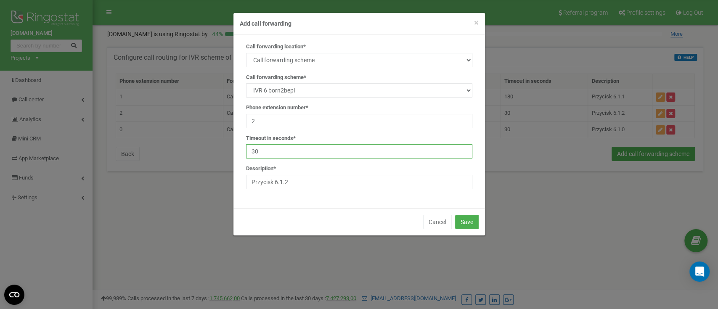
click at [298, 155] on input "30" at bounding box center [359, 151] width 226 height 14
type input "3"
type input "180"
click at [467, 228] on button "Save" at bounding box center [467, 222] width 24 height 14
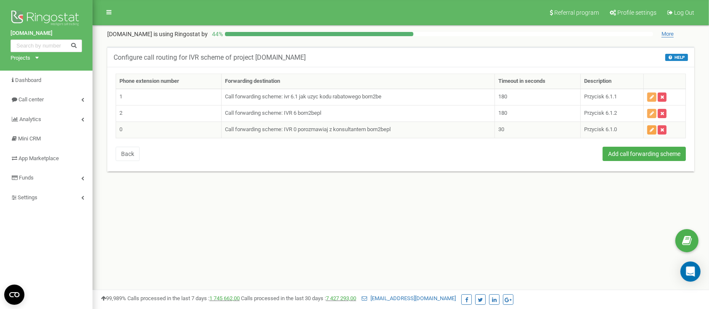
click at [652, 127] on icon "button" at bounding box center [652, 129] width 4 height 5
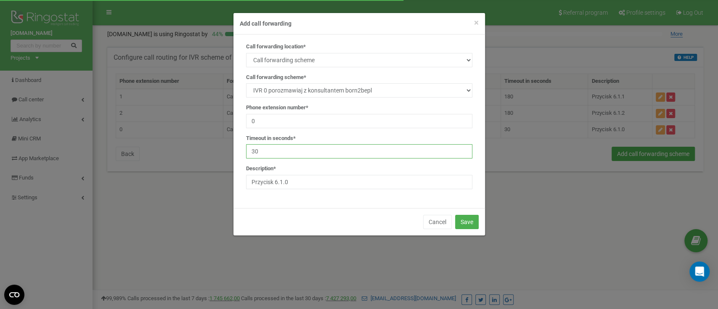
click at [334, 152] on input "30" at bounding box center [359, 151] width 226 height 14
type input "3"
type input "180"
click at [467, 223] on button "Save" at bounding box center [467, 222] width 24 height 14
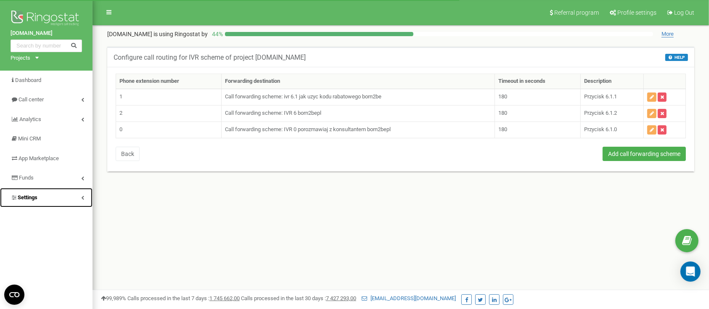
click at [64, 199] on link "Settings" at bounding box center [46, 198] width 93 height 20
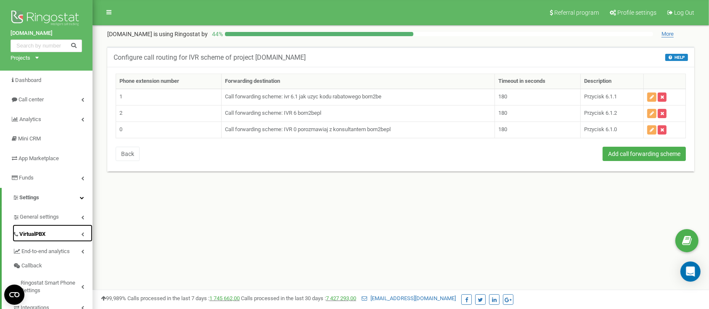
click at [41, 234] on span "VirtualPBX" at bounding box center [32, 235] width 26 height 8
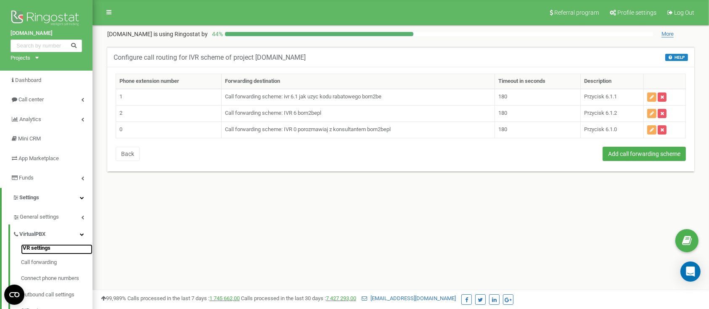
click at [42, 247] on link "IVR settings" at bounding box center [57, 249] width 72 height 10
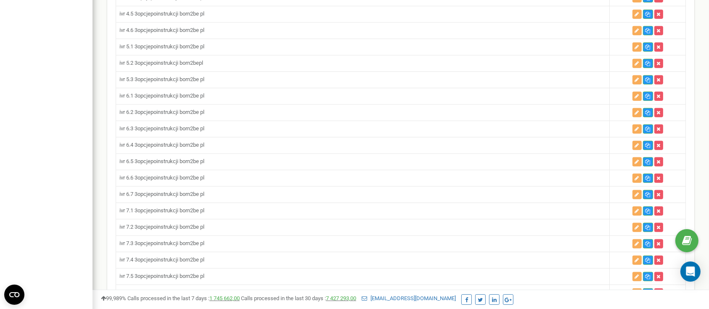
scroll to position [673, 0]
click at [634, 125] on button "button" at bounding box center [637, 129] width 9 height 9
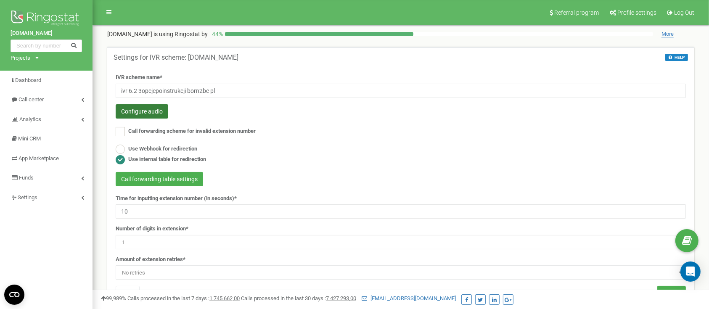
drag, startPoint x: 0, startPoint y: 0, endPoint x: 155, endPoint y: 111, distance: 190.6
click at [155, 111] on button "Configure audio" at bounding box center [142, 111] width 53 height 14
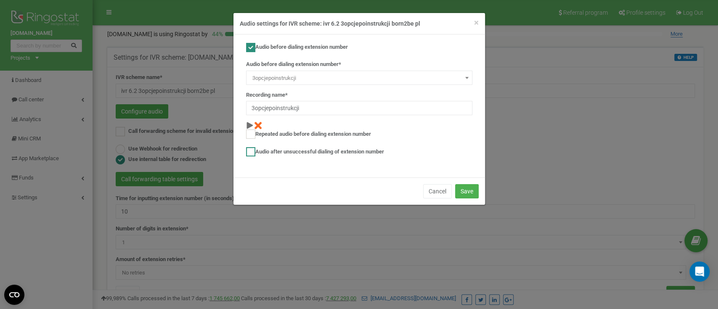
drag, startPoint x: 286, startPoint y: 151, endPoint x: 292, endPoint y: 153, distance: 6.1
click at [286, 152] on label "Audio after unsuccessful dialing of extension number" at bounding box center [315, 151] width 138 height 9
checkbox input "true"
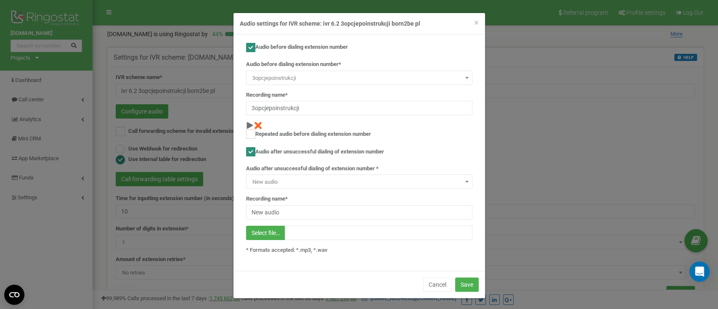
click at [467, 180] on span "New audio" at bounding box center [359, 182] width 226 height 14
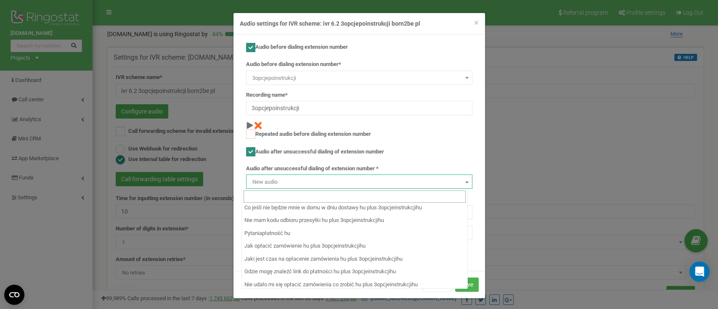
scroll to position [3497, 0]
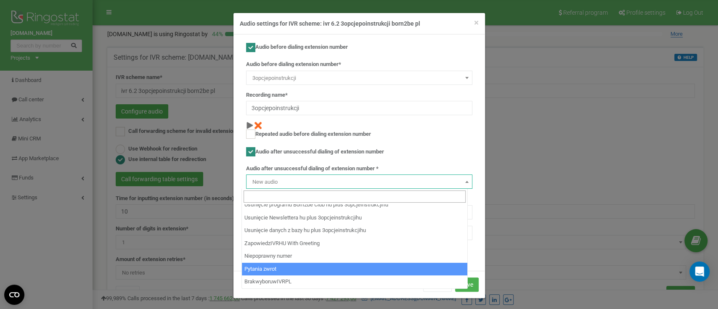
select select "14311"
type input "BrakwyboruwIVRPL"
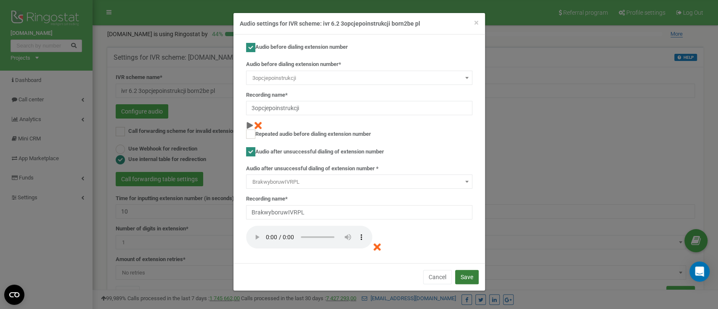
click at [470, 279] on button "Save" at bounding box center [467, 277] width 24 height 14
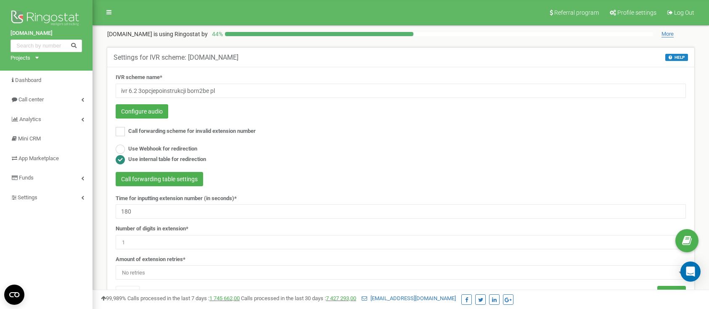
scroll to position [112, 0]
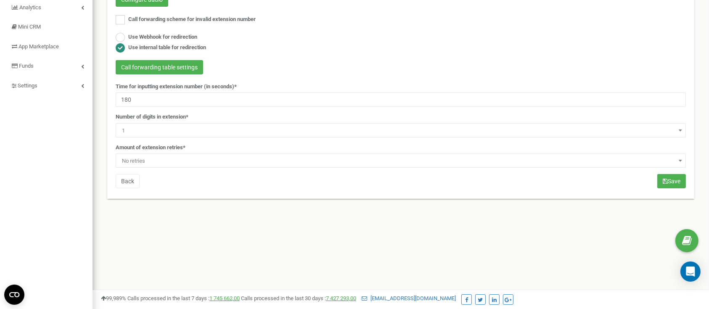
type input "180"
click at [168, 167] on div "IVR scheme name* ivr 6.2 3opcjepoinstrukcji born2be pl Configure audio Call for…" at bounding box center [400, 76] width 583 height 229
click at [170, 163] on span "No retries" at bounding box center [401, 161] width 565 height 12
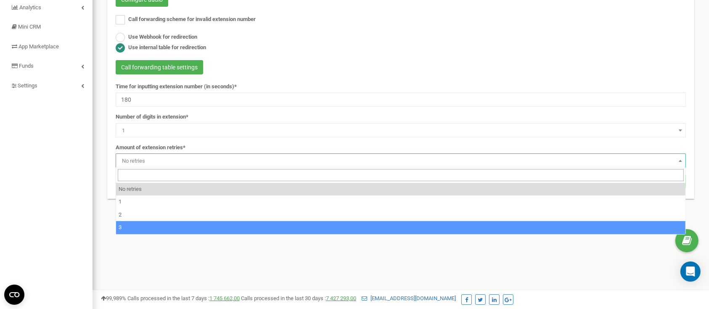
select select "4"
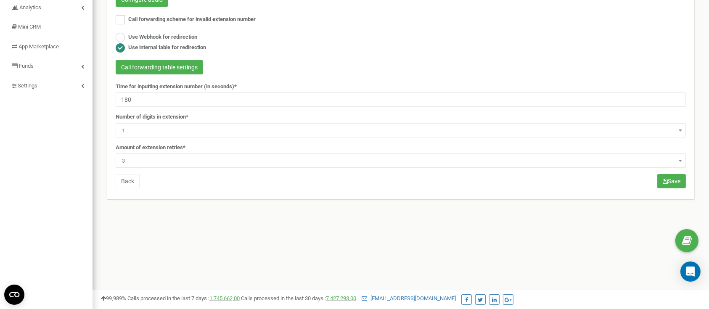
click at [655, 179] on div "IVR scheme name* ivr 6.2 3opcjepoinstrukcji born2be pl Configure audio Call for…" at bounding box center [400, 76] width 583 height 229
click at [660, 179] on button "Save" at bounding box center [672, 181] width 29 height 14
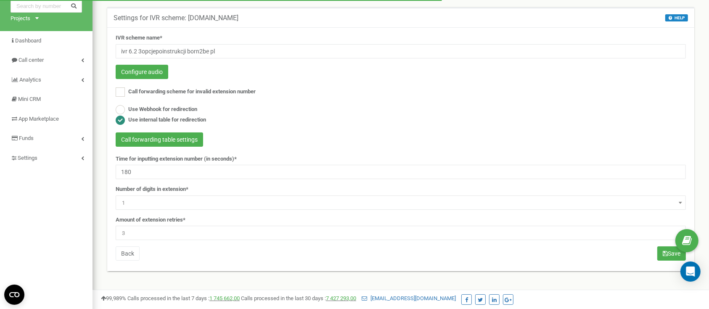
scroll to position [56, 0]
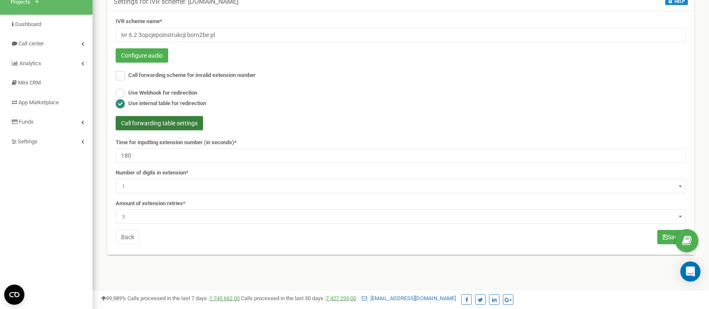
click at [178, 127] on button "Call forwarding table settings" at bounding box center [160, 123] width 88 height 14
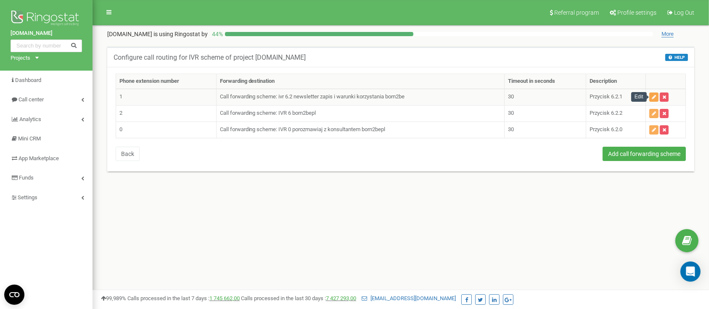
click at [653, 99] on icon "button" at bounding box center [654, 97] width 4 height 5
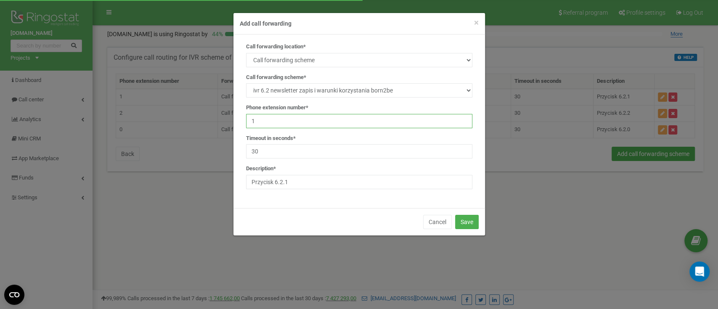
click at [341, 127] on input "1" at bounding box center [359, 121] width 226 height 14
click at [323, 145] on input "30" at bounding box center [359, 151] width 226 height 14
type input "3"
type input "180"
click at [463, 216] on button "Save" at bounding box center [467, 222] width 24 height 14
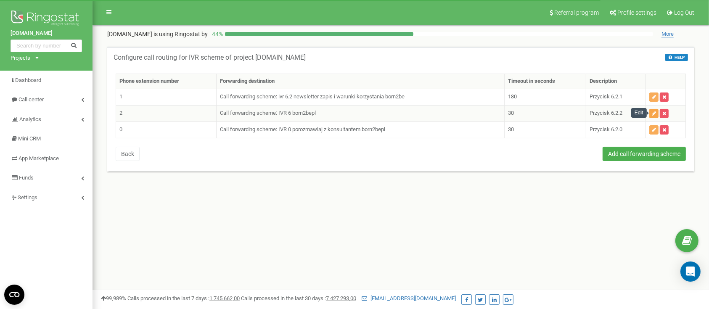
click at [656, 116] on button "button" at bounding box center [654, 113] width 9 height 9
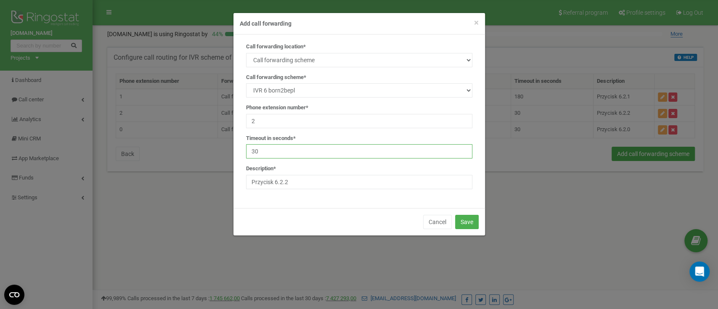
click at [302, 156] on input "30" at bounding box center [359, 151] width 226 height 14
type input "3"
type input "180"
click at [463, 215] on button "Save" at bounding box center [467, 222] width 24 height 14
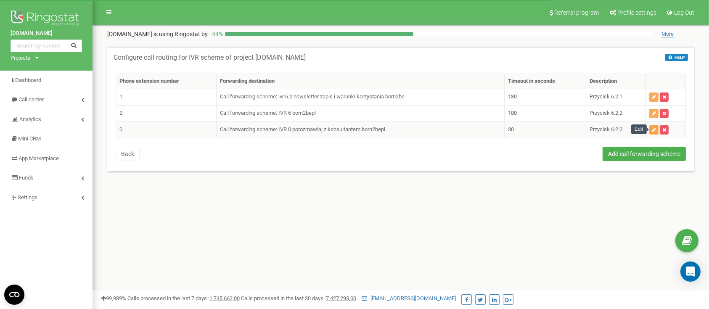
click at [652, 131] on button "button" at bounding box center [654, 129] width 9 height 9
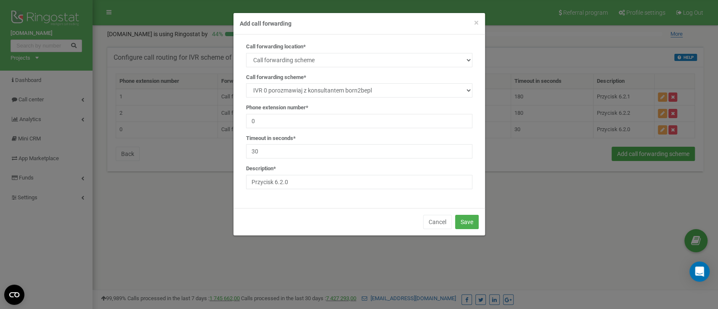
click at [311, 159] on div "Call forwarding location* SIP Phone number External SIP Call forwarding scheme …" at bounding box center [359, 119] width 239 height 153
click at [322, 153] on input "30" at bounding box center [359, 151] width 226 height 14
type input "3"
type input "180"
click at [466, 224] on button "Save" at bounding box center [467, 222] width 24 height 14
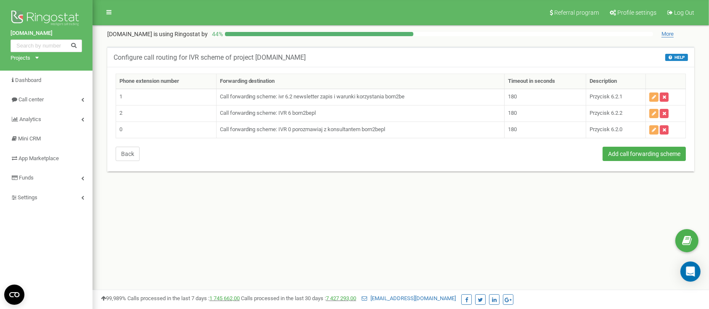
click at [131, 156] on button "Back" at bounding box center [128, 154] width 24 height 14
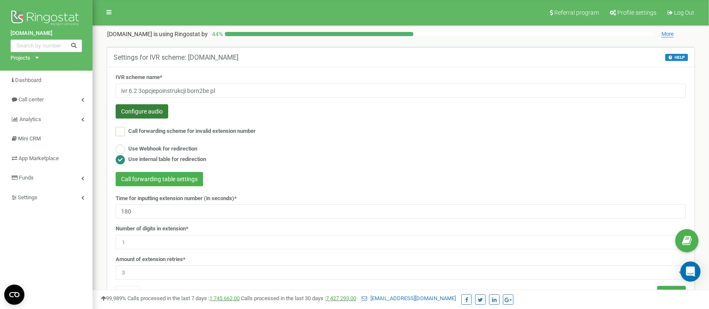
click at [149, 115] on button "Configure audio" at bounding box center [142, 111] width 53 height 14
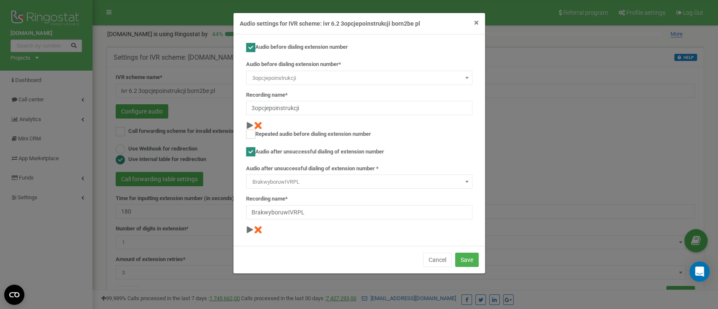
click at [478, 23] on span "×" at bounding box center [476, 23] width 5 height 10
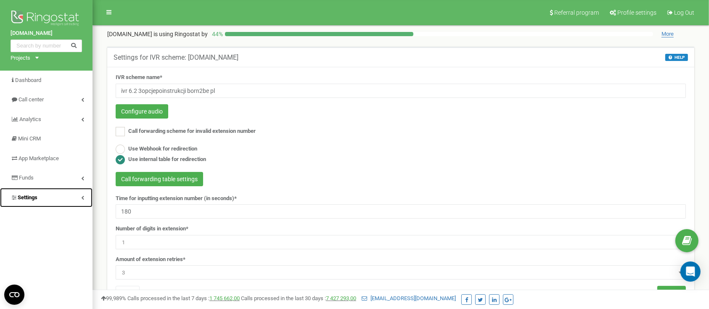
click at [47, 200] on link "Settings" at bounding box center [46, 198] width 93 height 20
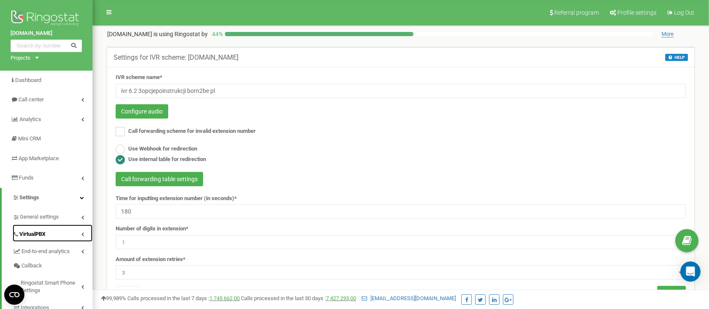
click at [32, 230] on link "VirtualPBX" at bounding box center [53, 233] width 80 height 17
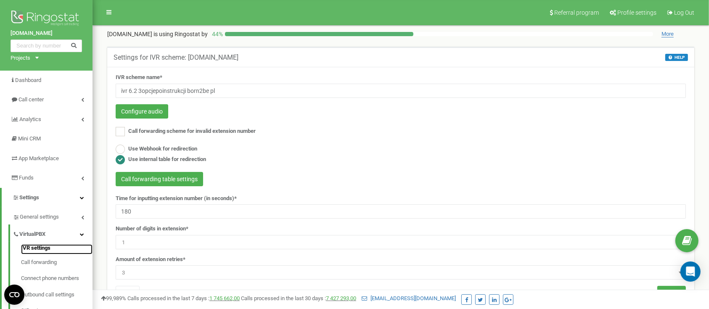
click at [40, 248] on link "IVR settings" at bounding box center [57, 249] width 72 height 10
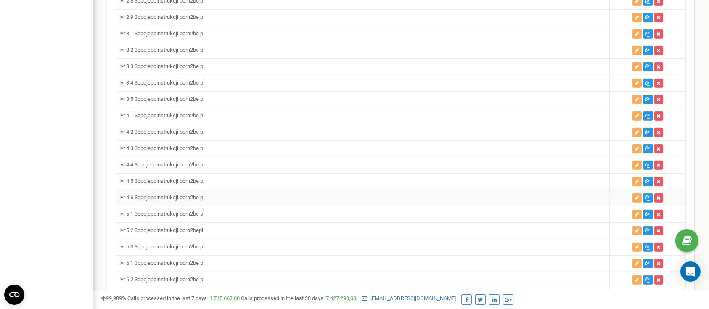
scroll to position [561, 0]
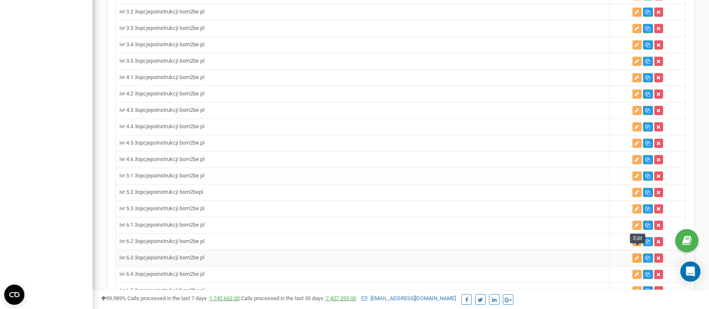
click at [636, 256] on icon "button" at bounding box center [637, 258] width 4 height 5
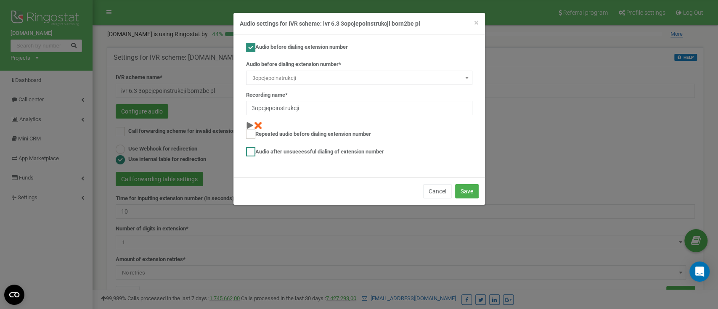
click at [294, 151] on label "Audio after unsuccessful dialing of extension number" at bounding box center [315, 151] width 138 height 9
checkbox input "true"
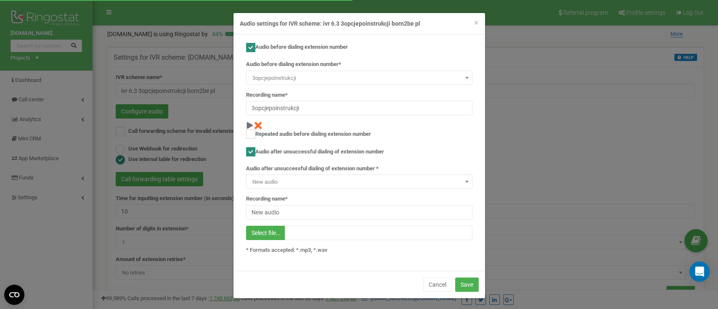
click at [463, 183] on span at bounding box center [467, 181] width 8 height 11
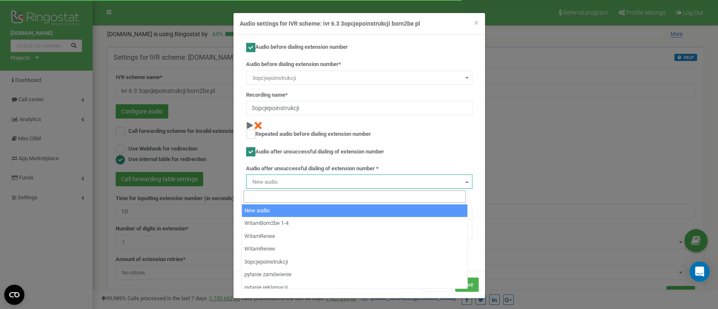
scroll to position [3497, 0]
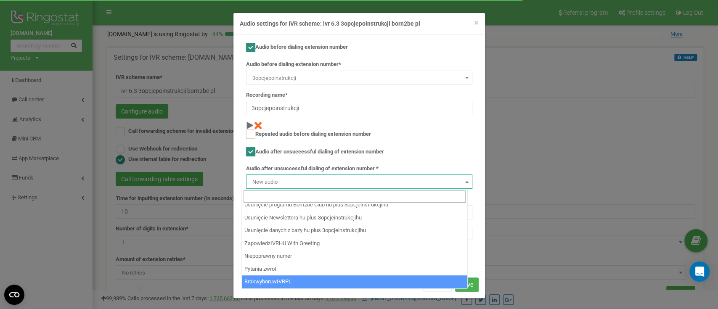
select select "14311"
type input "BrakwyboruwIVRPL"
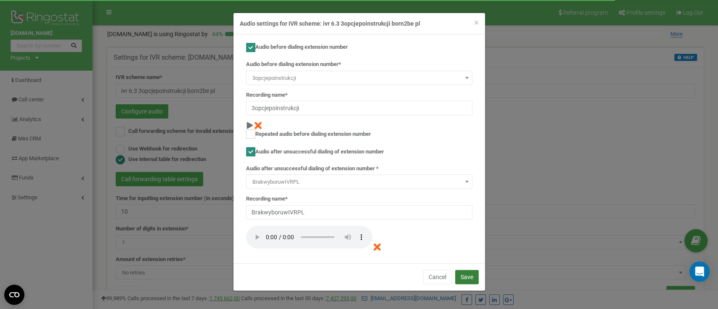
click at [471, 279] on button "Save" at bounding box center [467, 277] width 24 height 14
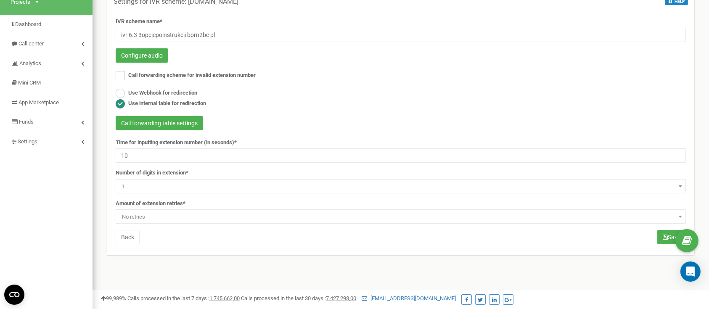
click at [124, 141] on label "Time for inputting extension number (in seconds)*" at bounding box center [176, 143] width 121 height 8
click at [144, 153] on input "10" at bounding box center [401, 156] width 570 height 14
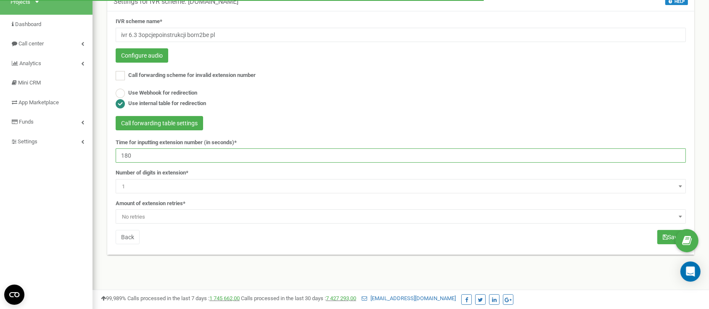
type input "180"
click at [145, 215] on span "No retries" at bounding box center [401, 217] width 565 height 12
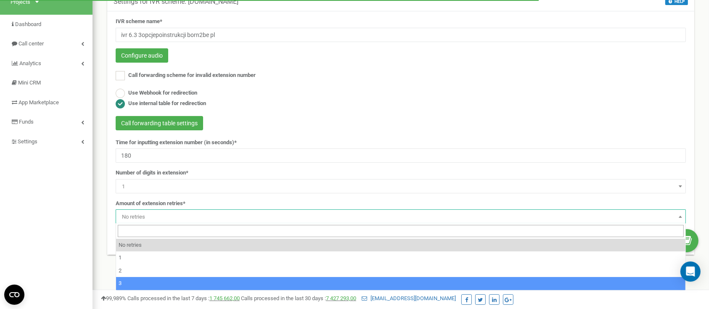
select select "4"
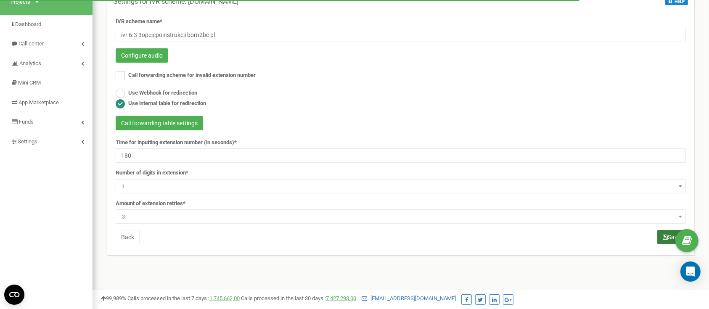
click at [660, 235] on button "Save" at bounding box center [672, 237] width 29 height 14
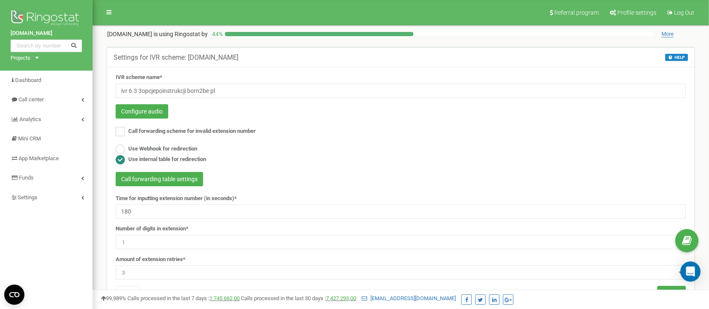
scroll to position [56, 0]
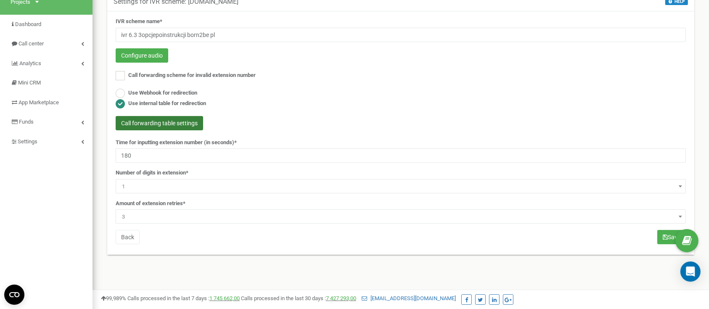
click at [180, 127] on button "Call forwarding table settings" at bounding box center [160, 123] width 88 height 14
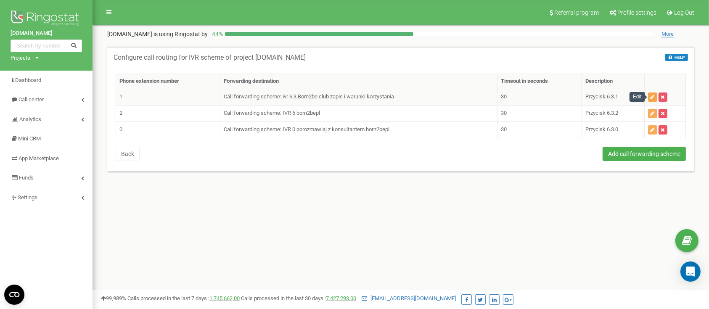
click at [649, 97] on button "button" at bounding box center [652, 97] width 9 height 9
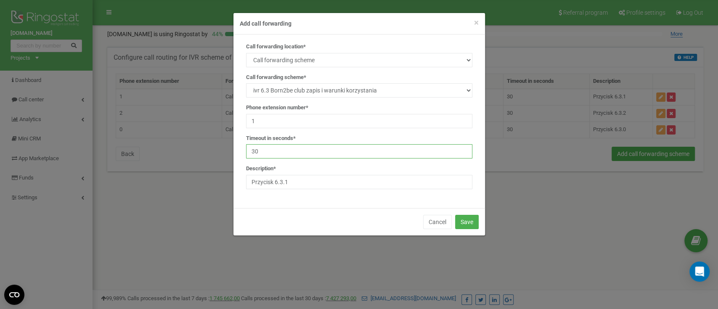
click at [280, 154] on input "30" at bounding box center [359, 151] width 226 height 14
type input "3"
type input "180"
click at [467, 219] on button "Save" at bounding box center [467, 222] width 24 height 14
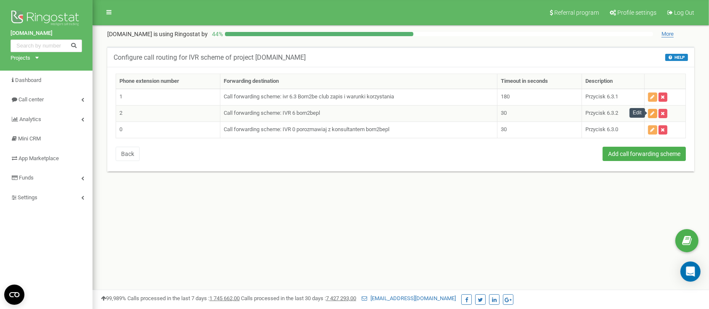
click at [653, 113] on icon "button" at bounding box center [653, 113] width 4 height 5
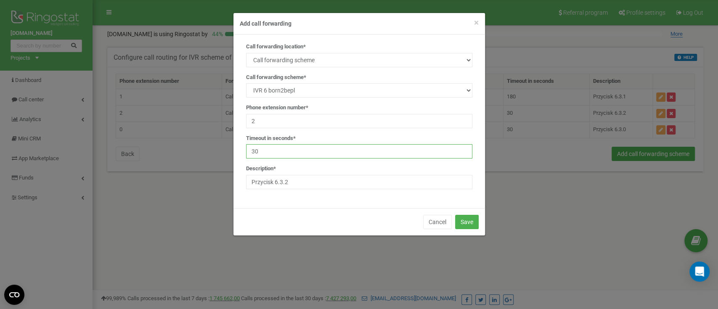
click at [325, 150] on input "30" at bounding box center [359, 151] width 226 height 14
type input "3"
type input "180"
click at [464, 220] on button "Save" at bounding box center [467, 222] width 24 height 14
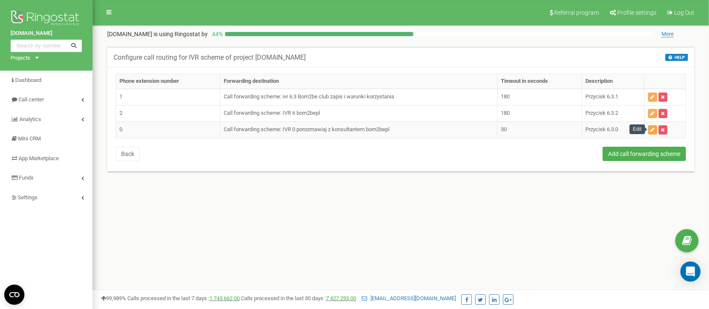
click at [656, 131] on button "button" at bounding box center [652, 129] width 9 height 9
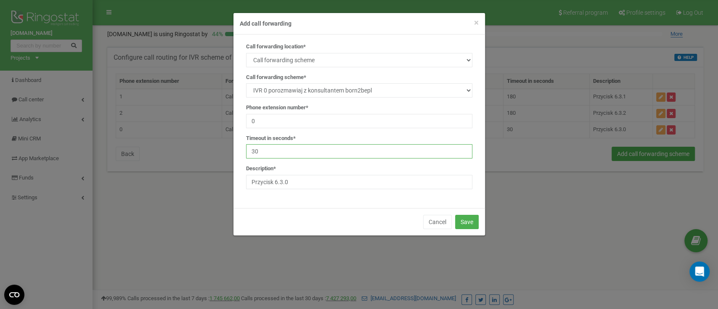
click at [313, 154] on input "30" at bounding box center [359, 151] width 226 height 14
type input "3"
type input "180"
click at [474, 222] on button "Save" at bounding box center [467, 222] width 24 height 14
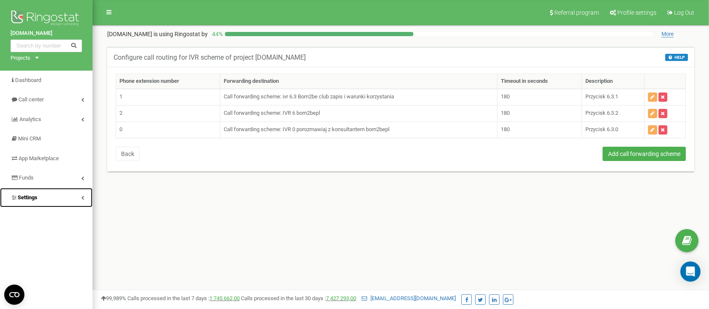
click at [60, 195] on link "Settings" at bounding box center [46, 198] width 93 height 20
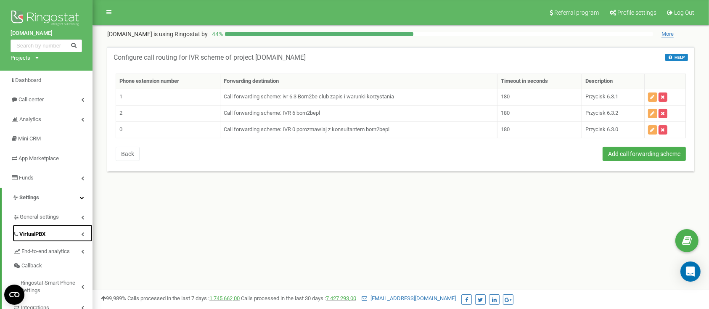
click at [39, 236] on span "VirtualPBX" at bounding box center [32, 235] width 26 height 8
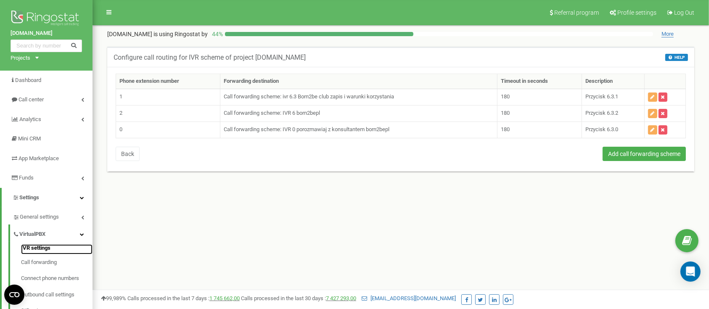
click at [43, 247] on link "IVR settings" at bounding box center [57, 249] width 72 height 10
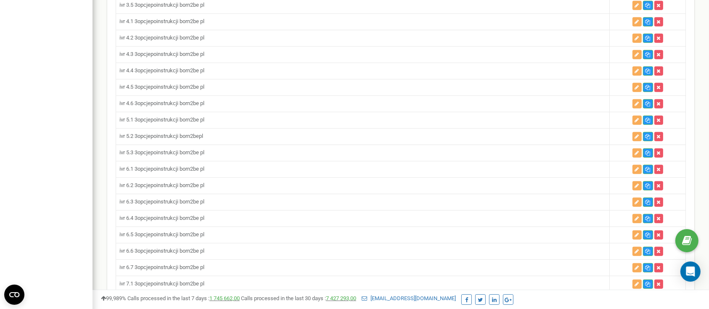
scroll to position [673, 0]
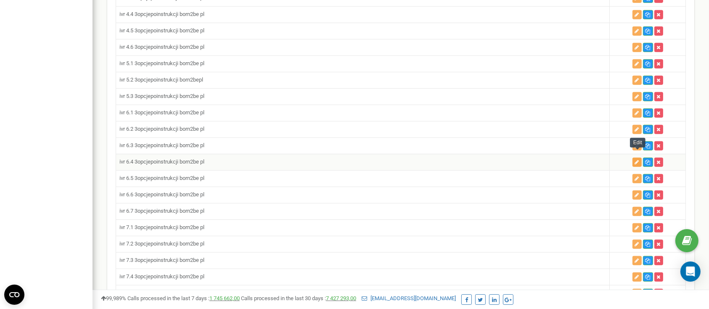
click at [636, 160] on icon "button" at bounding box center [637, 162] width 4 height 5
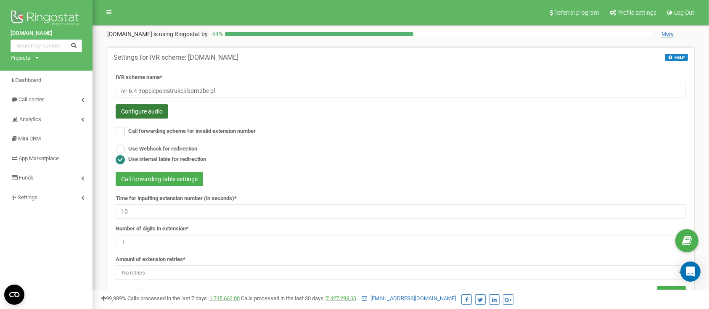
click at [158, 105] on button "Configure audio" at bounding box center [142, 111] width 53 height 14
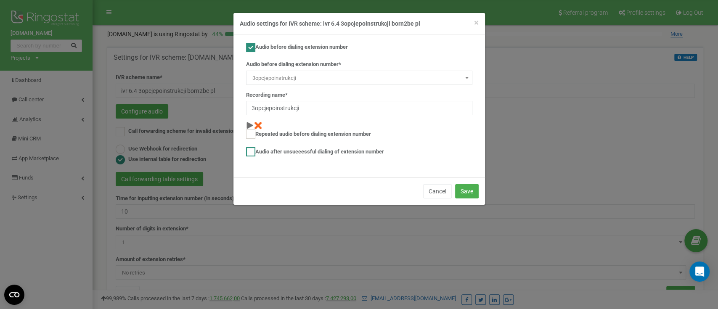
click at [333, 152] on label "Audio after unsuccessful dialing of extension number" at bounding box center [315, 151] width 138 height 9
checkbox input "true"
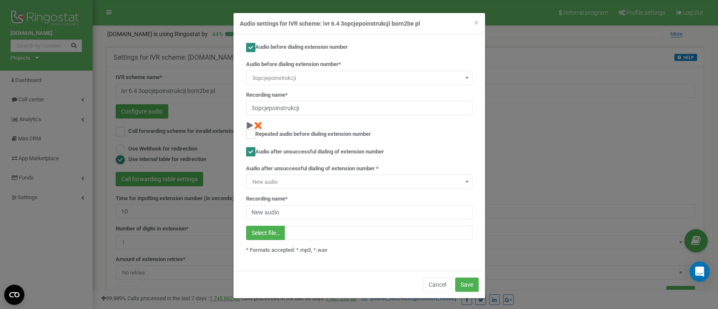
scroll to position [2, 0]
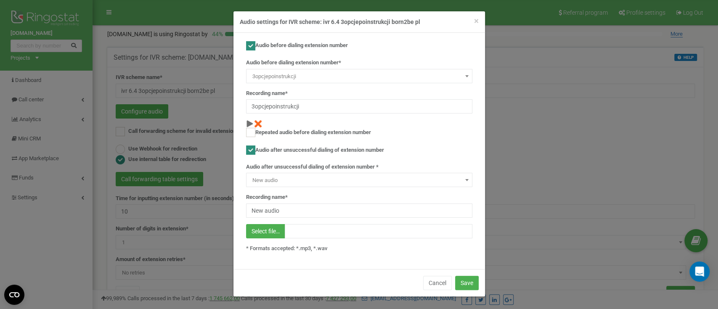
click at [463, 181] on span at bounding box center [467, 180] width 8 height 11
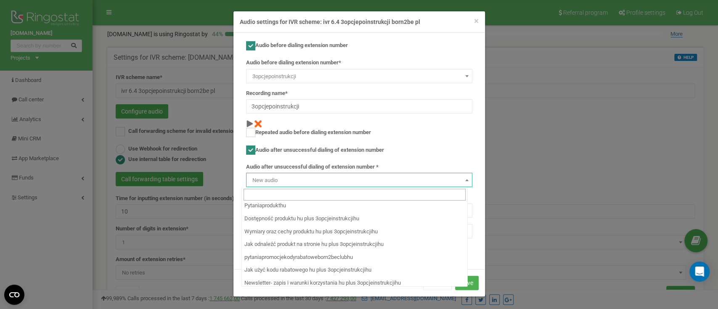
scroll to position [3497, 0]
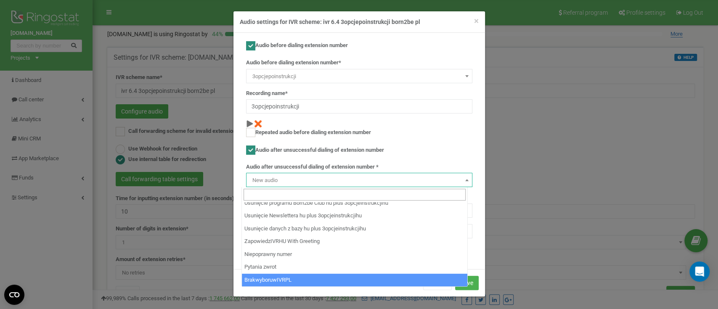
select select "14311"
type input "BrakwyboruwIVRPL"
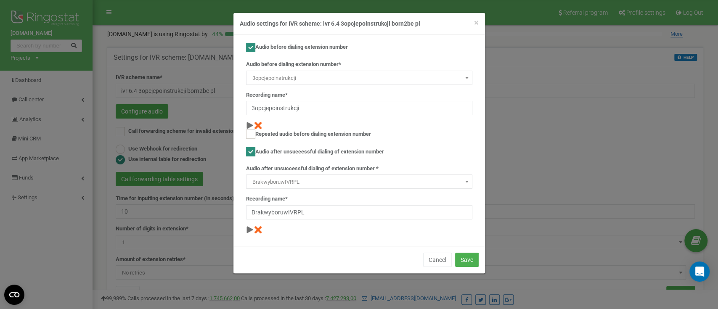
scroll to position [0, 0]
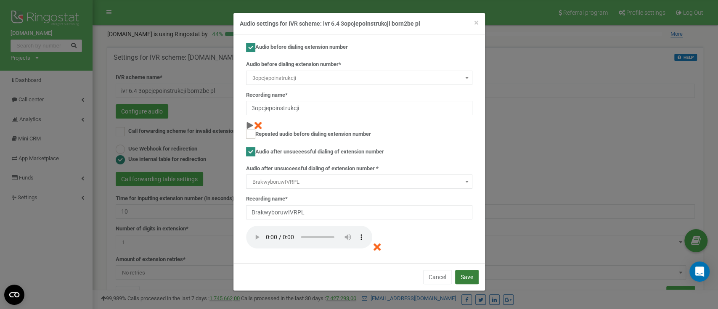
click at [472, 277] on button "Save" at bounding box center [467, 277] width 24 height 14
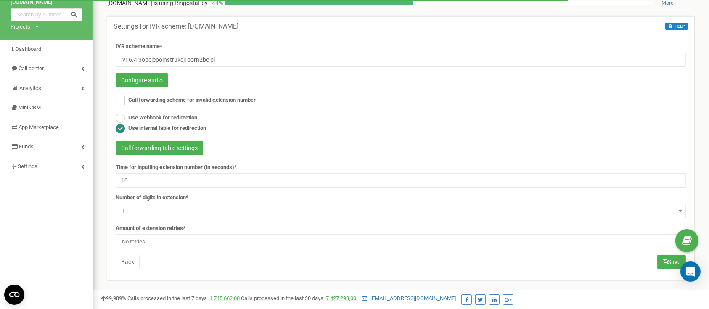
scroll to position [56, 0]
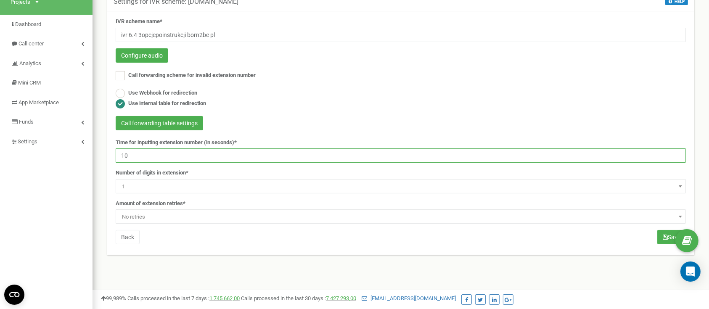
click at [201, 159] on input "10" at bounding box center [401, 156] width 570 height 14
type input "180"
click at [172, 220] on span "No retries" at bounding box center [401, 217] width 565 height 12
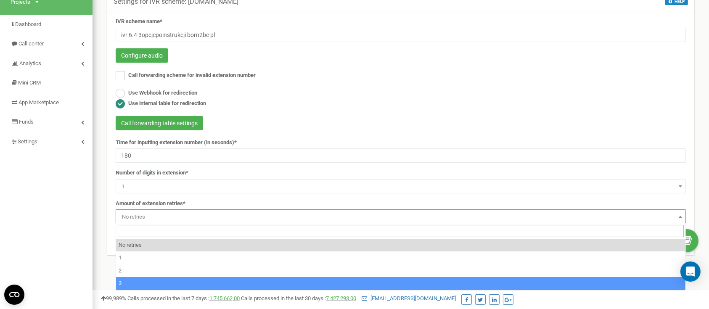
select select "4"
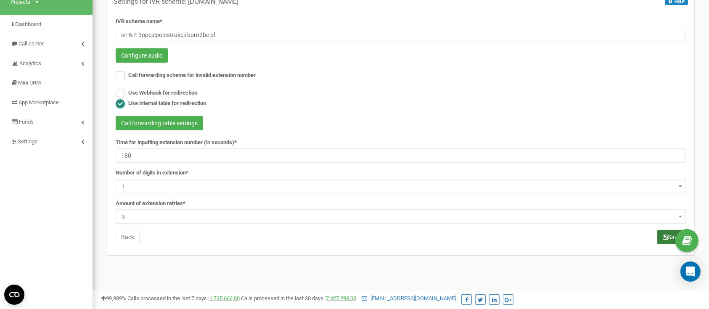
click at [666, 239] on button "Save" at bounding box center [672, 237] width 29 height 14
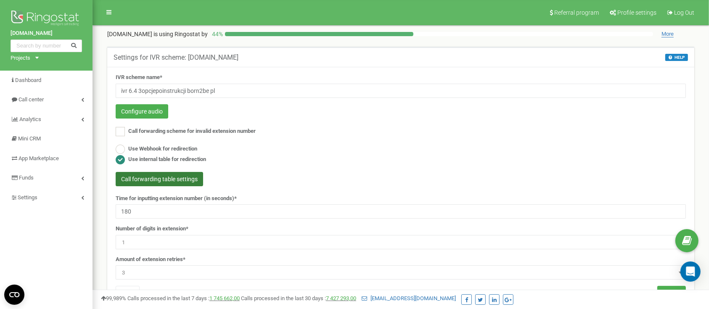
click at [180, 180] on button "Call forwarding table settings" at bounding box center [160, 179] width 88 height 14
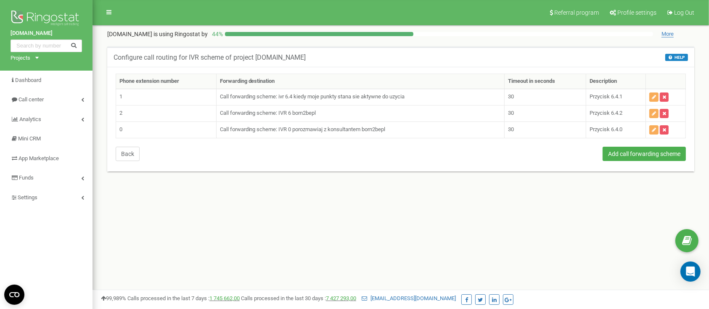
click at [125, 154] on button "Back" at bounding box center [128, 154] width 24 height 14
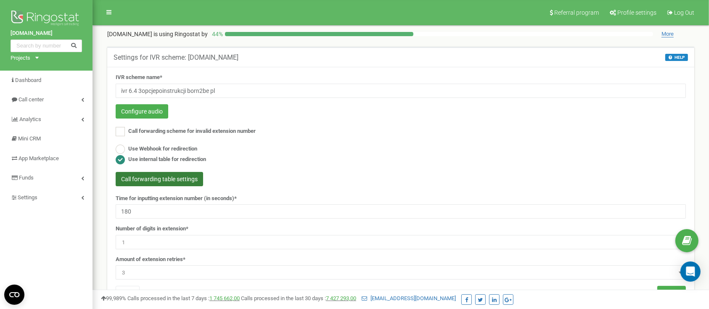
click at [189, 178] on button "Call forwarding table settings" at bounding box center [160, 179] width 88 height 14
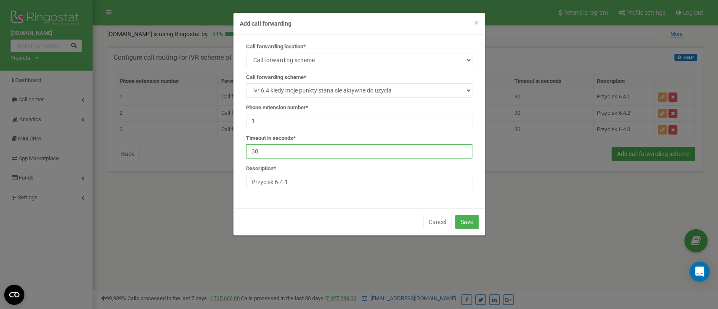
click at [298, 154] on input "30" at bounding box center [359, 151] width 226 height 14
type input "3"
type input "180"
click at [477, 225] on button "Save" at bounding box center [467, 222] width 24 height 14
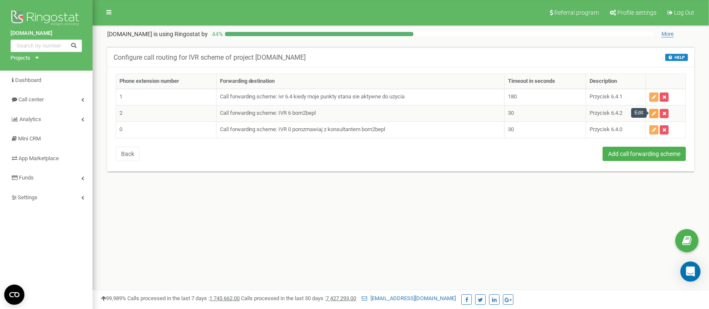
click at [650, 114] on button "button" at bounding box center [654, 113] width 9 height 9
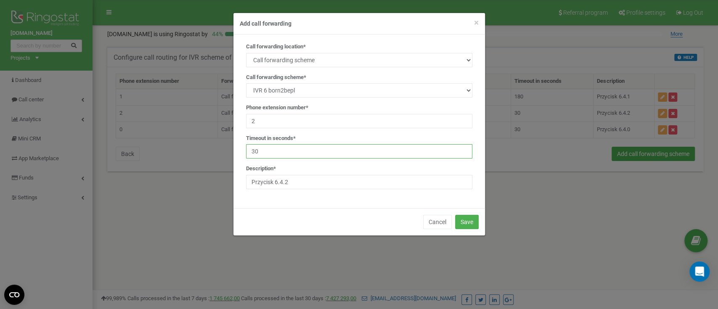
click at [287, 145] on input "30" at bounding box center [359, 151] width 226 height 14
type input "3"
type input "180"
click at [472, 216] on button "Save" at bounding box center [467, 222] width 24 height 14
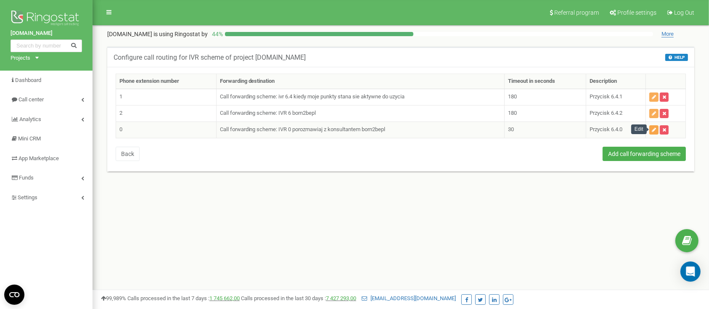
click at [656, 132] on icon "button" at bounding box center [654, 129] width 4 height 5
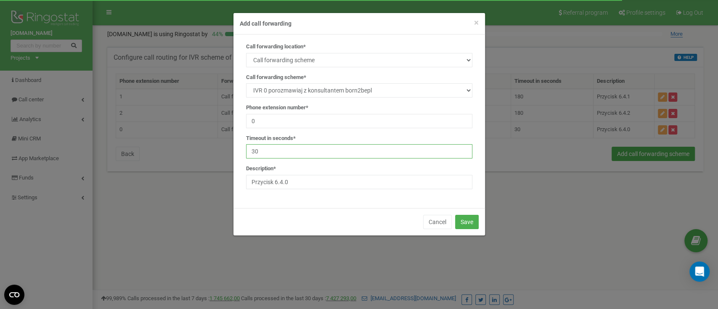
click at [324, 155] on input "30" at bounding box center [359, 151] width 226 height 14
type input "3"
type input "180"
click at [464, 218] on button "Save" at bounding box center [467, 222] width 24 height 14
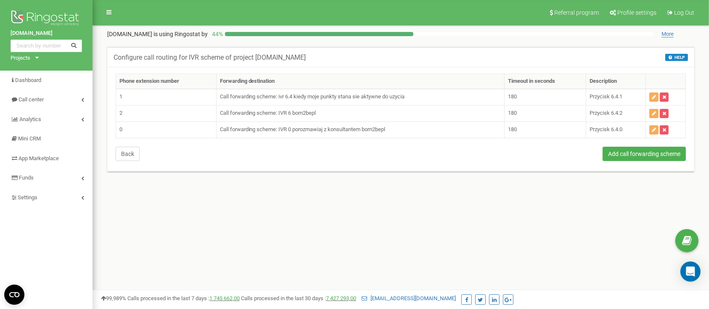
click at [131, 153] on button "Back" at bounding box center [128, 154] width 24 height 14
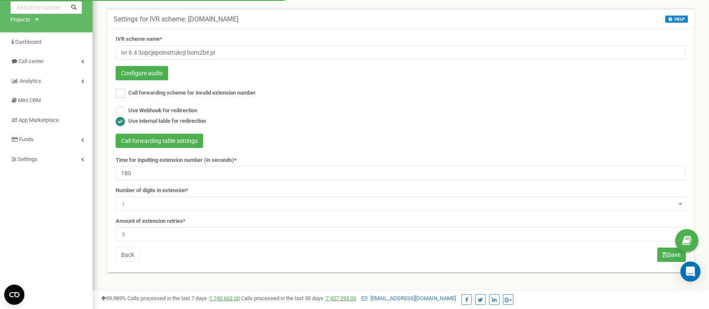
scroll to position [56, 0]
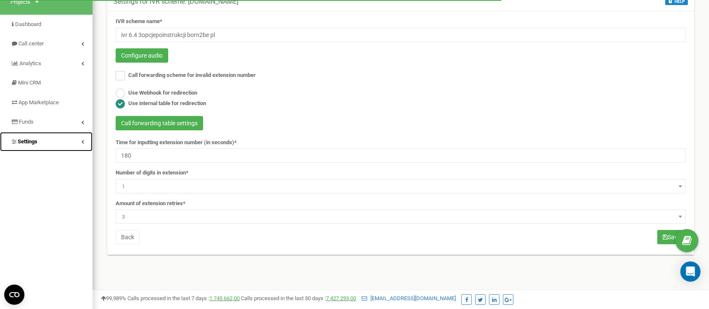
click at [39, 141] on link "Settings" at bounding box center [46, 142] width 93 height 20
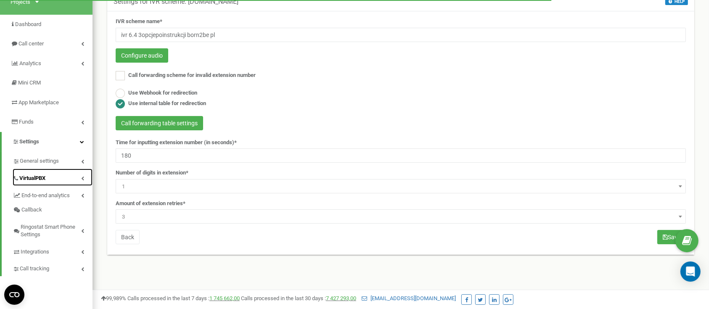
click at [27, 176] on span "VirtualPBX" at bounding box center [32, 179] width 26 height 8
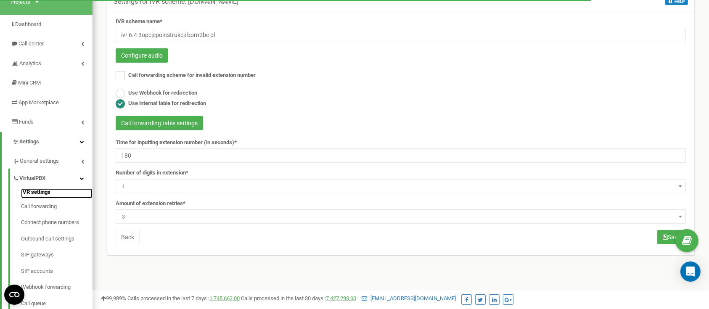
click at [34, 189] on link "IVR settings" at bounding box center [57, 193] width 72 height 10
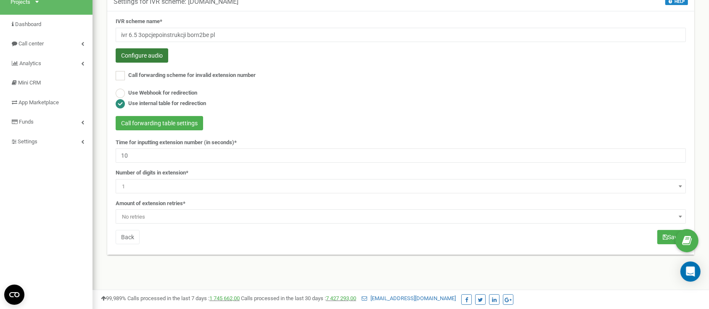
click at [159, 61] on button "Configure audio" at bounding box center [142, 55] width 53 height 14
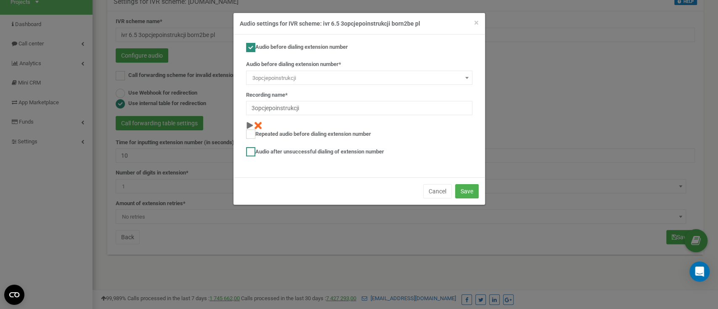
click at [371, 149] on label "Audio after unsuccessful dialing of extension number" at bounding box center [315, 151] width 138 height 9
checkbox input "true"
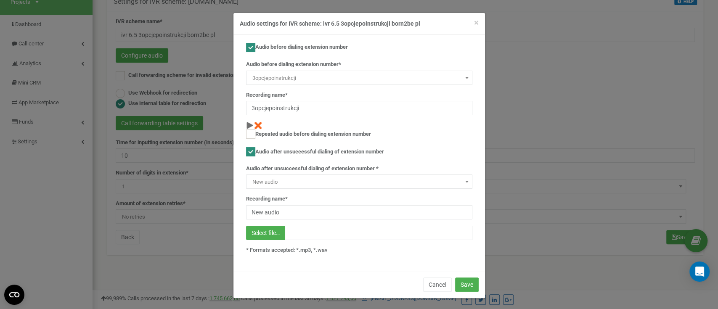
click at [463, 180] on span at bounding box center [467, 181] width 8 height 11
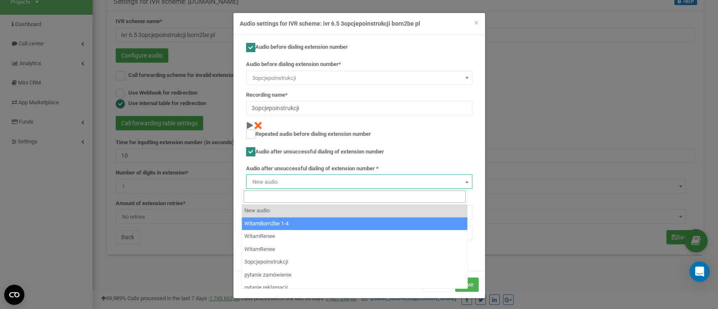
scroll to position [3497, 0]
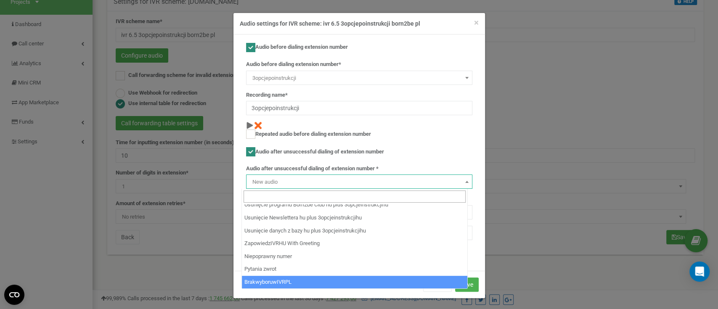
select select "14311"
type input "BrakwyboruwIVRPL"
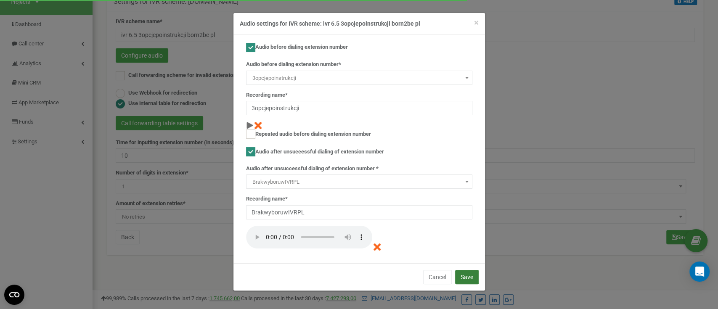
click at [475, 277] on button "Save" at bounding box center [467, 277] width 24 height 14
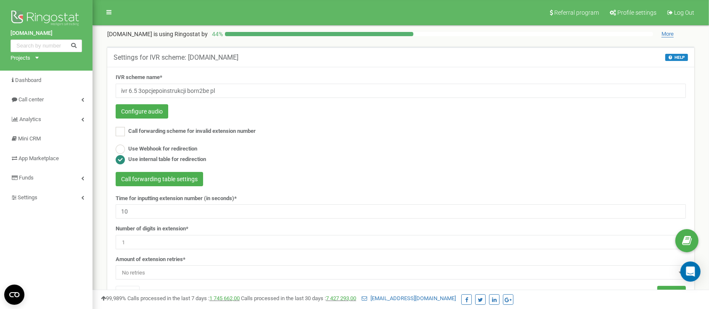
click at [586, 164] on div "Use Webhook for redirection Use internal table for redirection" at bounding box center [401, 155] width 570 height 21
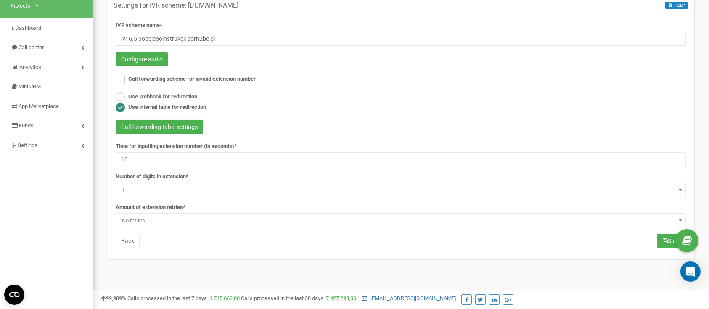
scroll to position [56, 0]
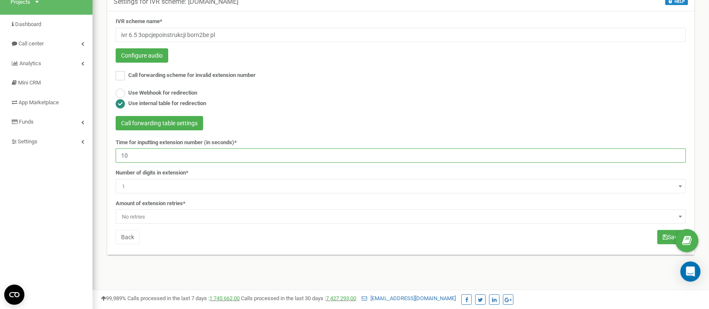
click at [202, 150] on input "10" at bounding box center [401, 156] width 570 height 14
type input "180"
click at [177, 214] on span "No retries" at bounding box center [401, 217] width 565 height 12
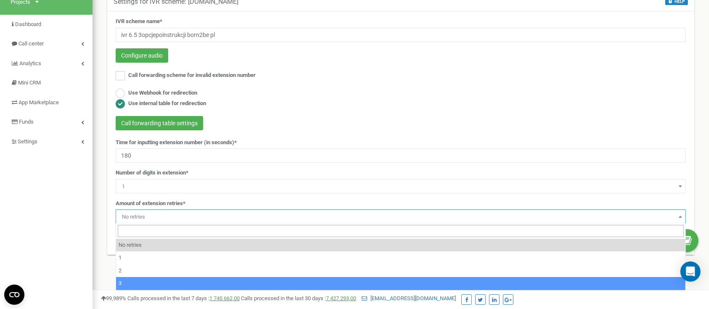
select select "4"
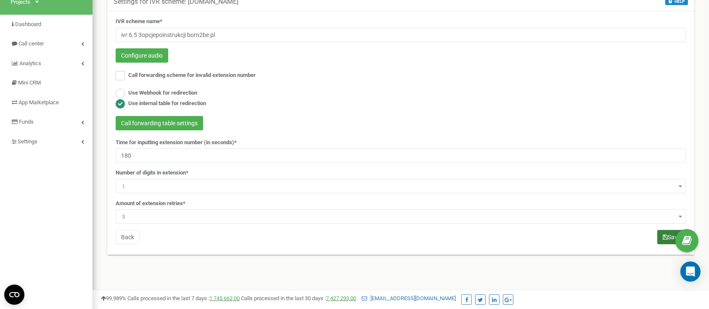
click at [660, 235] on button "Save" at bounding box center [672, 237] width 29 height 14
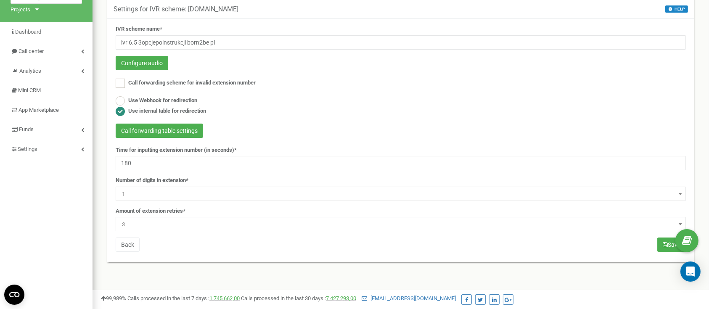
scroll to position [56, 0]
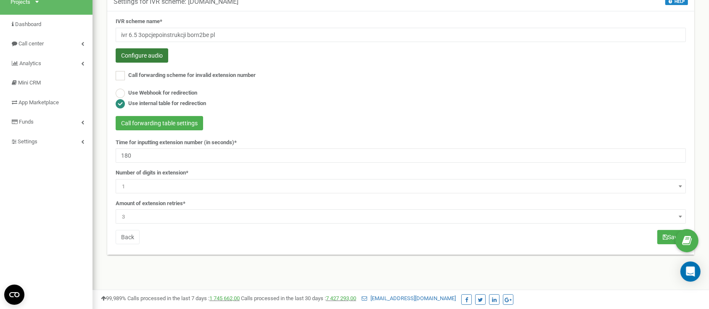
click at [143, 57] on button "Configure audio" at bounding box center [142, 55] width 53 height 14
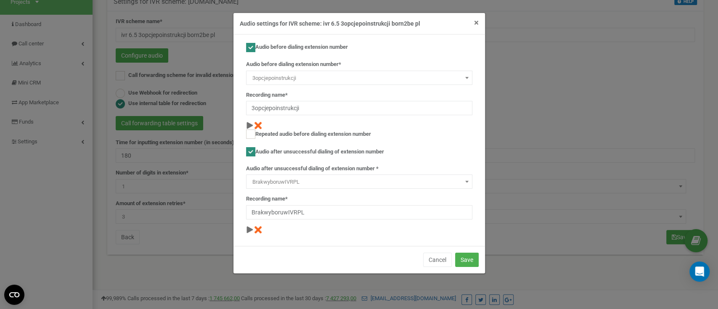
click at [477, 24] on span "×" at bounding box center [476, 23] width 5 height 10
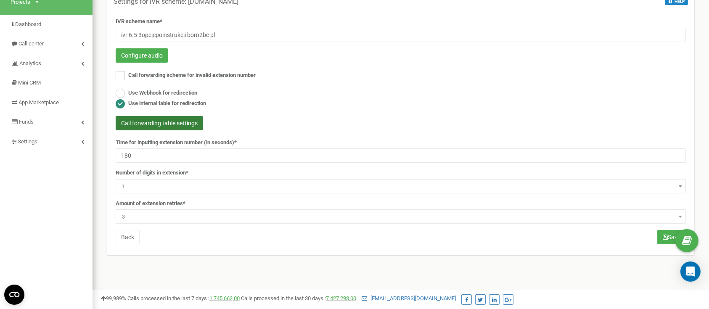
click at [187, 122] on button "Call forwarding table settings" at bounding box center [160, 123] width 88 height 14
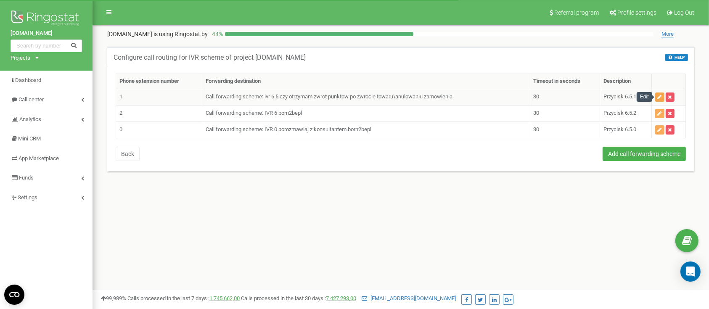
click at [658, 95] on icon "button" at bounding box center [660, 97] width 4 height 5
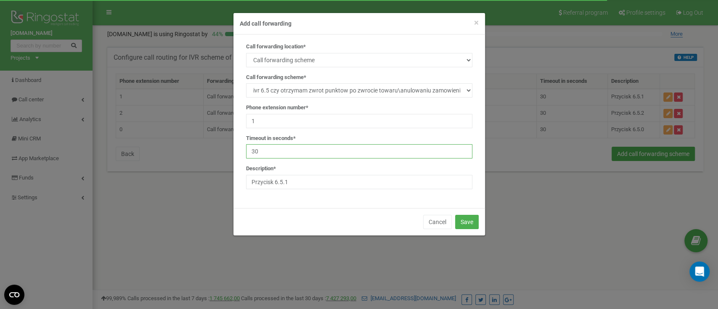
click at [303, 156] on input "30" at bounding box center [359, 151] width 226 height 14
type input "3"
type input "180"
click at [466, 220] on button "Save" at bounding box center [467, 222] width 24 height 14
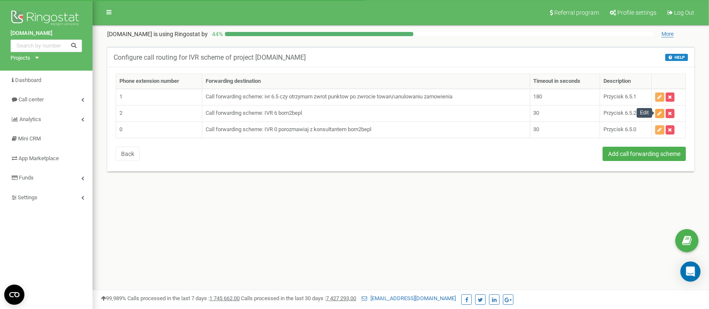
click at [658, 114] on icon "button" at bounding box center [660, 113] width 4 height 5
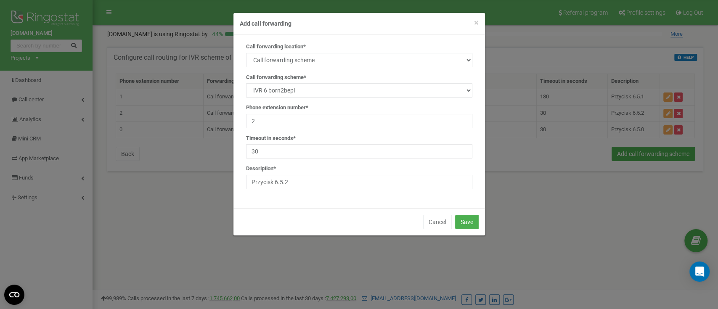
click at [278, 161] on div "Call forwarding location* SIP Phone number External SIP Call forwarding scheme …" at bounding box center [359, 119] width 239 height 153
click at [286, 153] on input "30" at bounding box center [359, 151] width 226 height 14
type input "3"
type input "180"
click at [469, 224] on button "Save" at bounding box center [467, 222] width 24 height 14
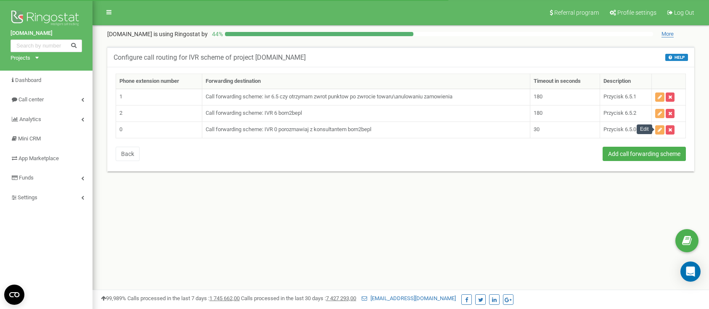
click at [657, 131] on button "button" at bounding box center [659, 129] width 9 height 9
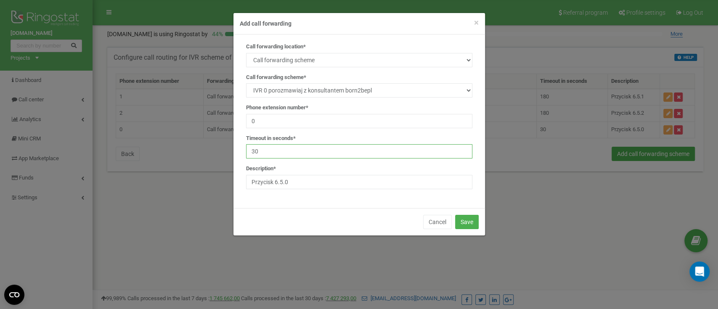
click at [322, 150] on input "30" at bounding box center [359, 151] width 226 height 14
type input "3"
type input "180"
click at [463, 219] on button "Save" at bounding box center [467, 222] width 24 height 14
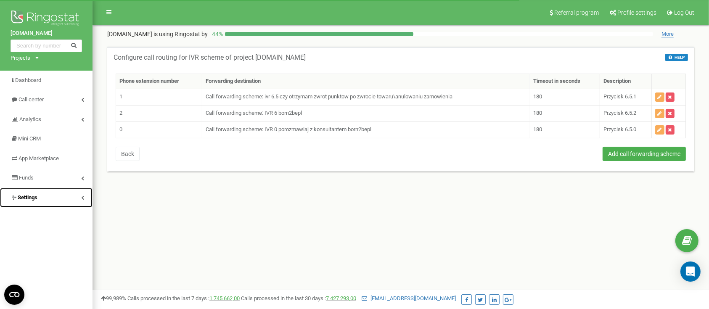
click at [56, 196] on link "Settings" at bounding box center [46, 198] width 93 height 20
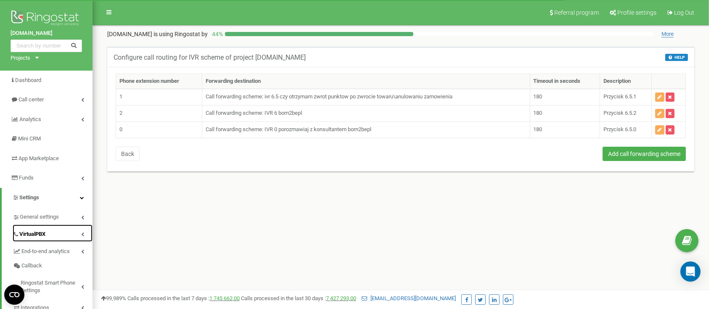
drag, startPoint x: 40, startPoint y: 231, endPoint x: 53, endPoint y: 235, distance: 13.1
click at [40, 231] on span "VirtualPBX" at bounding box center [32, 235] width 26 height 8
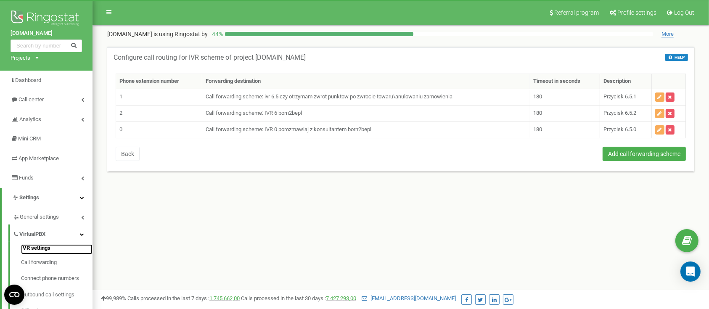
click at [44, 251] on link "IVR settings" at bounding box center [57, 249] width 72 height 10
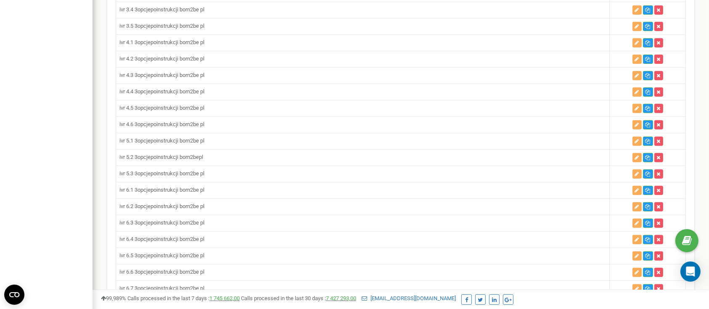
scroll to position [673, 0]
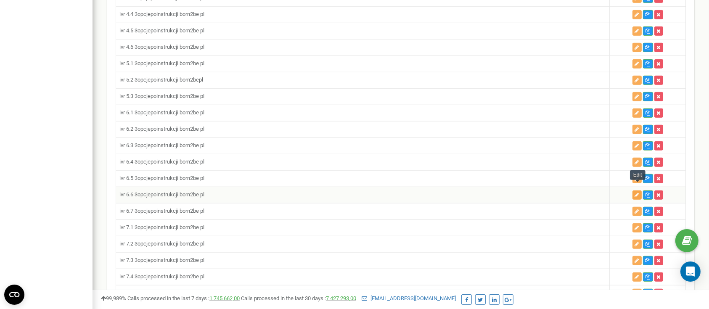
click at [639, 193] on icon "button" at bounding box center [637, 195] width 4 height 5
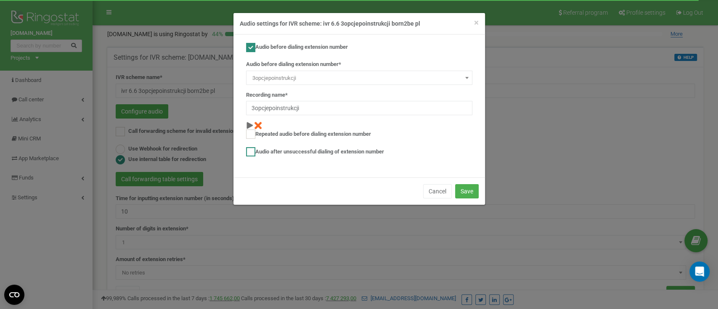
click at [286, 150] on label "Audio after unsuccessful dialing of extension number" at bounding box center [315, 151] width 138 height 9
checkbox input "true"
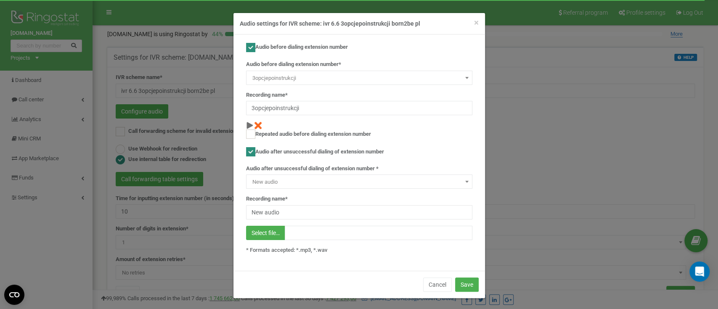
click at [463, 184] on span at bounding box center [467, 181] width 8 height 11
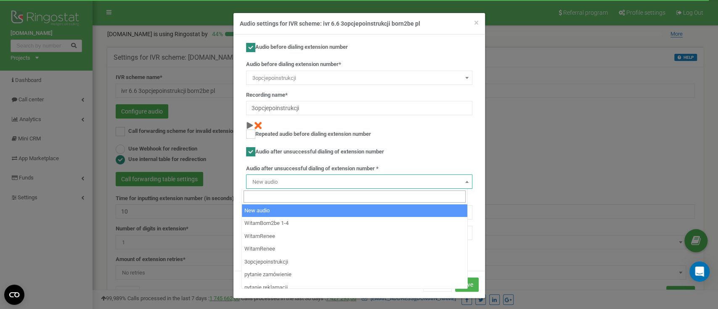
scroll to position [3497, 0]
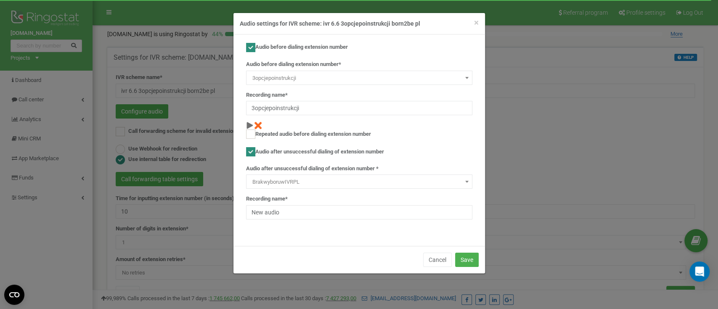
select select "14311"
type input "BrakwyboruwIVRPL"
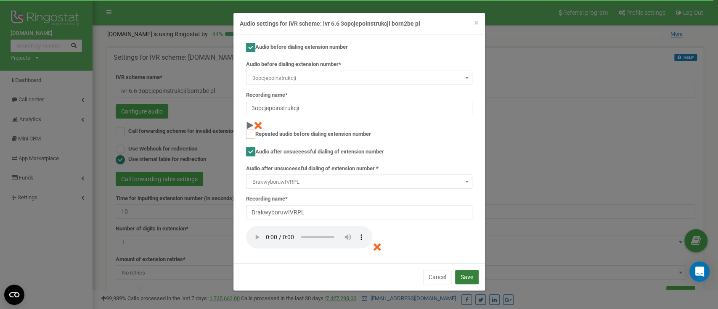
click at [473, 276] on button "Save" at bounding box center [467, 277] width 24 height 14
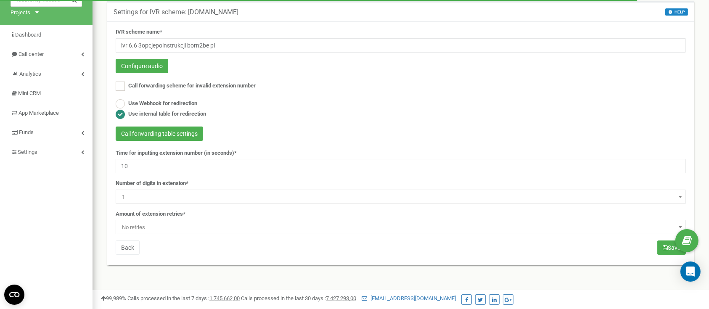
scroll to position [56, 0]
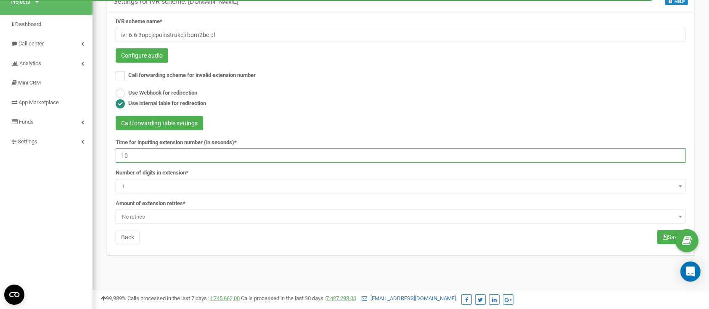
click at [159, 159] on input "10" at bounding box center [401, 156] width 570 height 14
type input "180"
click at [170, 210] on span "No retries" at bounding box center [401, 217] width 570 height 14
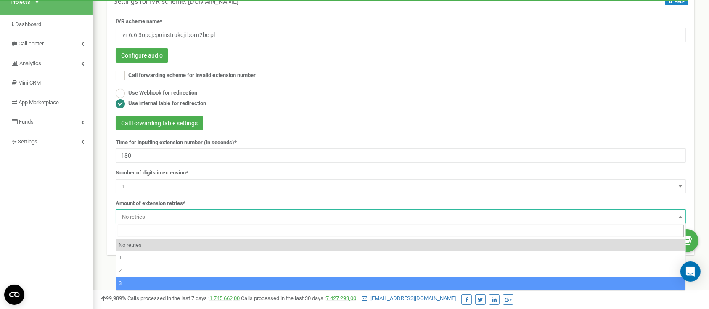
select select "4"
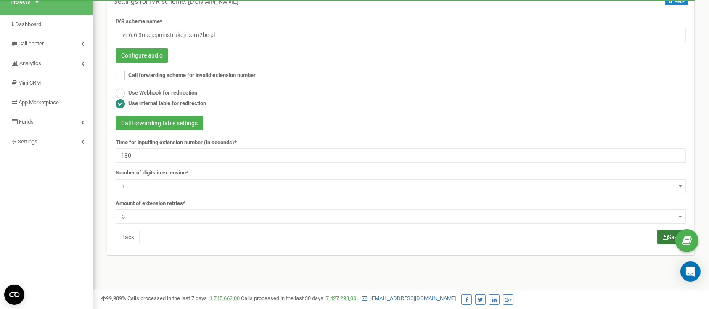
click at [664, 239] on icon "submit" at bounding box center [665, 237] width 5 height 6
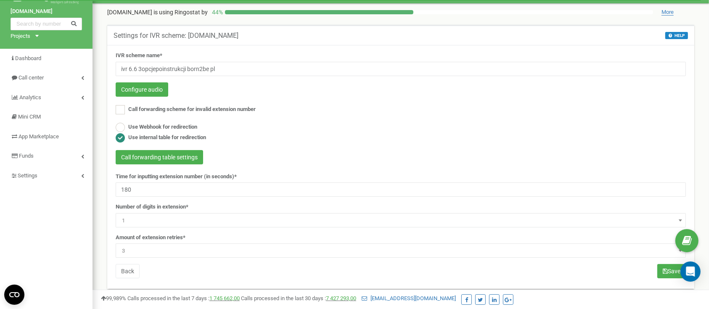
scroll to position [56, 0]
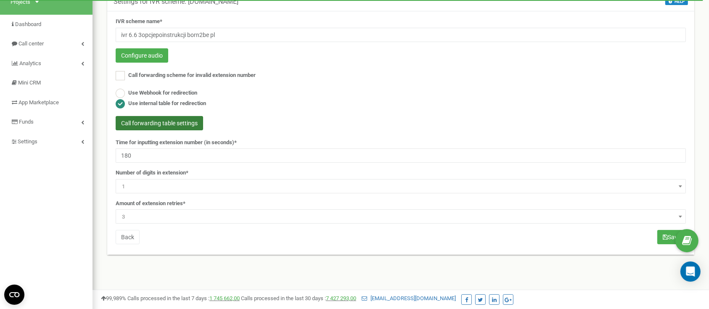
click at [182, 126] on button "Call forwarding table settings" at bounding box center [160, 123] width 88 height 14
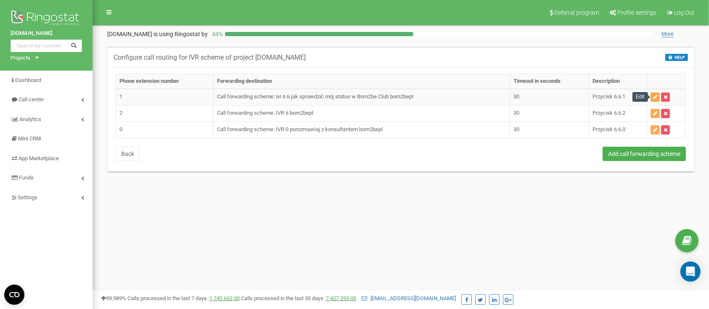
click at [653, 97] on button "button" at bounding box center [655, 97] width 9 height 9
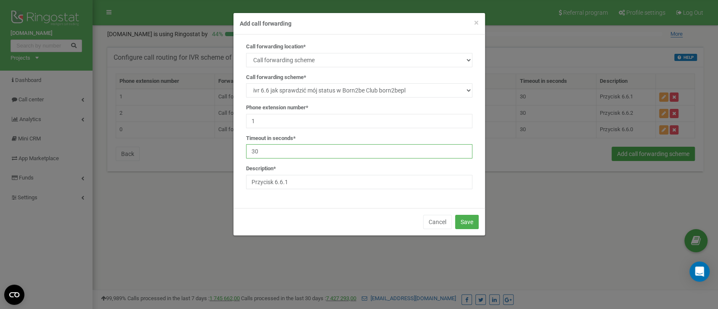
click at [289, 154] on input "30" at bounding box center [359, 151] width 226 height 14
type input "3"
type input "180"
click at [477, 218] on div "Cancel Save" at bounding box center [359, 221] width 252 height 27
click at [474, 223] on button "Save" at bounding box center [467, 222] width 24 height 14
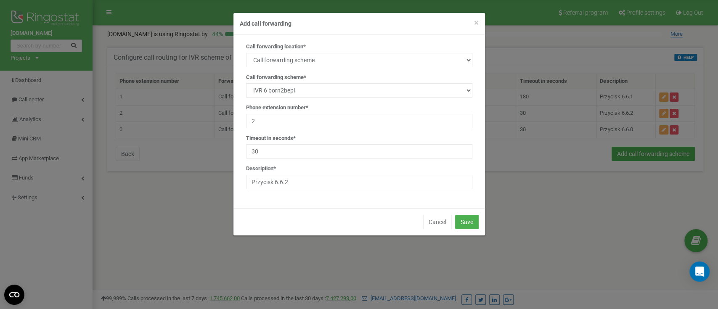
click at [279, 143] on div "Timeout in seconds* 30" at bounding box center [359, 147] width 226 height 24
click at [284, 150] on input "30" at bounding box center [359, 151] width 226 height 14
type input "3"
type input "180"
click at [471, 220] on button "Save" at bounding box center [467, 222] width 24 height 14
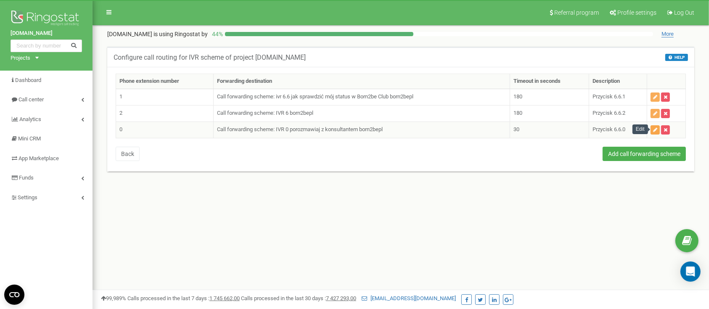
click at [658, 129] on icon "button" at bounding box center [655, 129] width 4 height 5
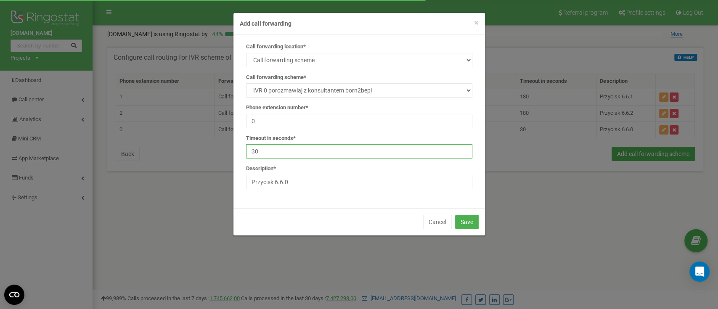
click at [340, 154] on input "30" at bounding box center [359, 151] width 226 height 14
type input "3"
type input "180"
click at [463, 224] on button "Save" at bounding box center [467, 222] width 24 height 14
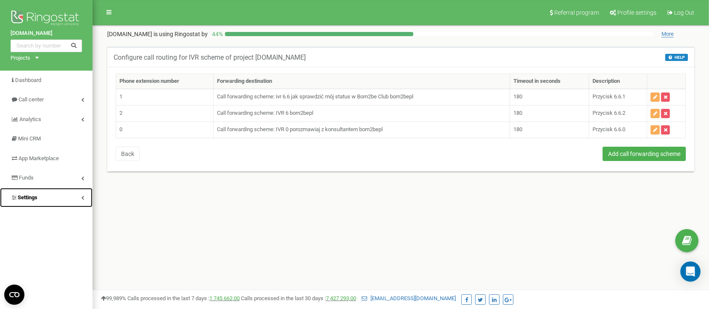
click at [49, 198] on link "Settings" at bounding box center [46, 198] width 93 height 20
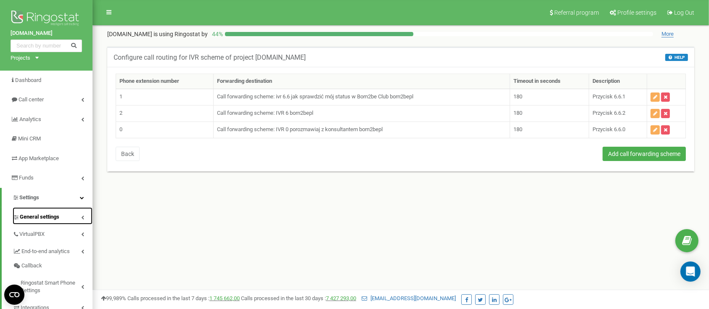
click at [48, 215] on span "General settings" at bounding box center [40, 217] width 40 height 8
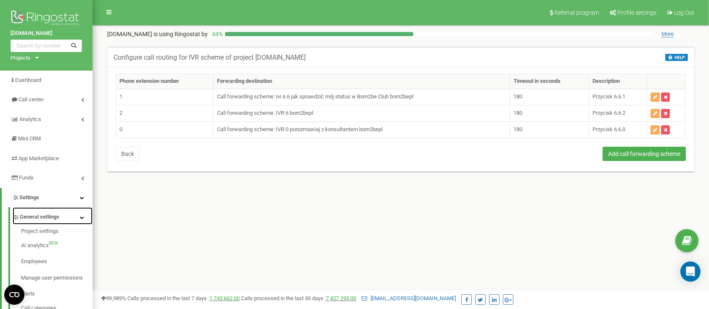
click at [48, 215] on span "General settings" at bounding box center [40, 217] width 40 height 8
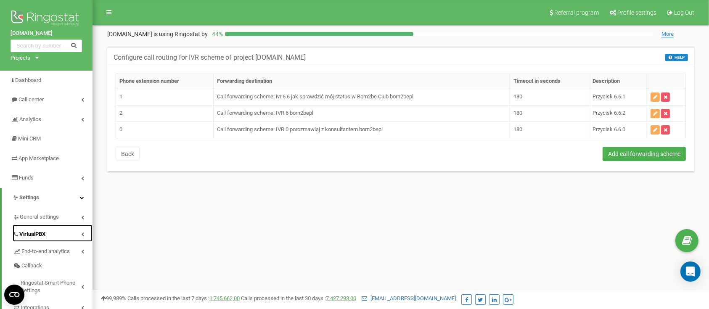
click at [50, 225] on link "VirtualPBX" at bounding box center [53, 233] width 80 height 17
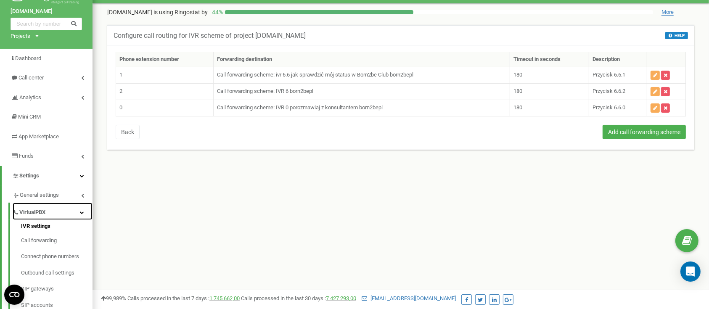
scroll to position [56, 0]
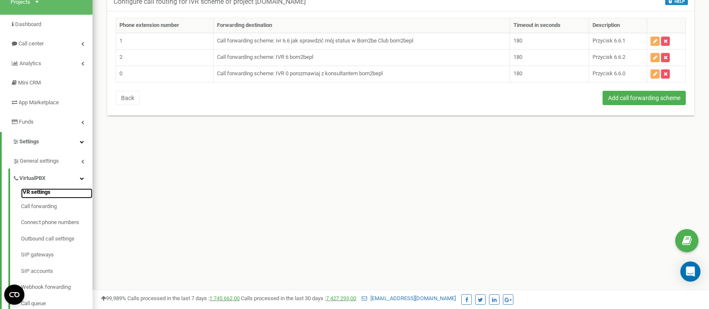
click at [47, 193] on link "IVR settings" at bounding box center [57, 193] width 72 height 10
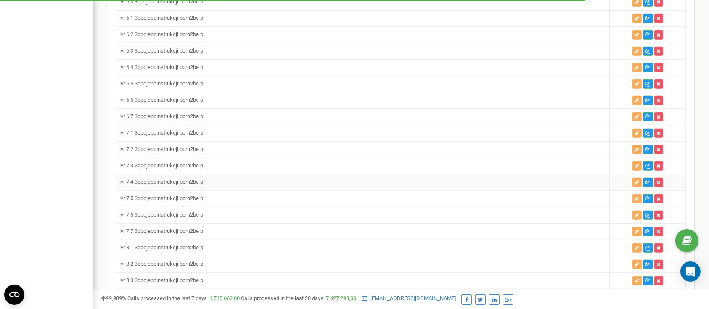
scroll to position [785, 0]
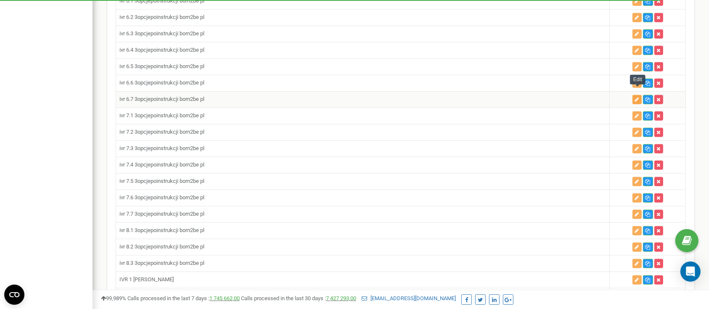
click at [637, 97] on icon "button" at bounding box center [637, 99] width 4 height 5
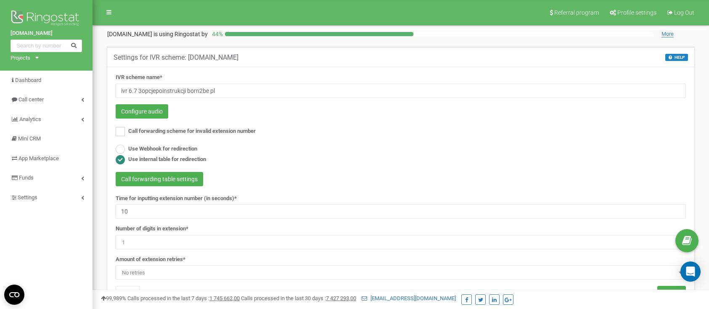
click at [162, 204] on input "10" at bounding box center [401, 211] width 570 height 14
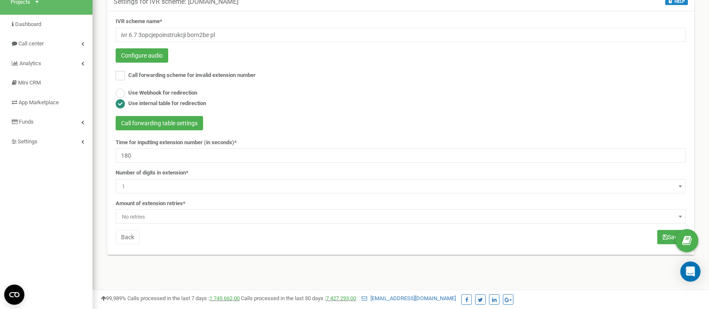
type input "180"
click at [146, 219] on span "No retries" at bounding box center [401, 217] width 565 height 12
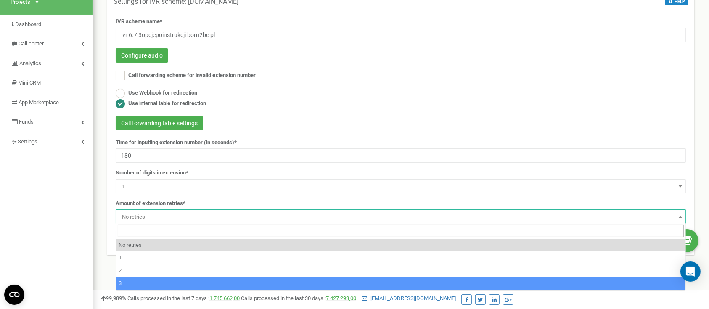
select select "4"
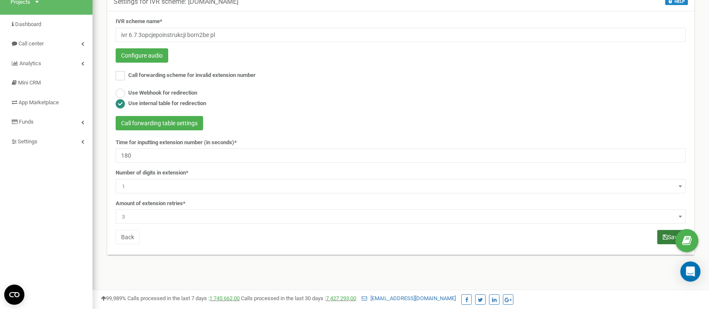
click at [660, 232] on button "Save" at bounding box center [672, 237] width 29 height 14
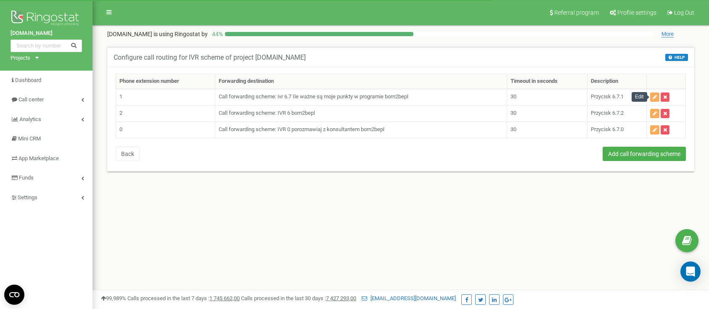
click at [654, 99] on icon "button" at bounding box center [655, 97] width 4 height 5
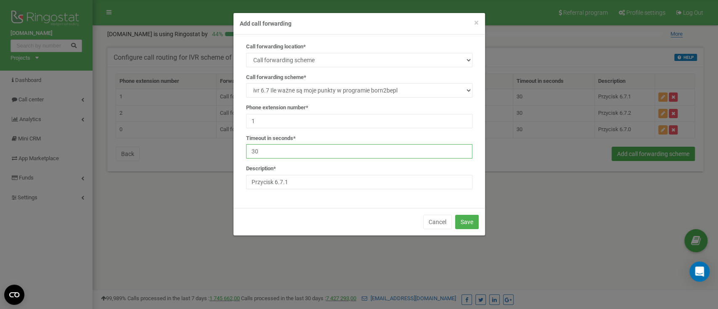
click at [293, 151] on input "30" at bounding box center [359, 151] width 226 height 14
type input "3"
type input "180"
click at [468, 224] on button "Save" at bounding box center [467, 222] width 24 height 14
click at [342, 147] on input "30" at bounding box center [359, 151] width 226 height 14
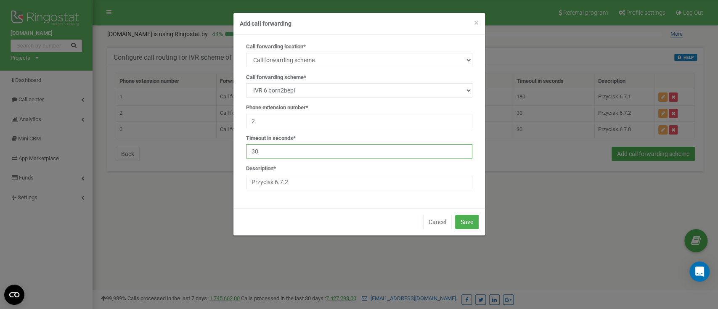
type input "3"
type input "180"
click at [475, 219] on button "Save" at bounding box center [467, 222] width 24 height 14
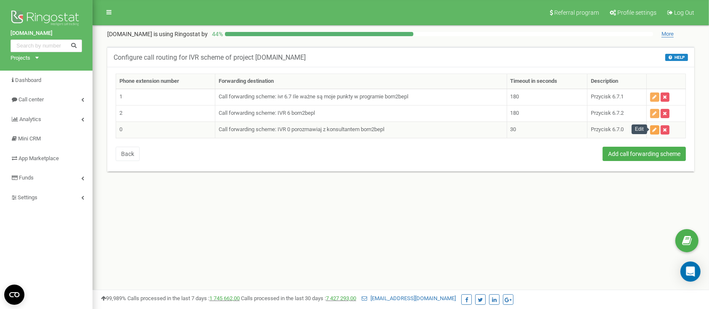
click at [652, 130] on button "button" at bounding box center [654, 129] width 9 height 9
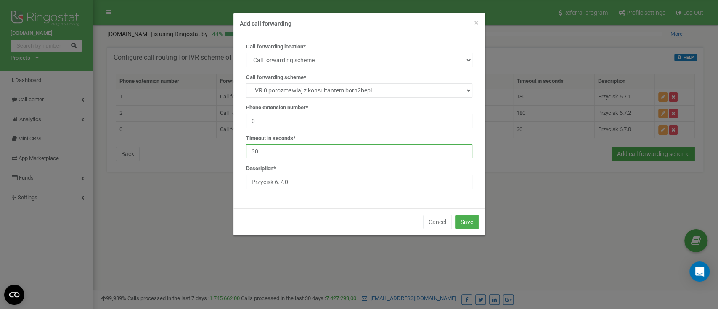
click at [295, 150] on input "30" at bounding box center [359, 151] width 226 height 14
type input "3"
type input "180"
click at [465, 225] on button "Save" at bounding box center [467, 222] width 24 height 14
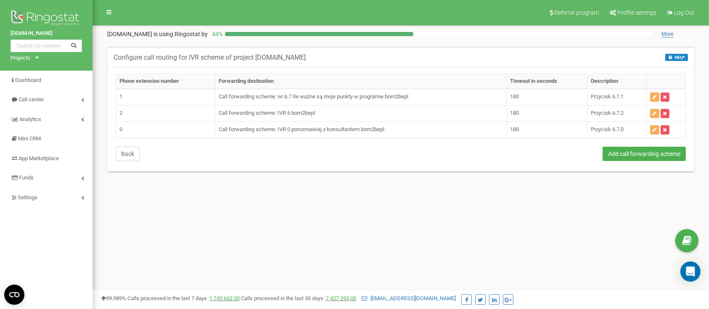
click at [133, 156] on button "Back" at bounding box center [128, 154] width 24 height 14
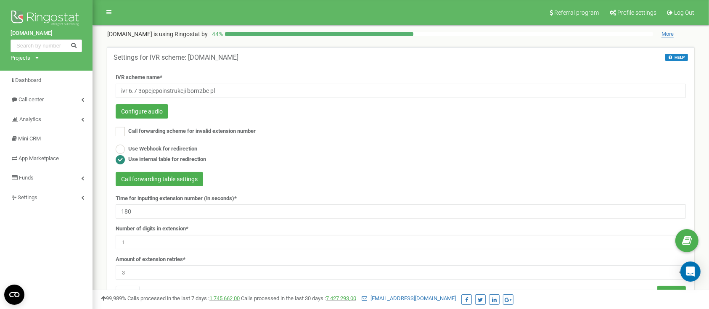
scroll to position [56, 0]
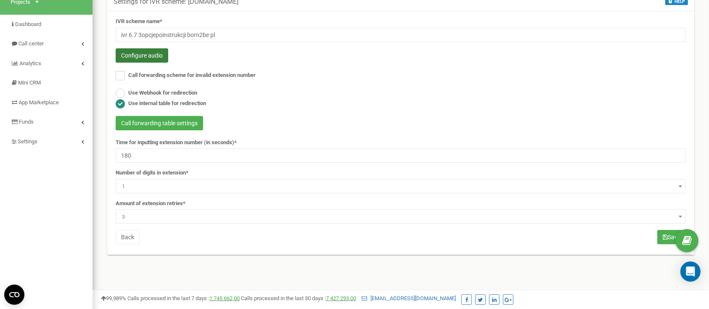
click at [148, 60] on button "Configure audio" at bounding box center [142, 55] width 53 height 14
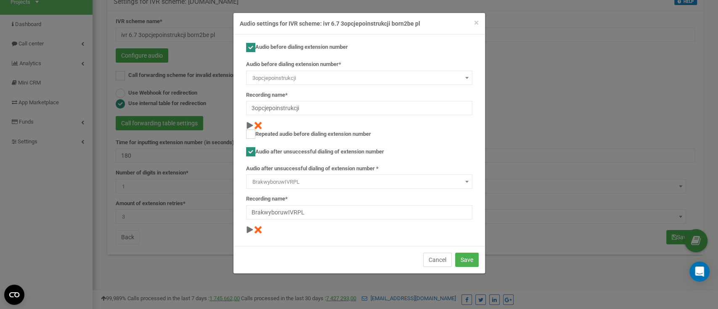
click at [433, 253] on button "Cancel" at bounding box center [437, 260] width 29 height 14
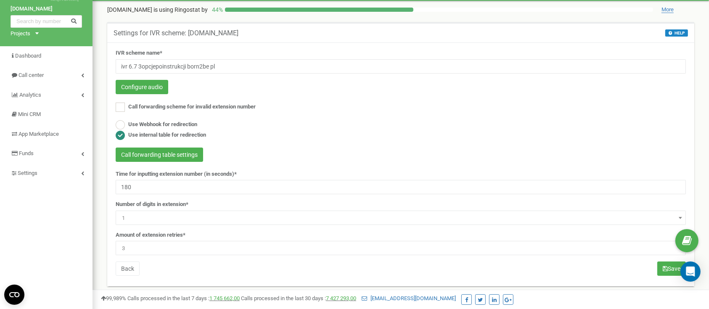
scroll to position [0, 0]
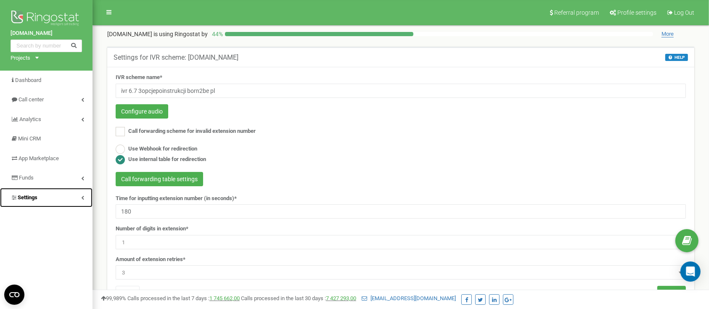
click at [45, 202] on link "Settings" at bounding box center [46, 198] width 93 height 20
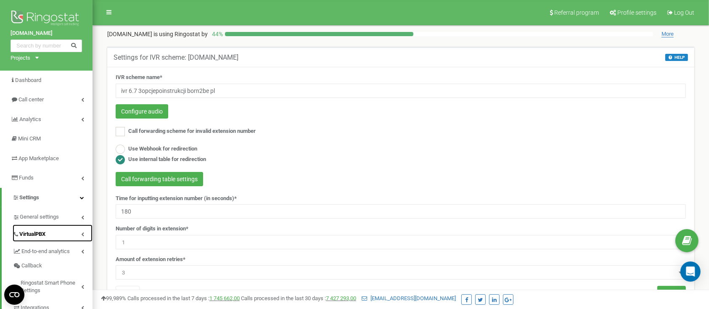
click at [40, 228] on link "VirtualPBX" at bounding box center [53, 233] width 80 height 17
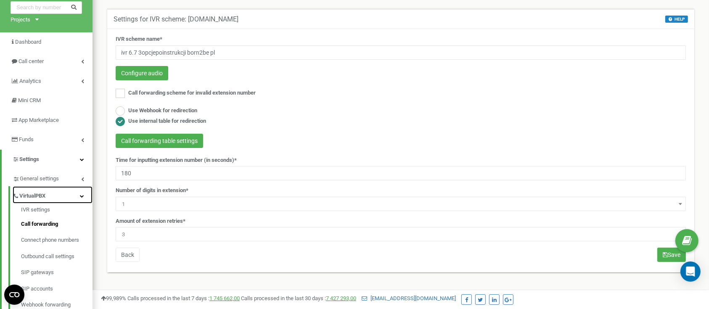
scroll to position [56, 0]
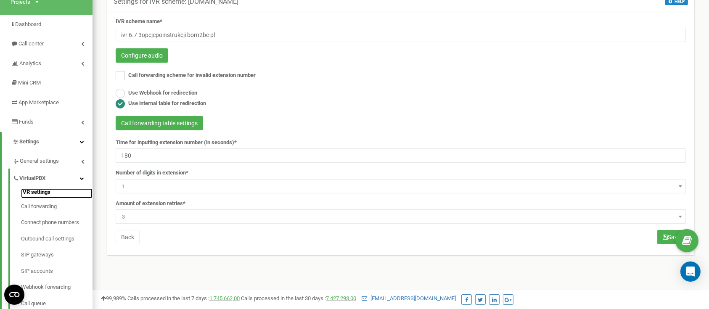
click at [36, 189] on link "IVR settings" at bounding box center [57, 193] width 72 height 10
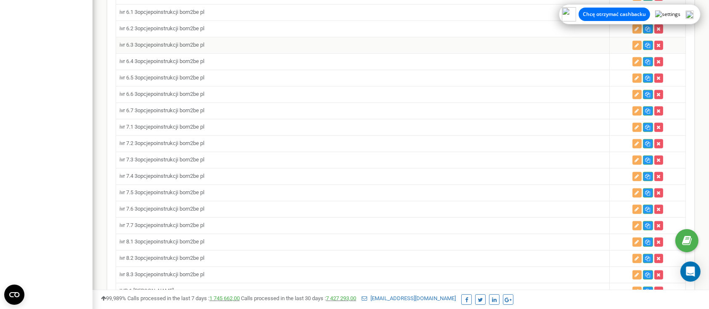
scroll to position [729, 0]
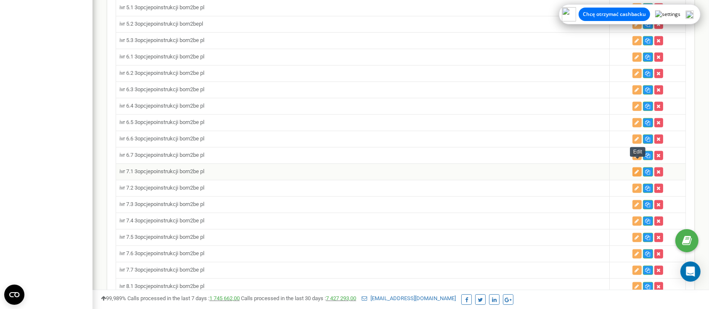
click at [636, 170] on icon "button" at bounding box center [637, 172] width 4 height 5
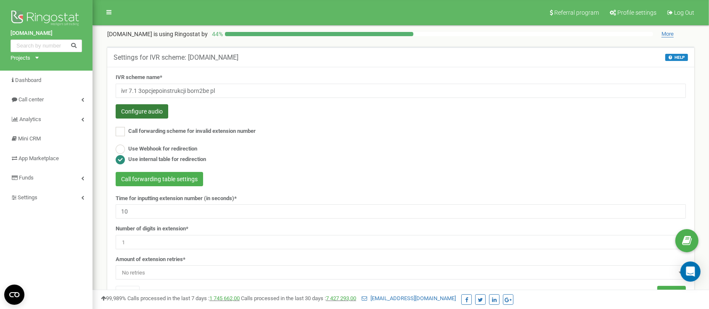
click at [149, 109] on button "Configure audio" at bounding box center [142, 111] width 53 height 14
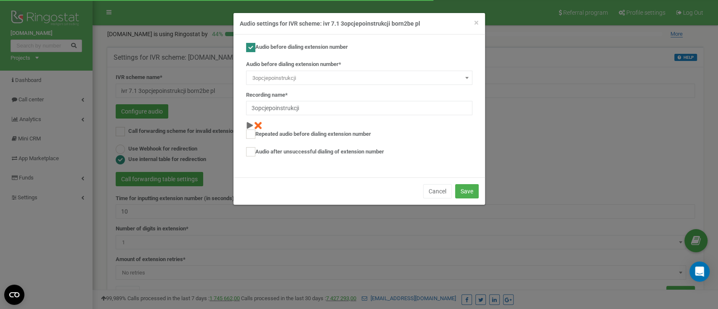
click at [468, 77] on span at bounding box center [467, 77] width 8 height 11
click at [469, 78] on span at bounding box center [467, 77] width 8 height 11
click at [346, 144] on form "Audio before dialing extension number Audio before dialing extension number* Ne…" at bounding box center [359, 101] width 226 height 116
click at [346, 149] on label "Audio after unsuccessful dialing of extension number" at bounding box center [315, 151] width 138 height 9
checkbox input "true"
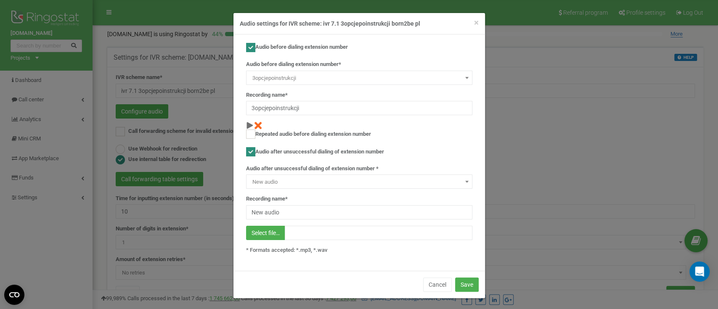
click at [466, 182] on span at bounding box center [467, 181] width 8 height 11
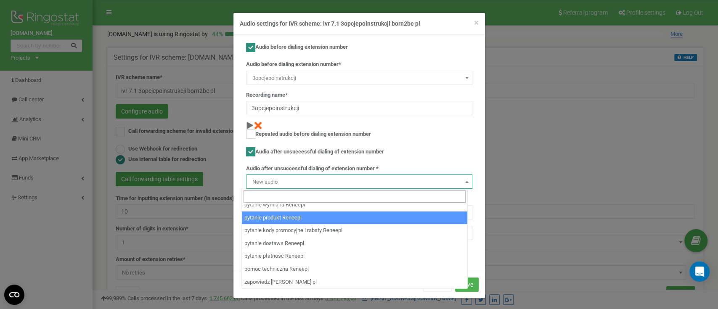
scroll to position [3497, 0]
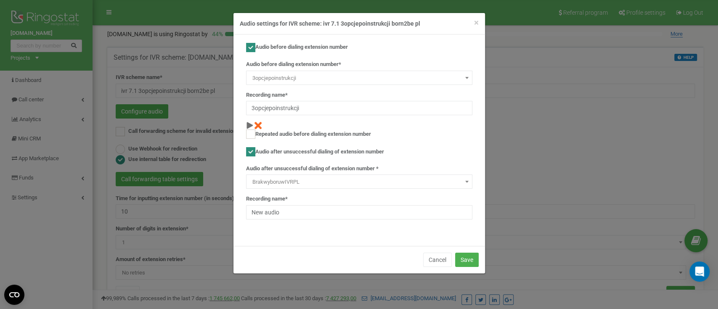
select select "14311"
type input "BrakwyboruwIVRPL"
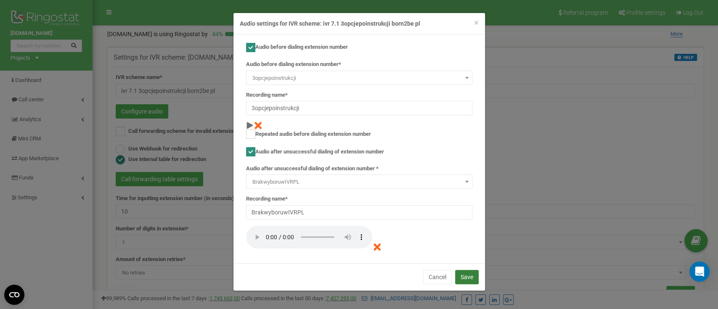
click at [469, 276] on button "Save" at bounding box center [467, 277] width 24 height 14
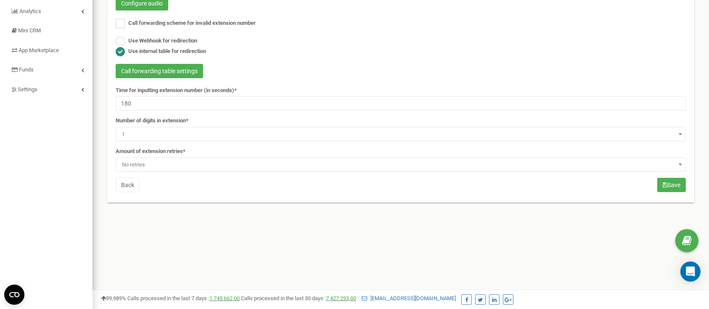
scroll to position [112, 0]
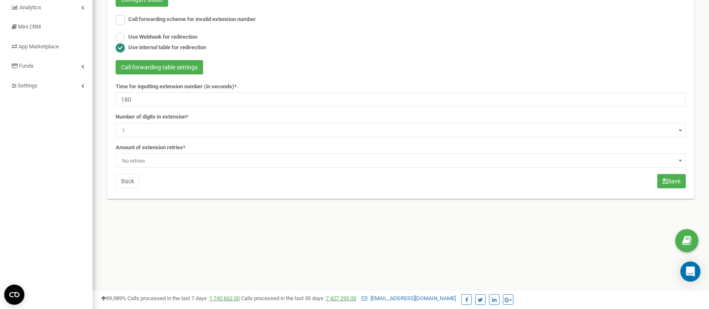
type input "180"
click at [161, 160] on span "No retries" at bounding box center [401, 161] width 565 height 12
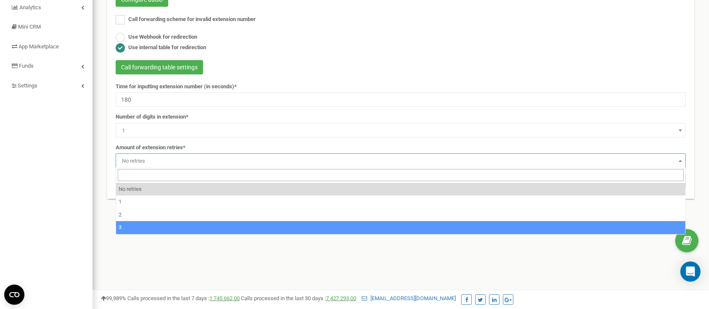
select select "4"
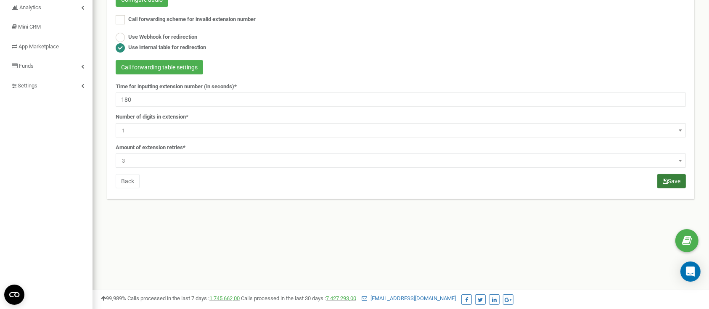
click at [659, 180] on button "Save" at bounding box center [672, 181] width 29 height 14
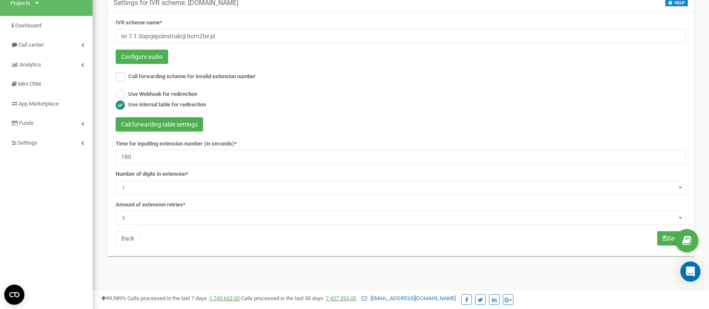
scroll to position [56, 0]
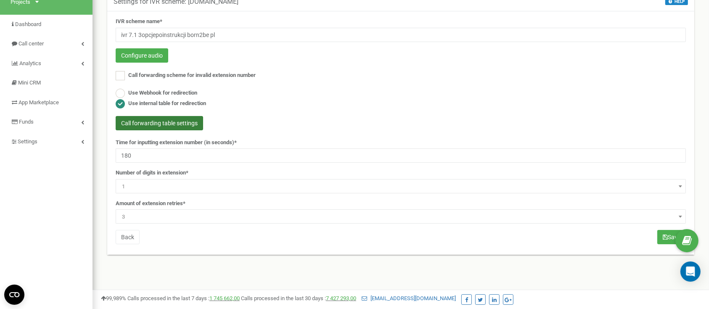
click at [182, 123] on button "Call forwarding table settings" at bounding box center [160, 123] width 88 height 14
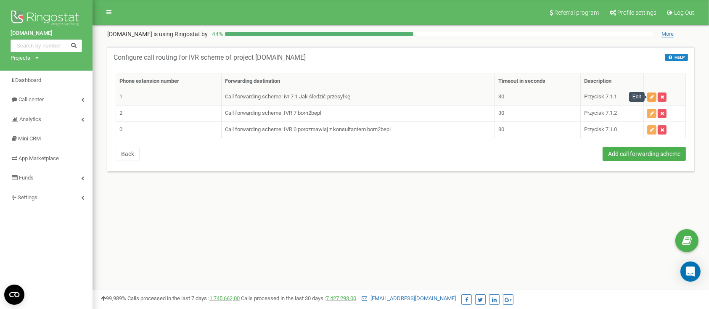
click at [651, 95] on icon "button" at bounding box center [652, 97] width 4 height 5
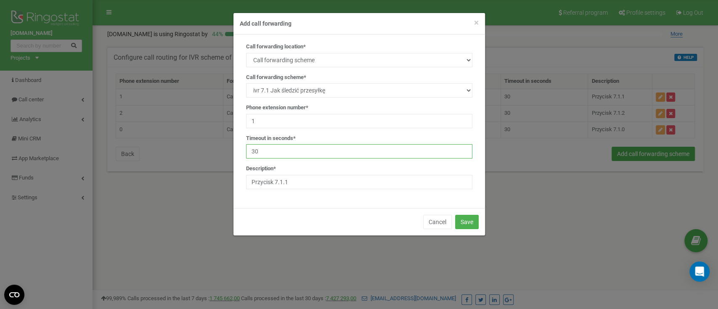
click at [310, 151] on input "30" at bounding box center [359, 151] width 226 height 14
type input "3"
type input "180"
click at [468, 217] on button "Save" at bounding box center [467, 222] width 24 height 14
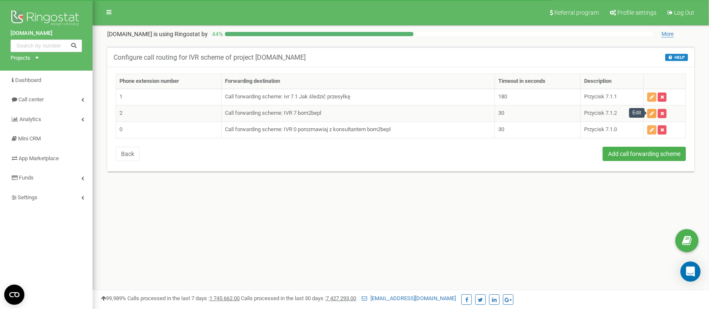
click at [650, 111] on button "button" at bounding box center [651, 113] width 9 height 9
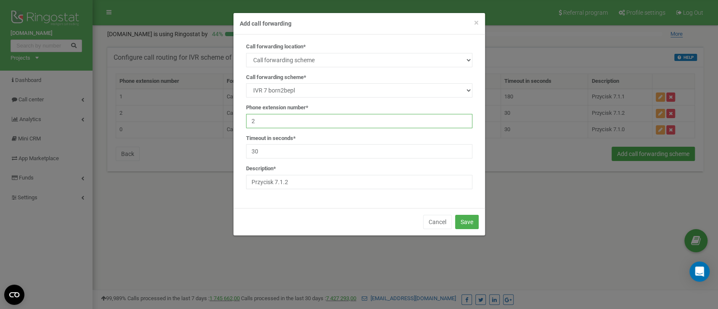
click at [290, 122] on input "2" at bounding box center [359, 121] width 226 height 14
click at [287, 143] on div "Timeout in seconds* 30" at bounding box center [359, 147] width 226 height 24
click at [320, 185] on input "Przycisk 7.1.2" at bounding box center [359, 182] width 226 height 14
click at [325, 153] on input "30" at bounding box center [359, 151] width 226 height 14
type input "3"
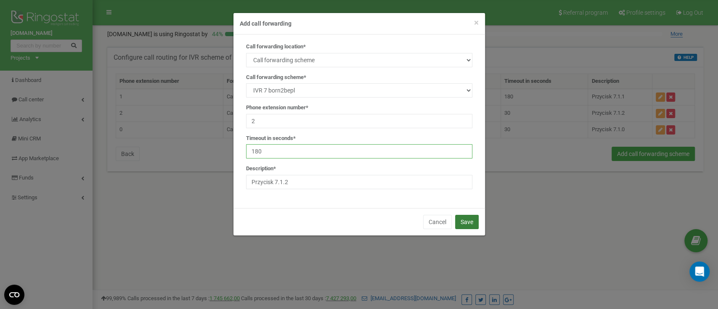
type input "180"
click at [455, 219] on button "Save" at bounding box center [467, 222] width 24 height 14
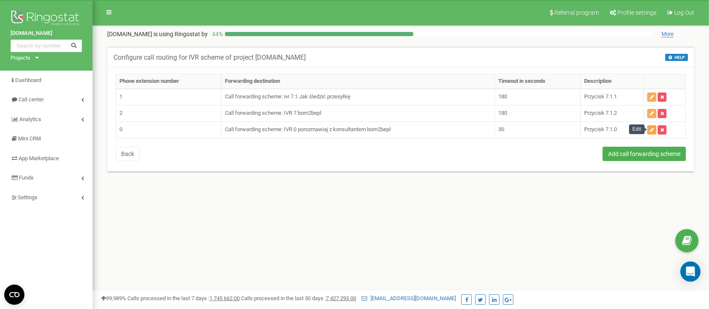
click at [648, 129] on button "button" at bounding box center [651, 129] width 9 height 9
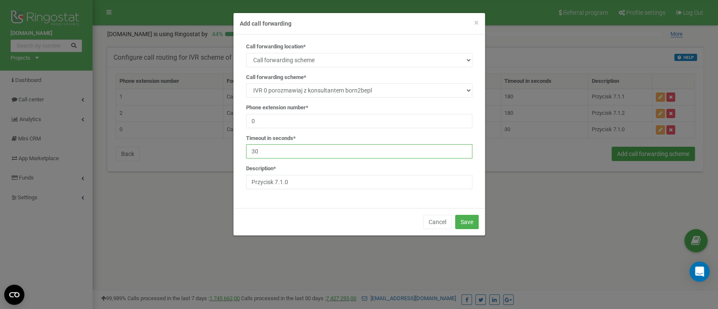
click at [297, 157] on input "30" at bounding box center [359, 151] width 226 height 14
type input "3"
type input "180"
click at [455, 217] on button "Save" at bounding box center [467, 222] width 24 height 14
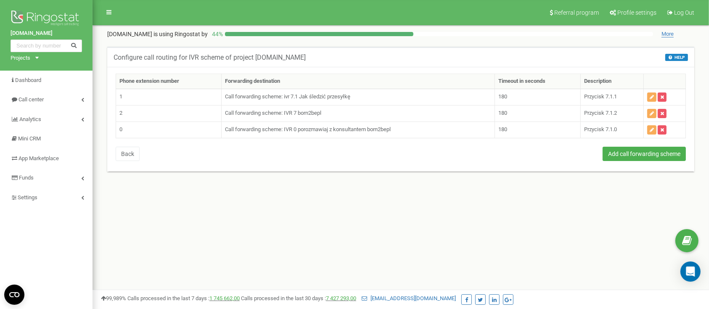
click at [71, 207] on div "[DOMAIN_NAME] Projects [DOMAIN_NAME] Dashboard Call center Analytics Mini CRM A…" at bounding box center [46, 252] width 93 height 505
click at [61, 198] on link "Settings" at bounding box center [46, 198] width 93 height 20
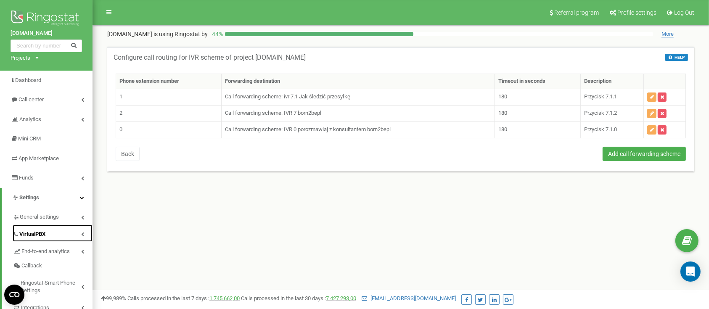
click at [41, 233] on span "VirtualPBX" at bounding box center [32, 235] width 26 height 8
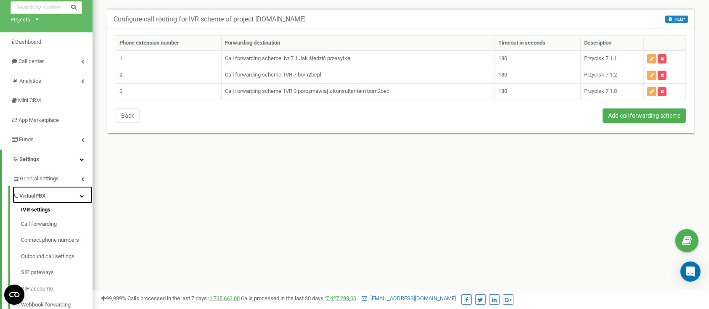
scroll to position [56, 0]
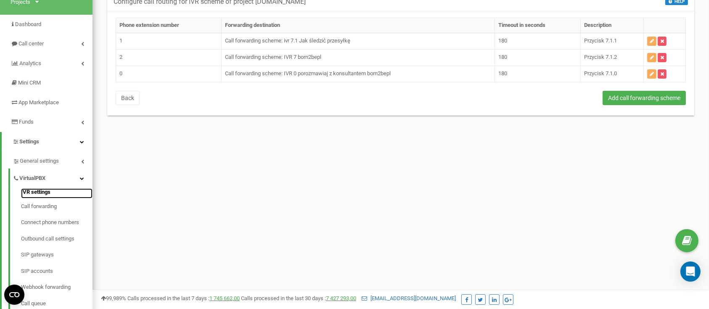
click at [45, 191] on link "IVR settings" at bounding box center [57, 193] width 72 height 10
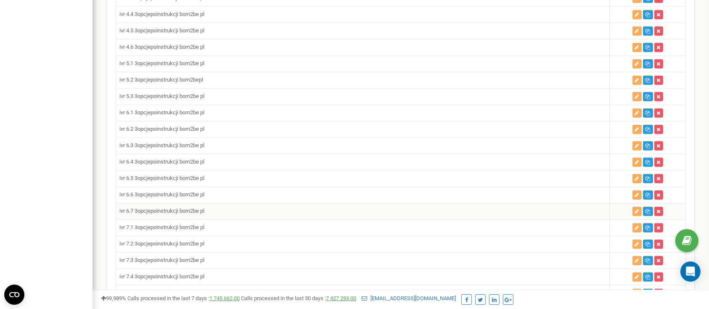
scroll to position [785, 0]
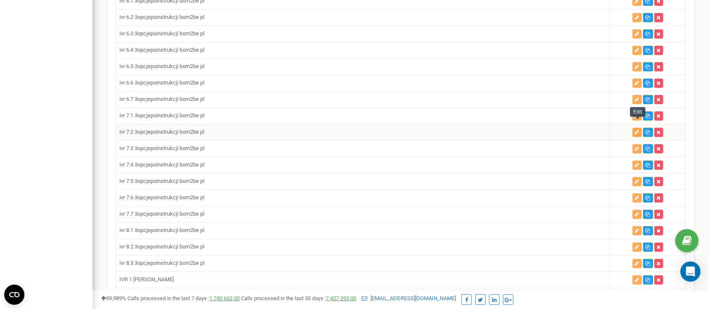
click at [634, 128] on button "button" at bounding box center [637, 132] width 9 height 9
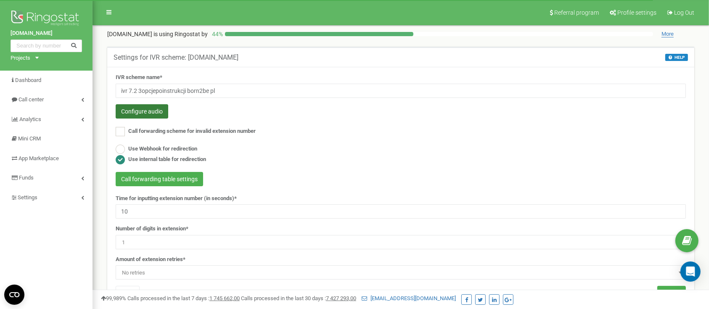
click at [139, 108] on button "Configure audio" at bounding box center [142, 111] width 53 height 14
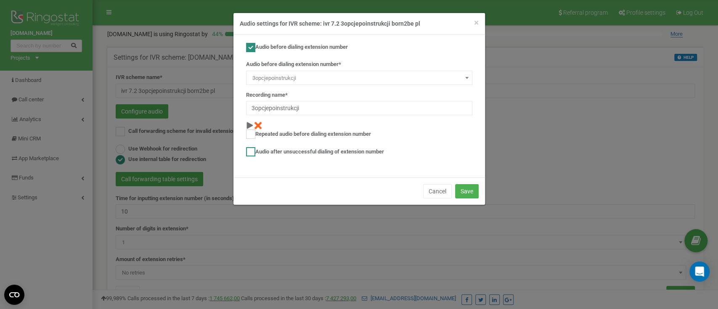
click at [294, 150] on label "Audio after unsuccessful dialing of extension number" at bounding box center [315, 151] width 138 height 9
checkbox input "true"
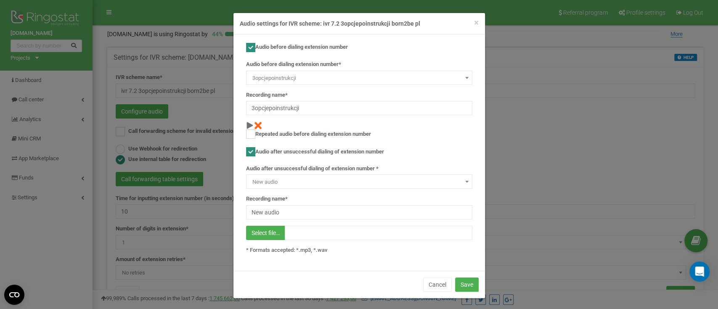
click at [465, 183] on b at bounding box center [466, 182] width 3 height 2
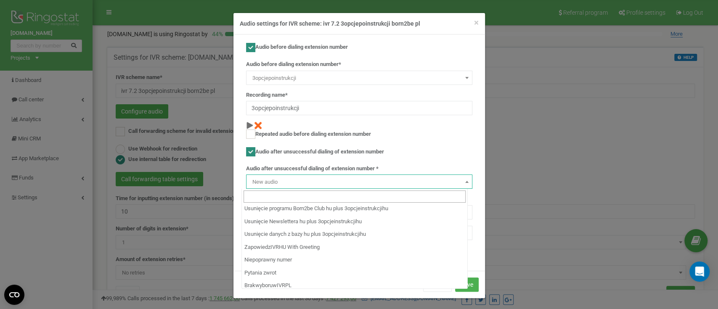
scroll to position [3497, 0]
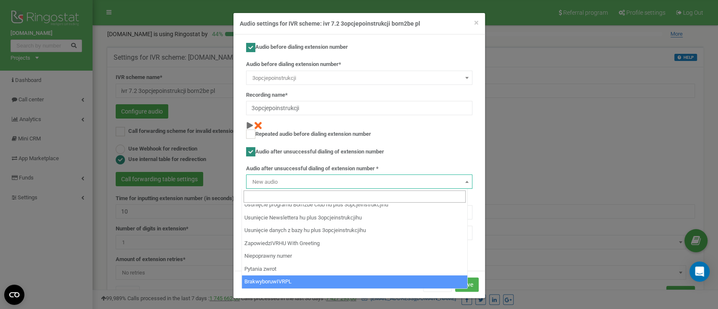
select select "14311"
type input "BrakwyboruwIVRPL"
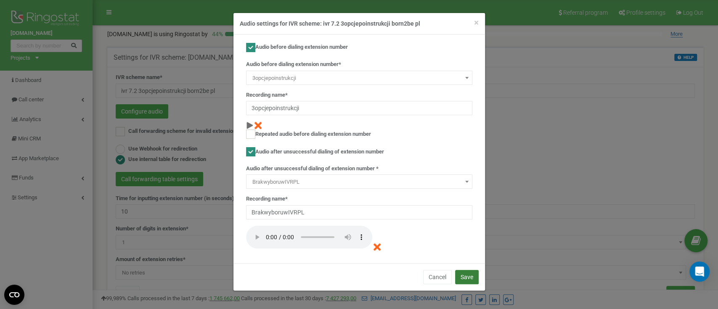
click at [468, 276] on button "Save" at bounding box center [467, 277] width 24 height 14
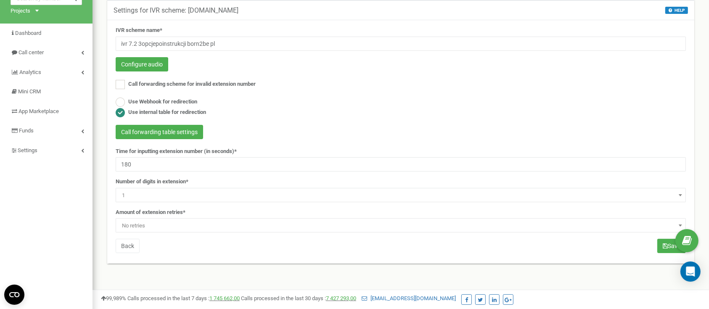
scroll to position [112, 0]
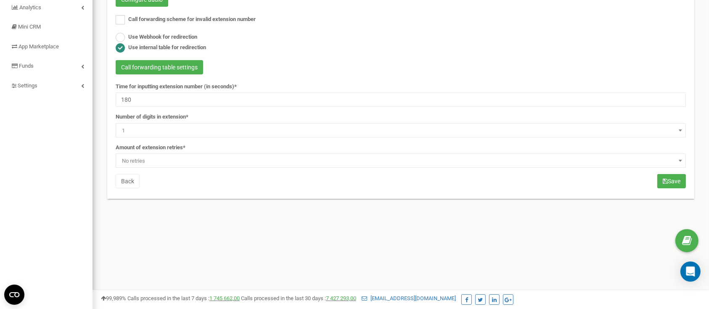
type input "180"
click at [165, 162] on span "No retries" at bounding box center [401, 161] width 565 height 12
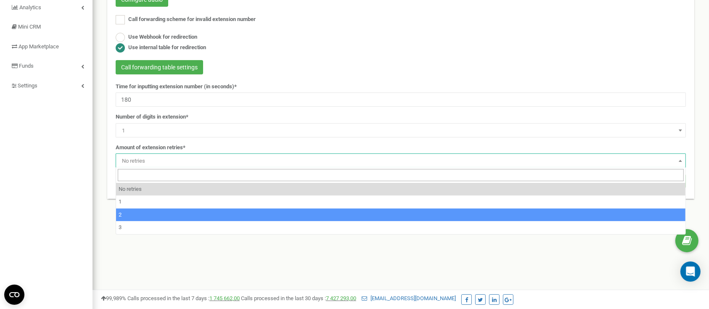
select select "4"
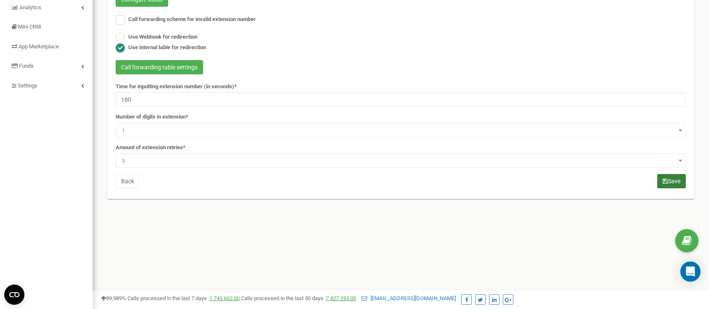
click at [671, 182] on button "Save" at bounding box center [672, 181] width 29 height 14
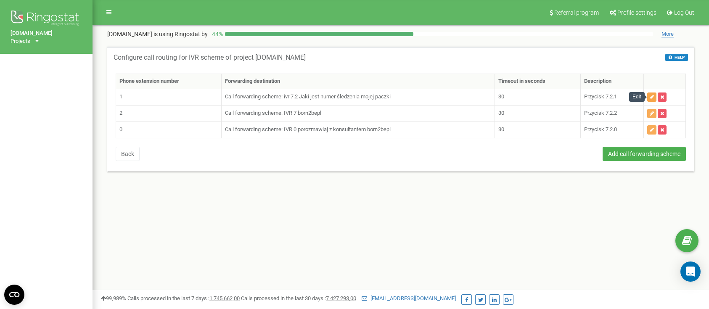
click at [652, 97] on icon "button" at bounding box center [652, 97] width 4 height 5
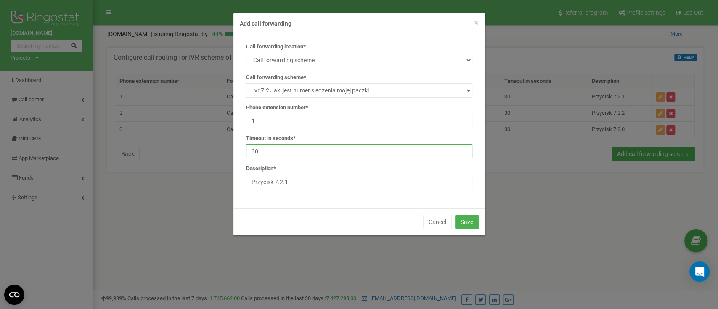
click at [413, 145] on input "30" at bounding box center [359, 151] width 226 height 14
type input "3"
type input "180"
click at [469, 216] on button "Save" at bounding box center [467, 222] width 24 height 14
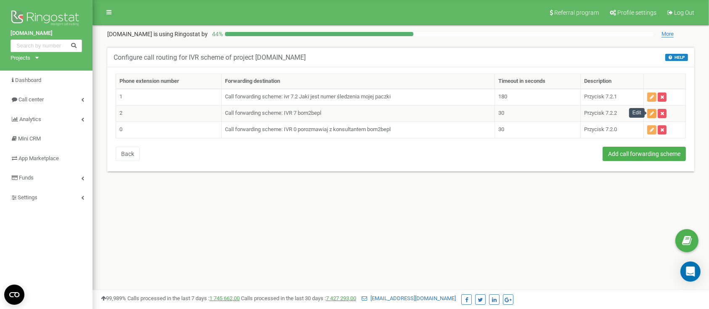
click at [652, 116] on button "button" at bounding box center [651, 113] width 9 height 9
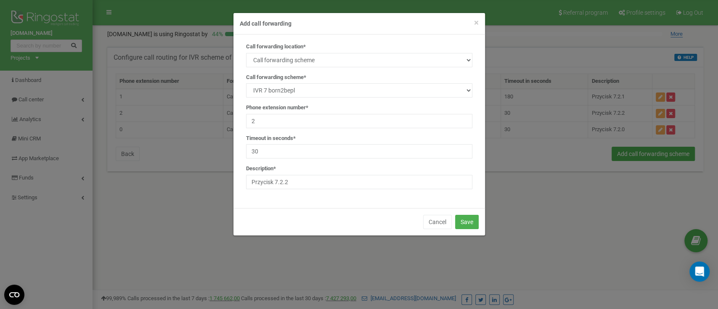
click at [286, 159] on div "Call forwarding location* SIP Phone number External SIP Call forwarding scheme …" at bounding box center [359, 119] width 239 height 153
click at [297, 155] on input "30" at bounding box center [359, 151] width 226 height 14
type input "3"
type input "180"
click at [471, 221] on button "Save" at bounding box center [467, 222] width 24 height 14
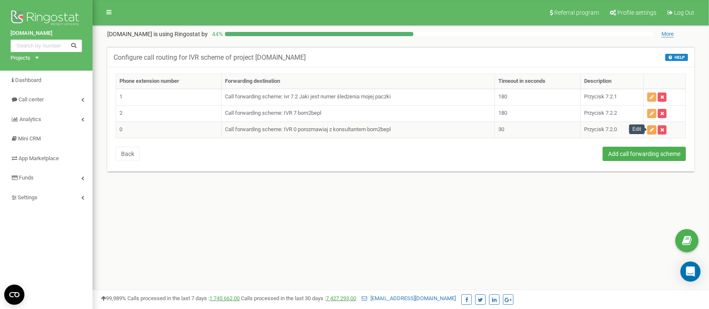
click button "button"
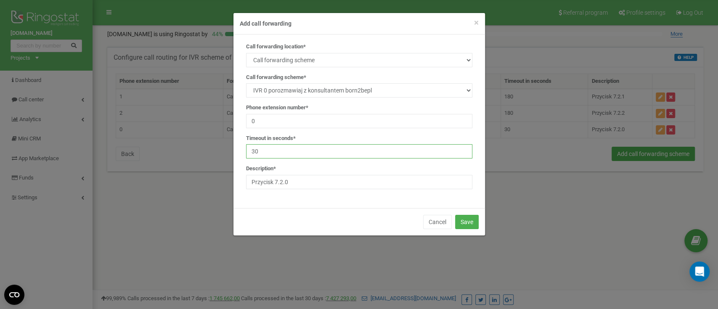
click input "30"
type input "3"
type input "180"
click button "Save"
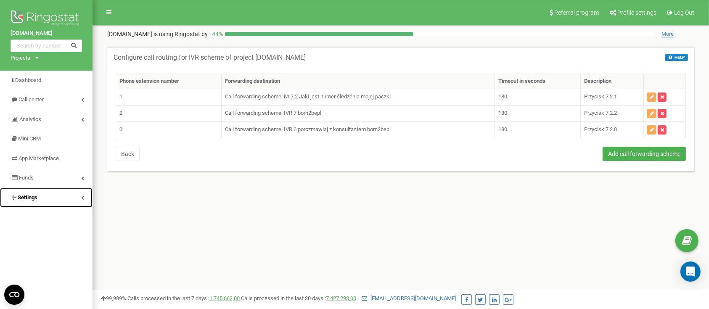
click at [36, 199] on span "Settings" at bounding box center [28, 197] width 20 height 6
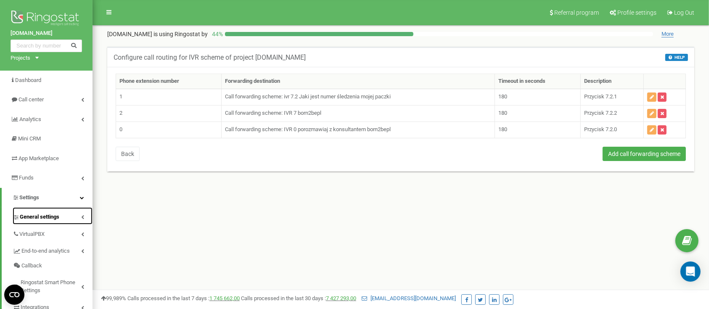
click at [31, 223] on link "General settings" at bounding box center [53, 215] width 80 height 17
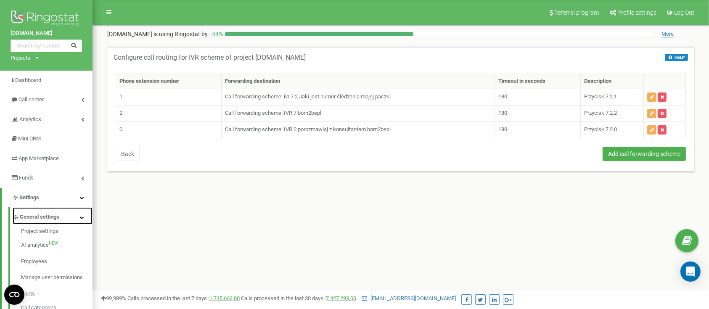
click at [40, 214] on span "General settings" at bounding box center [40, 217] width 40 height 8
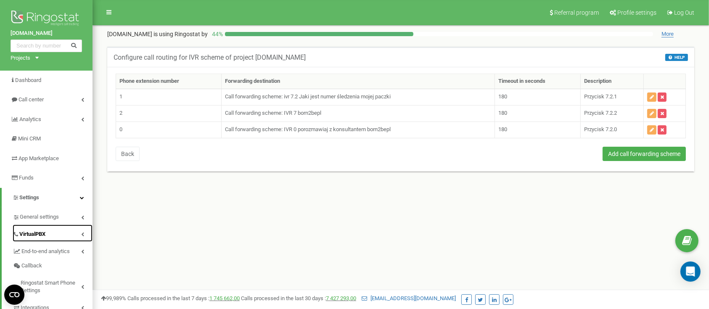
click at [43, 231] on span "VirtualPBX" at bounding box center [32, 235] width 26 height 8
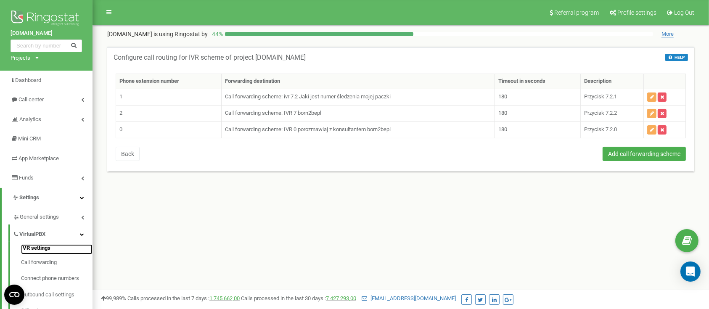
click at [38, 247] on link "IVR settings" at bounding box center [57, 249] width 72 height 10
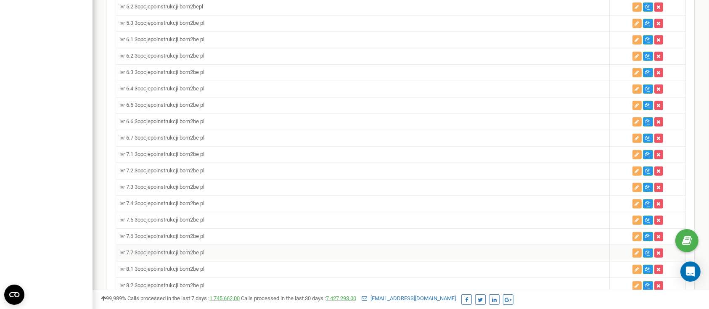
scroll to position [729, 0]
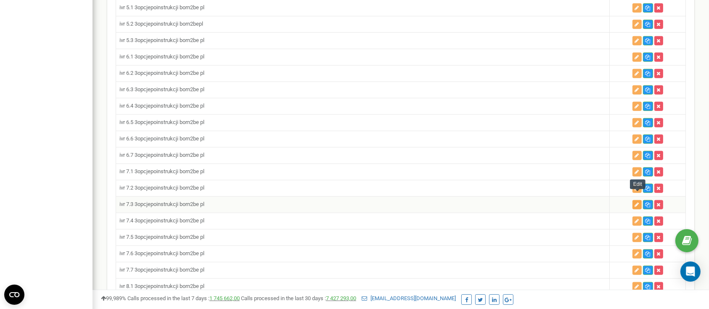
click at [634, 200] on button "button" at bounding box center [637, 204] width 9 height 9
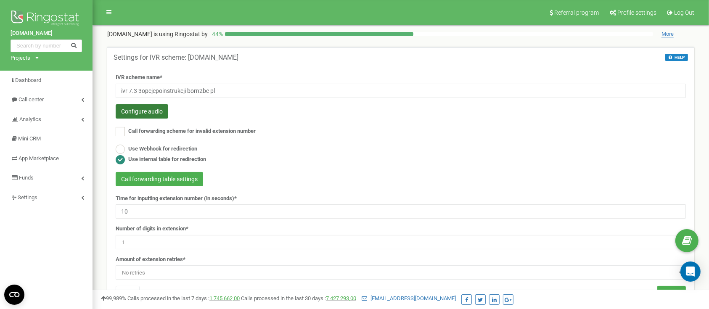
click at [155, 113] on button "Configure audio" at bounding box center [142, 111] width 53 height 14
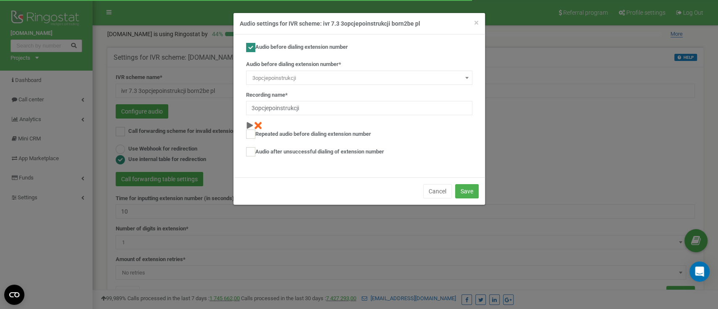
click at [284, 152] on label "Audio after unsuccessful dialing of extension number" at bounding box center [315, 151] width 138 height 9
checkbox input "true"
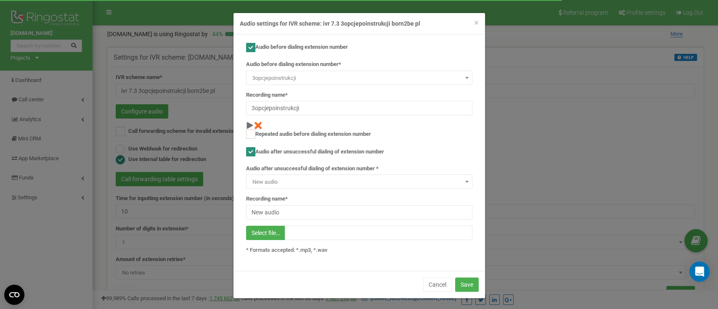
click at [463, 180] on span at bounding box center [467, 181] width 8 height 11
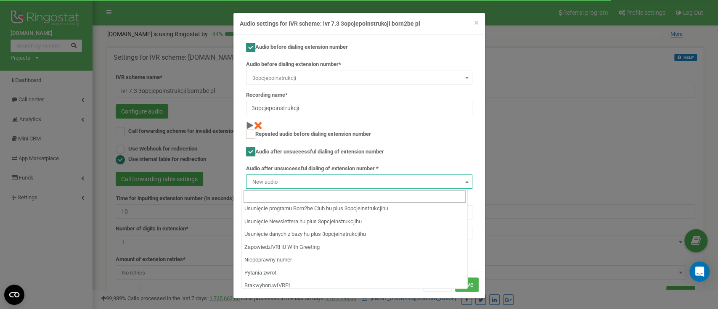
scroll to position [3497, 0]
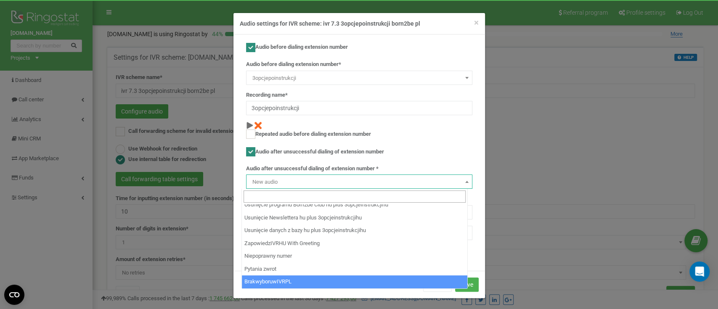
select select "14311"
type input "BrakwyboruwIVRPL"
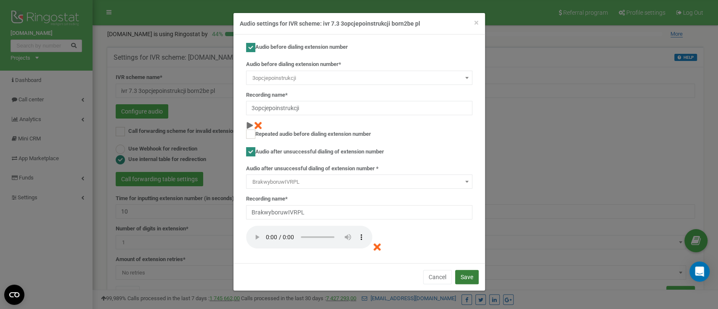
click at [471, 279] on button "Save" at bounding box center [467, 277] width 24 height 14
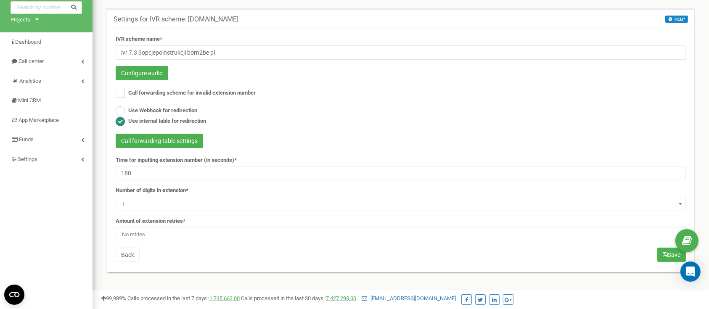
scroll to position [56, 0]
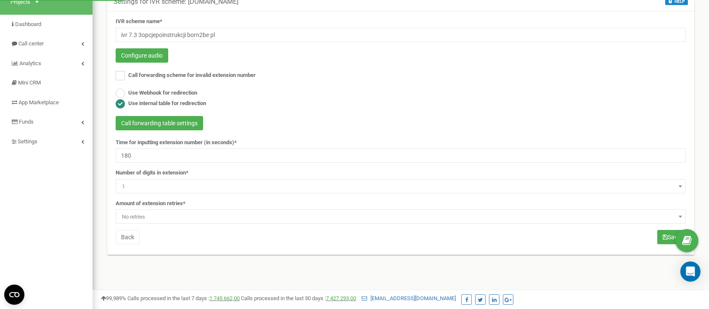
type input "180"
click at [193, 216] on span "No retries" at bounding box center [401, 217] width 565 height 12
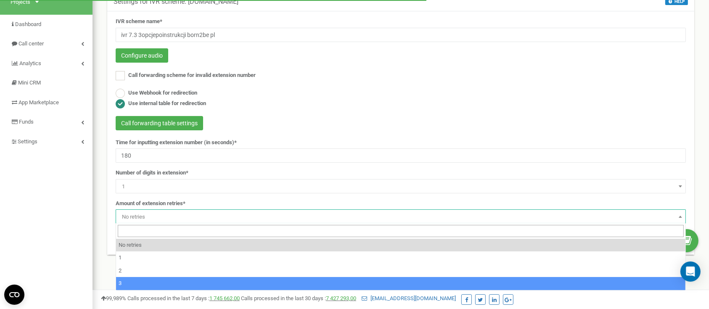
select select "4"
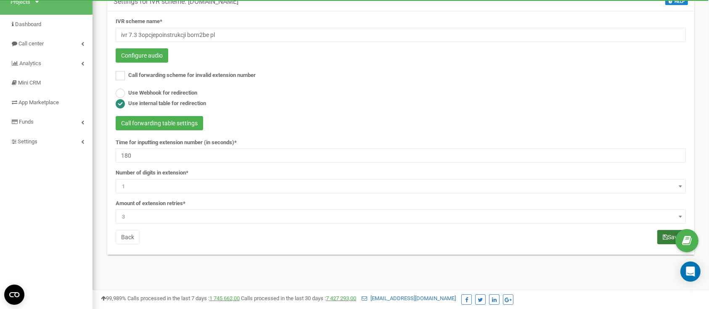
click at [661, 237] on button "Save" at bounding box center [672, 237] width 29 height 14
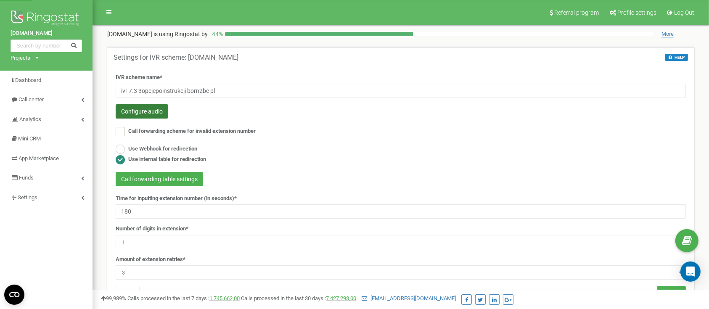
click at [158, 109] on button "Configure audio" at bounding box center [142, 111] width 53 height 14
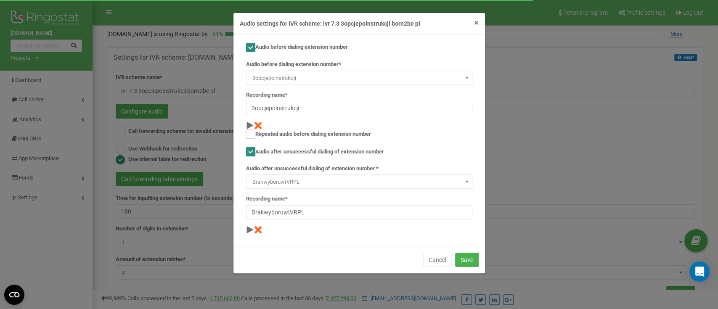
click at [476, 24] on span "×" at bounding box center [476, 23] width 5 height 10
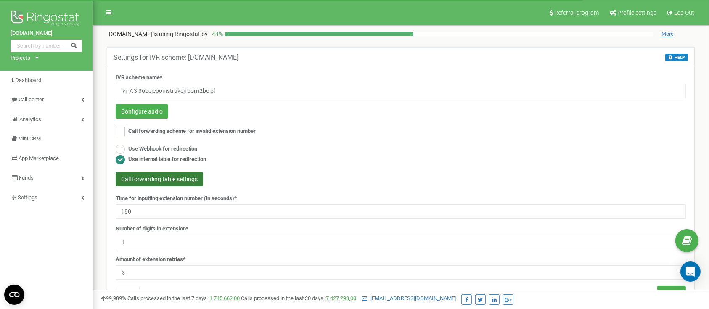
click at [187, 175] on button "Call forwarding table settings" at bounding box center [160, 179] width 88 height 14
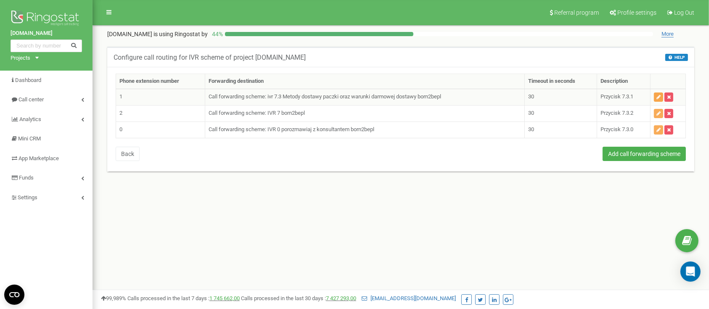
click at [659, 99] on icon "button" at bounding box center [659, 97] width 4 height 5
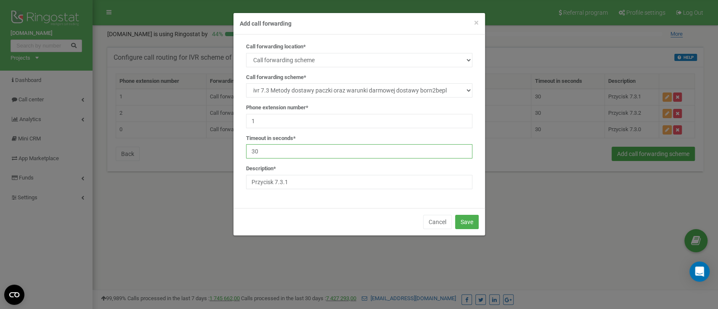
click at [304, 146] on input "30" at bounding box center [359, 151] width 226 height 14
type input "3"
type input "180"
click at [474, 221] on button "Save" at bounding box center [467, 222] width 24 height 14
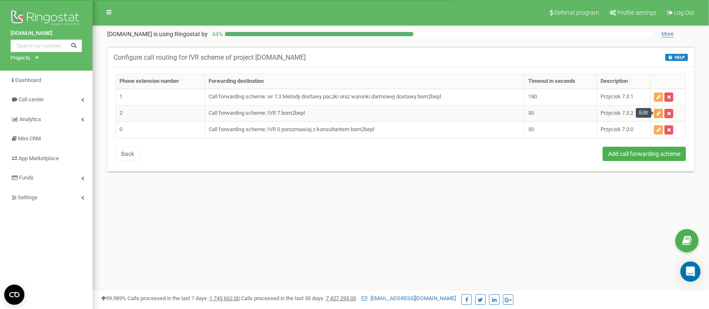
click at [657, 110] on button "button" at bounding box center [658, 113] width 9 height 9
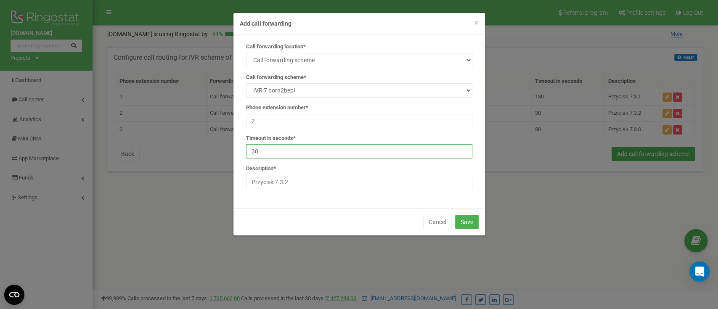
click at [351, 144] on input "30" at bounding box center [359, 151] width 226 height 14
type input "3"
type input "180"
click at [467, 227] on button "Save" at bounding box center [467, 222] width 24 height 14
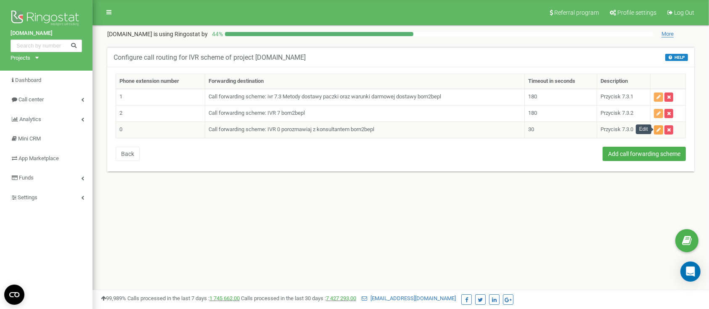
click at [655, 128] on button "button" at bounding box center [658, 129] width 9 height 9
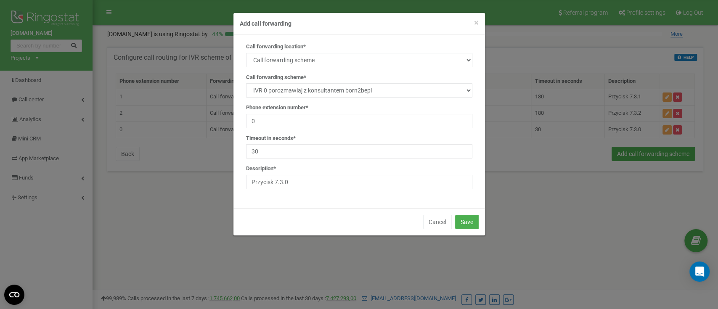
click at [308, 159] on div "Call forwarding location* SIP Phone number External SIP Call forwarding scheme …" at bounding box center [359, 119] width 239 height 153
click at [308, 152] on input "30" at bounding box center [359, 151] width 226 height 14
type input "3"
type input "180"
click at [472, 219] on button "Save" at bounding box center [467, 222] width 24 height 14
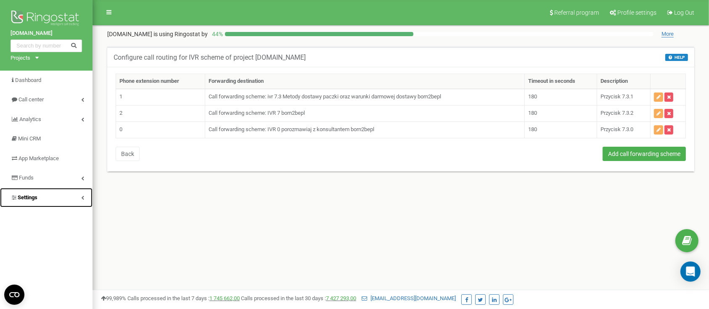
click at [65, 199] on link "Settings" at bounding box center [46, 198] width 93 height 20
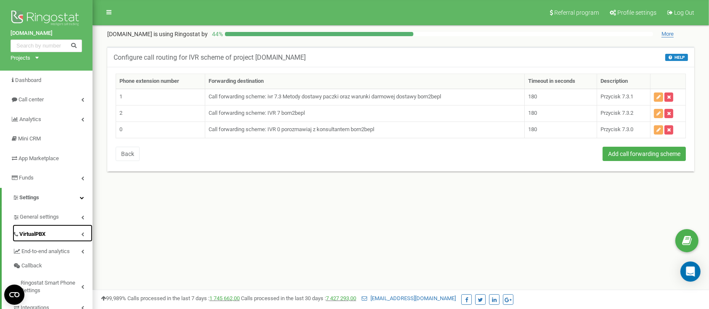
click at [42, 231] on span "VirtualPBX" at bounding box center [32, 235] width 26 height 8
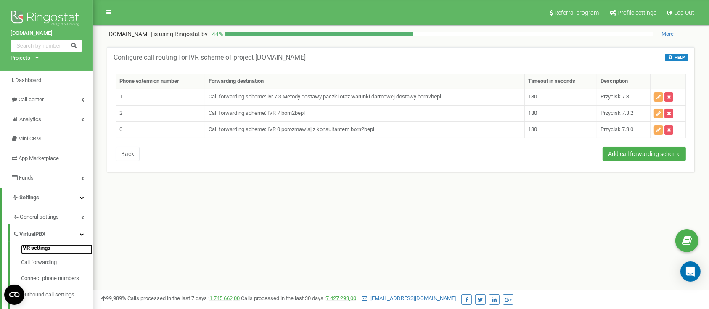
click at [39, 248] on link "IVR settings" at bounding box center [57, 249] width 72 height 10
